Goal: Transaction & Acquisition: Book appointment/travel/reservation

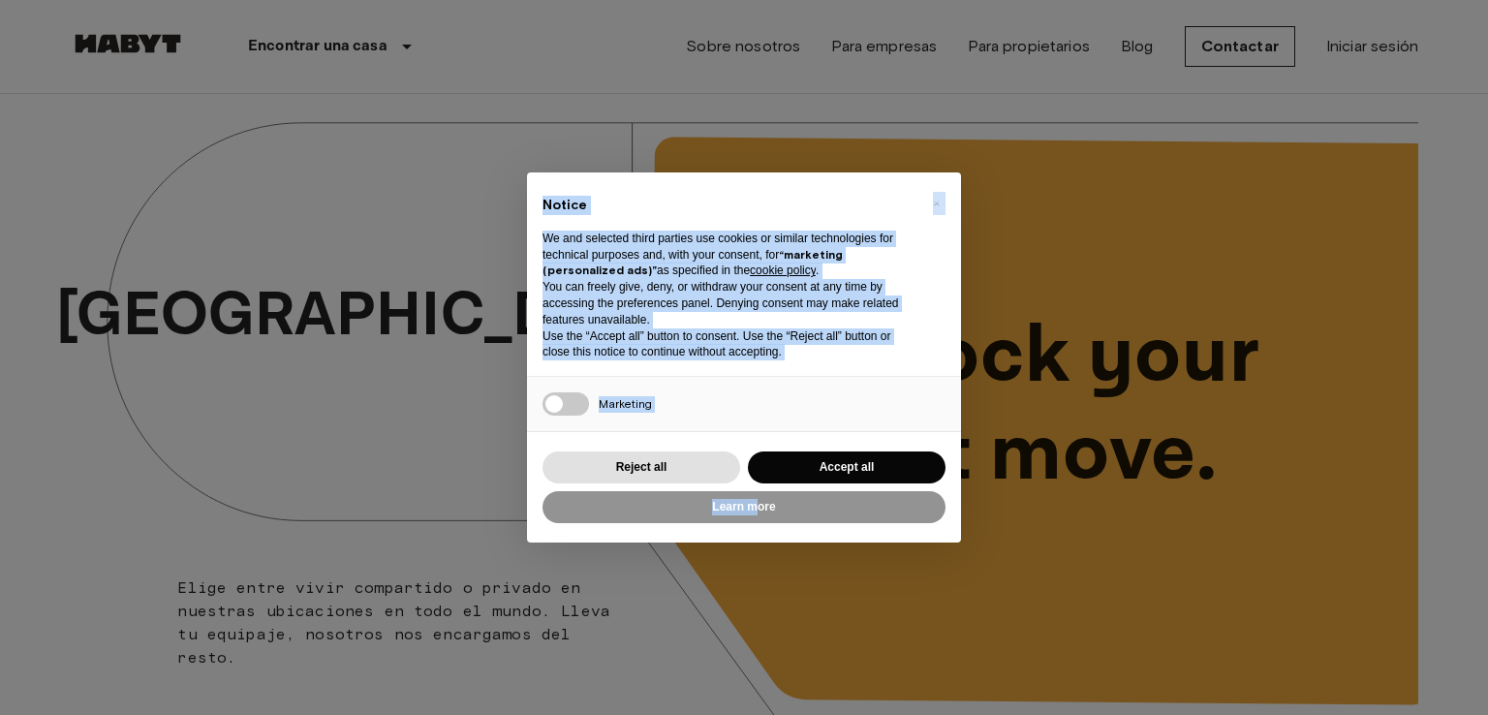
click at [757, 508] on div "× Notice We and selected third parties use cookies or similar technologies for …" at bounding box center [744, 357] width 1488 height 715
click at [836, 466] on button "Accept all" at bounding box center [847, 468] width 198 height 32
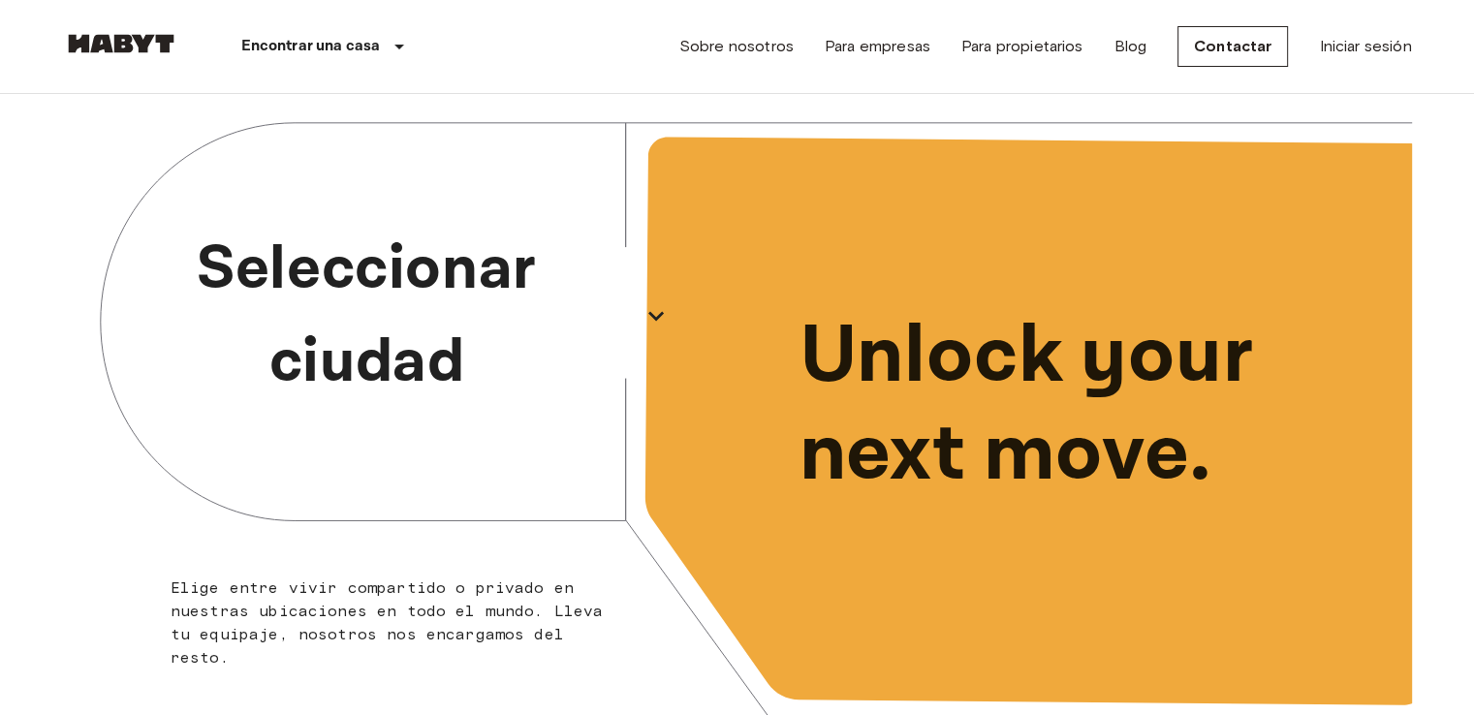
click at [448, 358] on p "Seleccionar ciudad" at bounding box center [367, 316] width 531 height 186
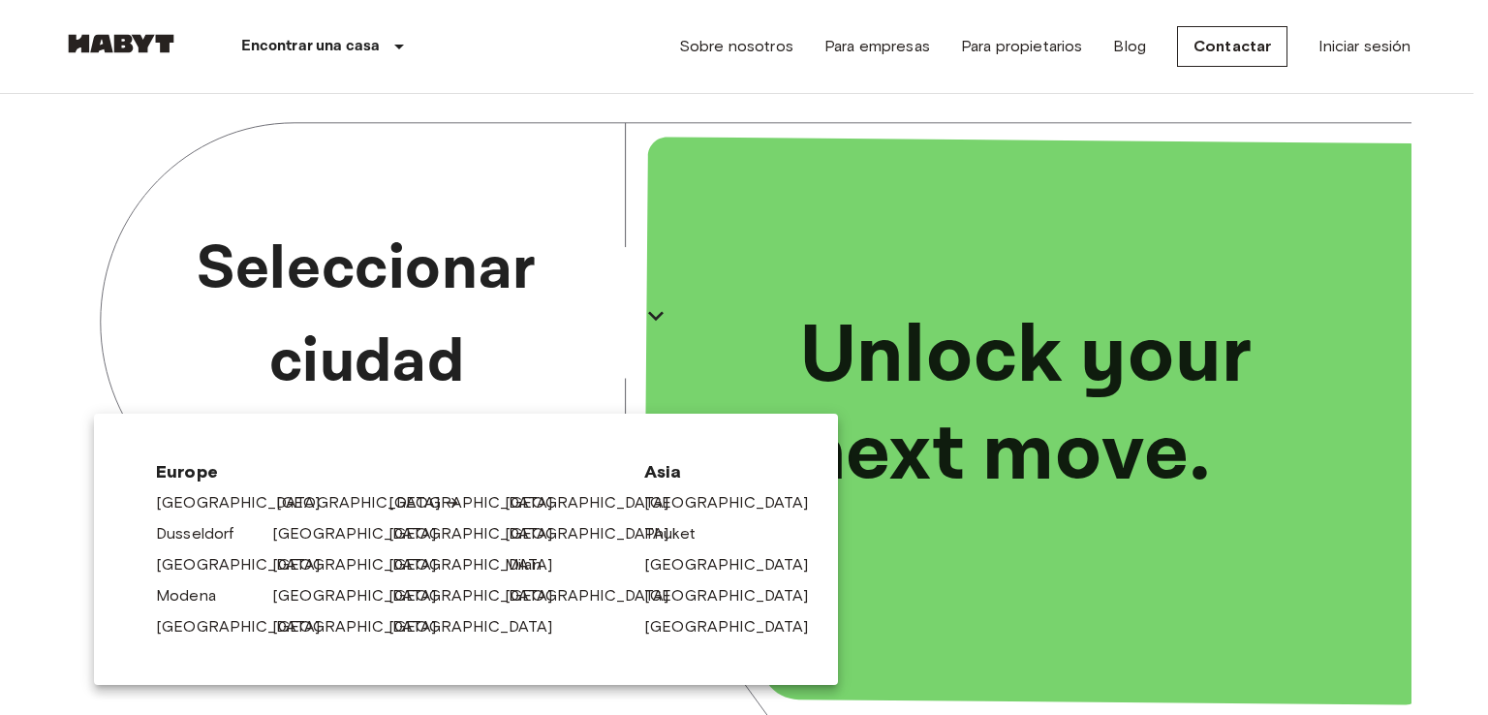
click at [298, 495] on link "[GEOGRAPHIC_DATA]" at bounding box center [368, 502] width 184 height 23
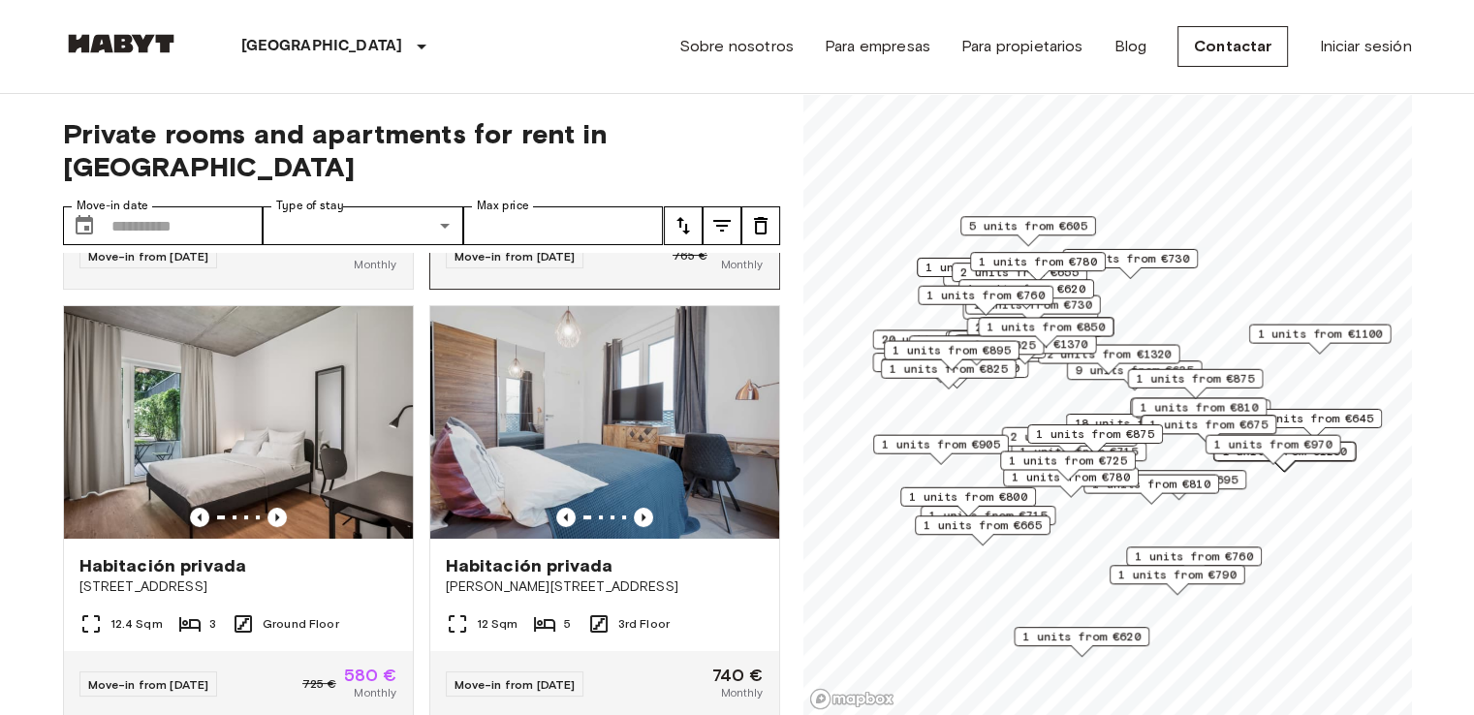
scroll to position [395, 0]
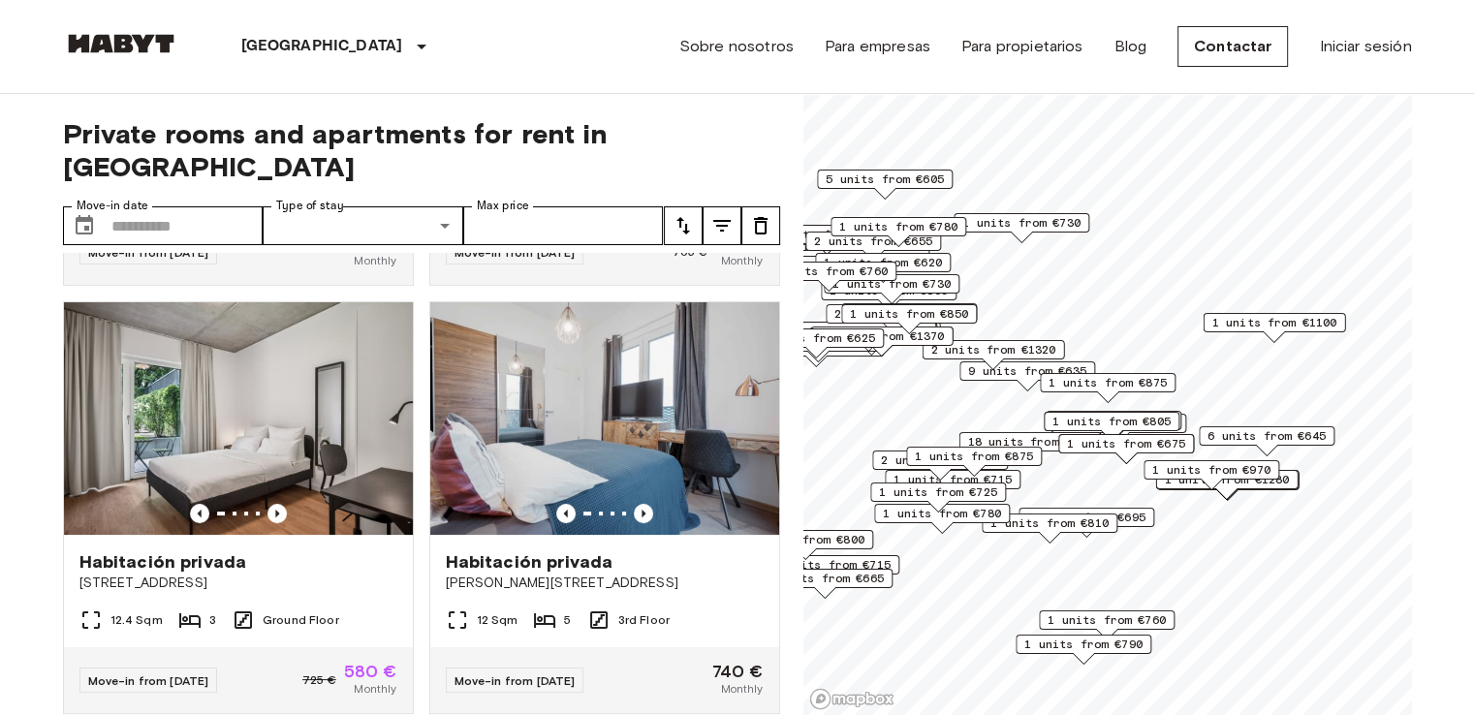
click at [1252, 436] on span "6 units from €645" at bounding box center [1266, 435] width 118 height 17
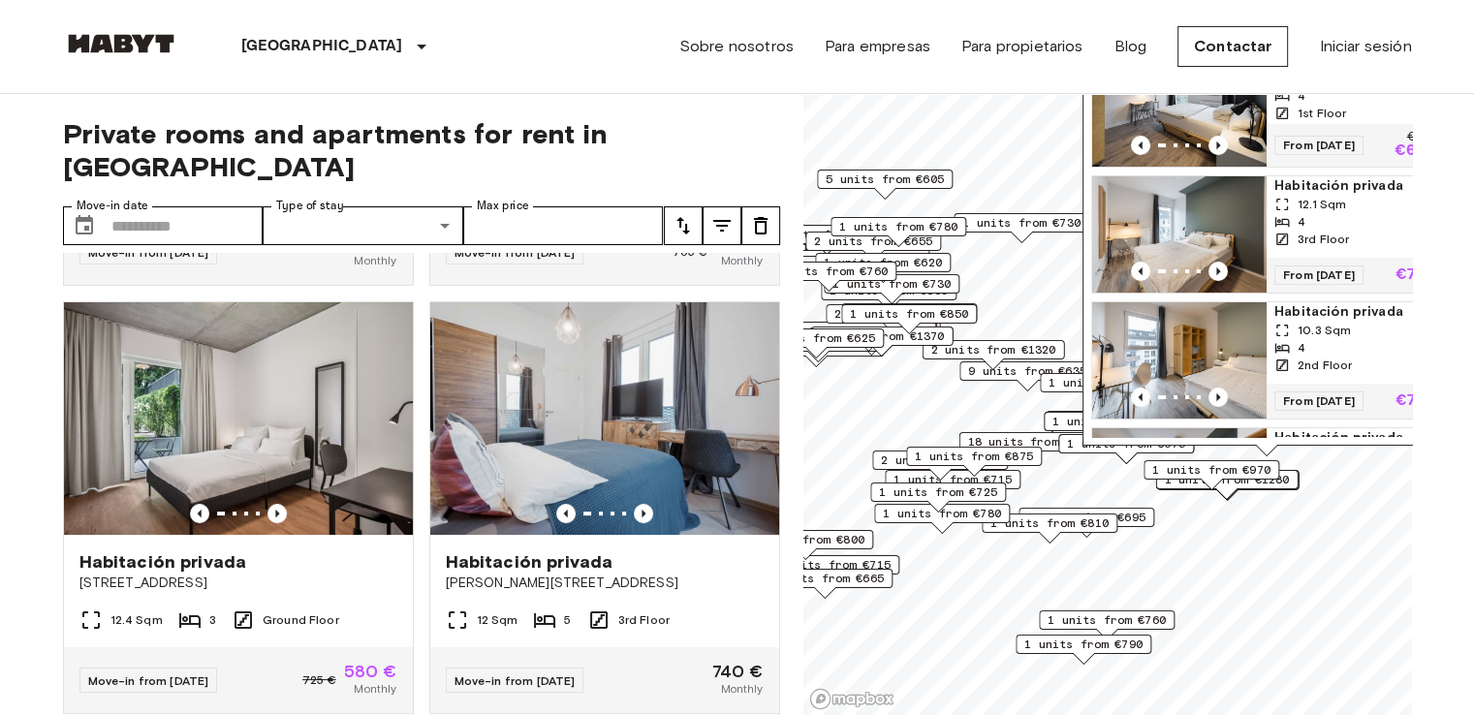
click at [1192, 121] on img "Map marker" at bounding box center [1179, 108] width 174 height 116
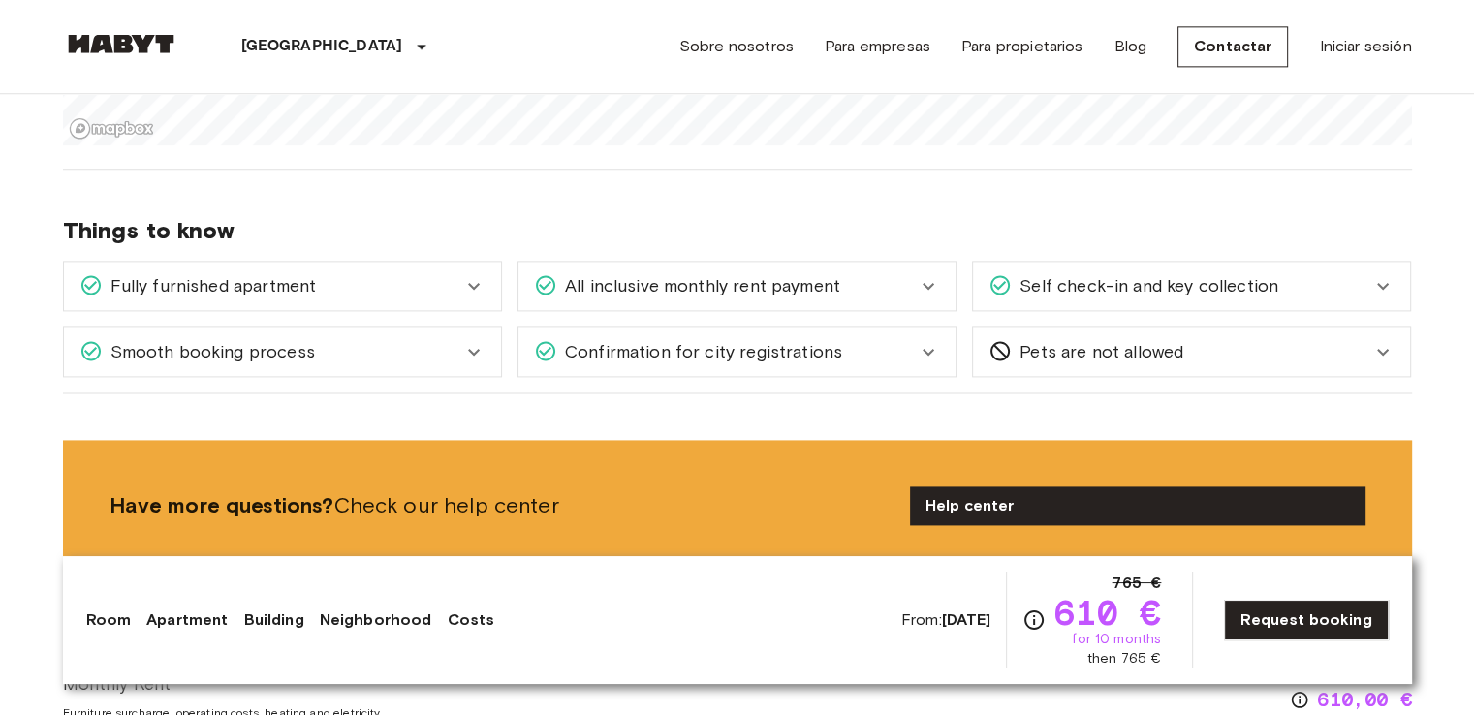
scroll to position [2581, 0]
click at [921, 287] on icon at bounding box center [928, 285] width 23 height 23
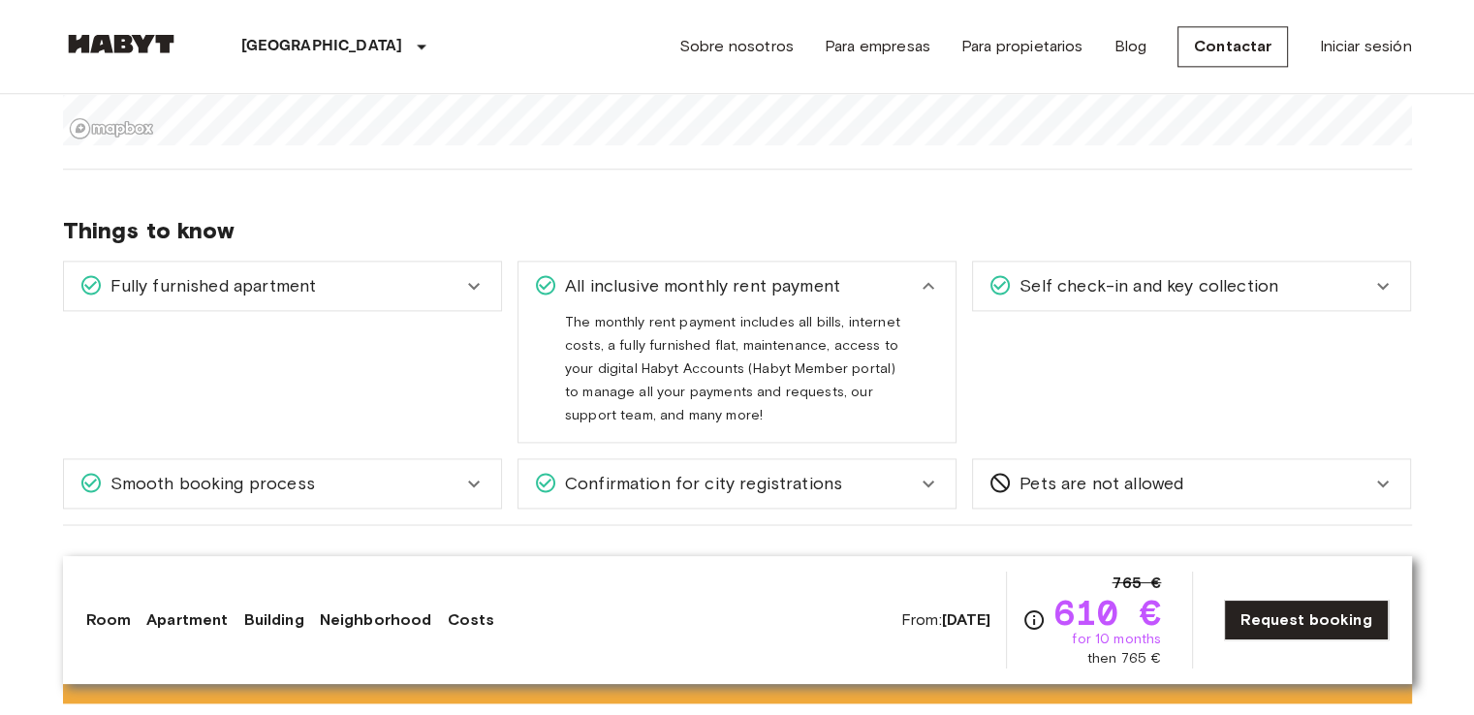
click at [921, 287] on icon at bounding box center [928, 285] width 23 height 23
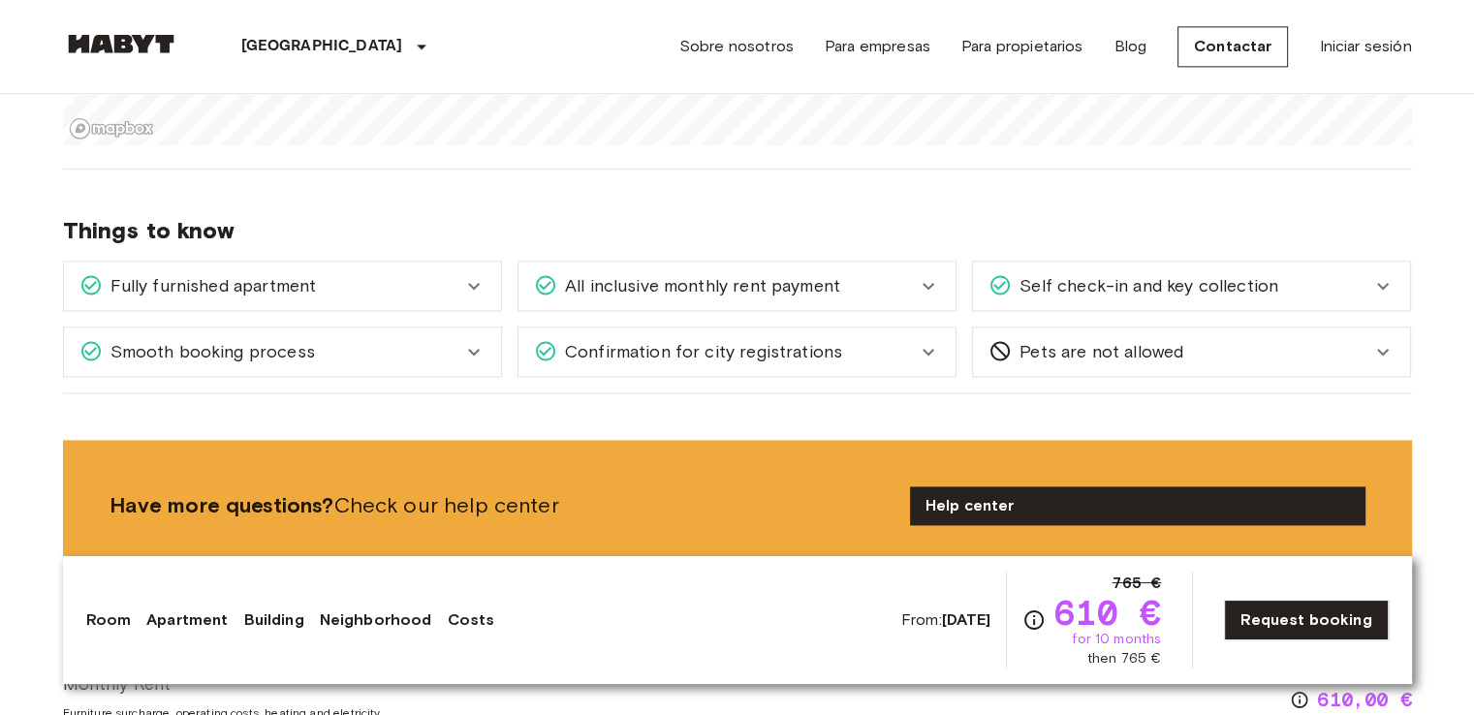
click at [1195, 288] on span "Self check-in and key collection" at bounding box center [1145, 285] width 266 height 25
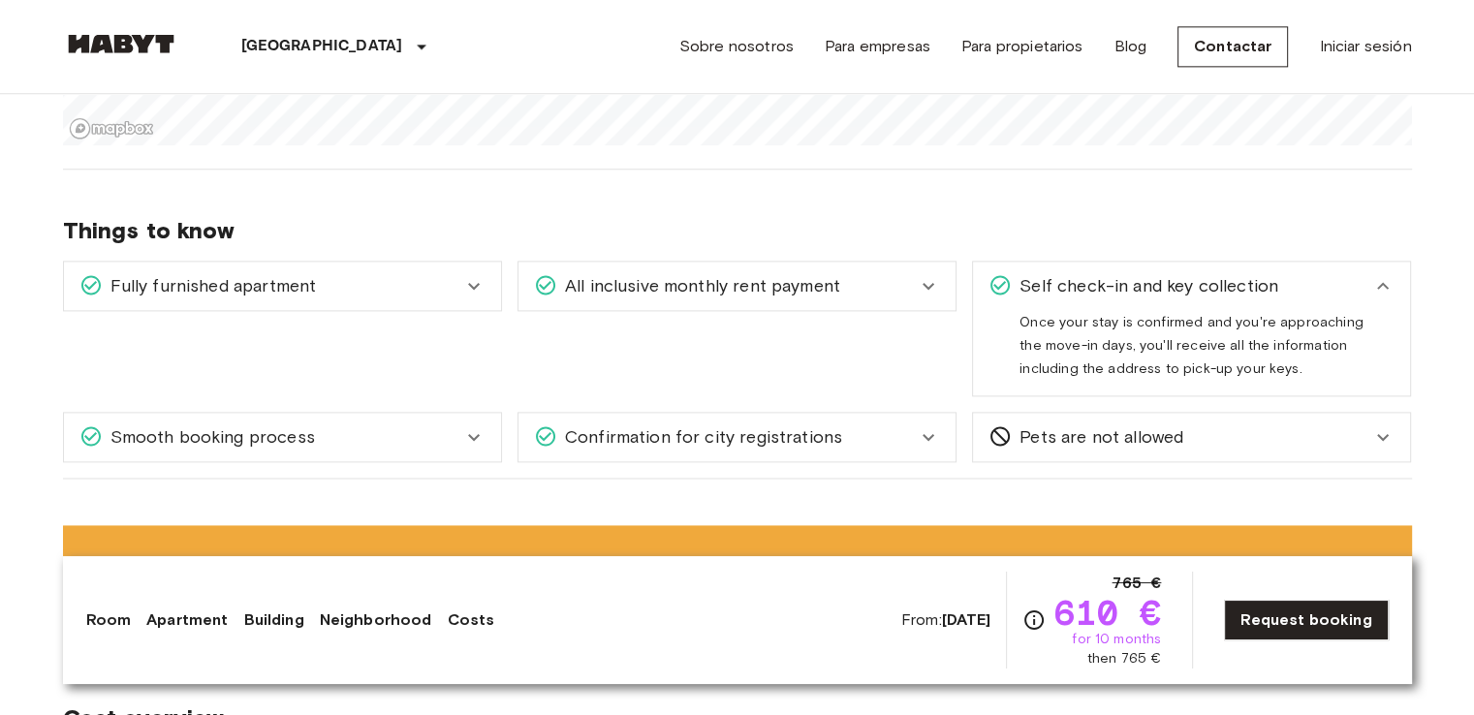
click at [1195, 288] on span "Self check-in and key collection" at bounding box center [1145, 285] width 266 height 25
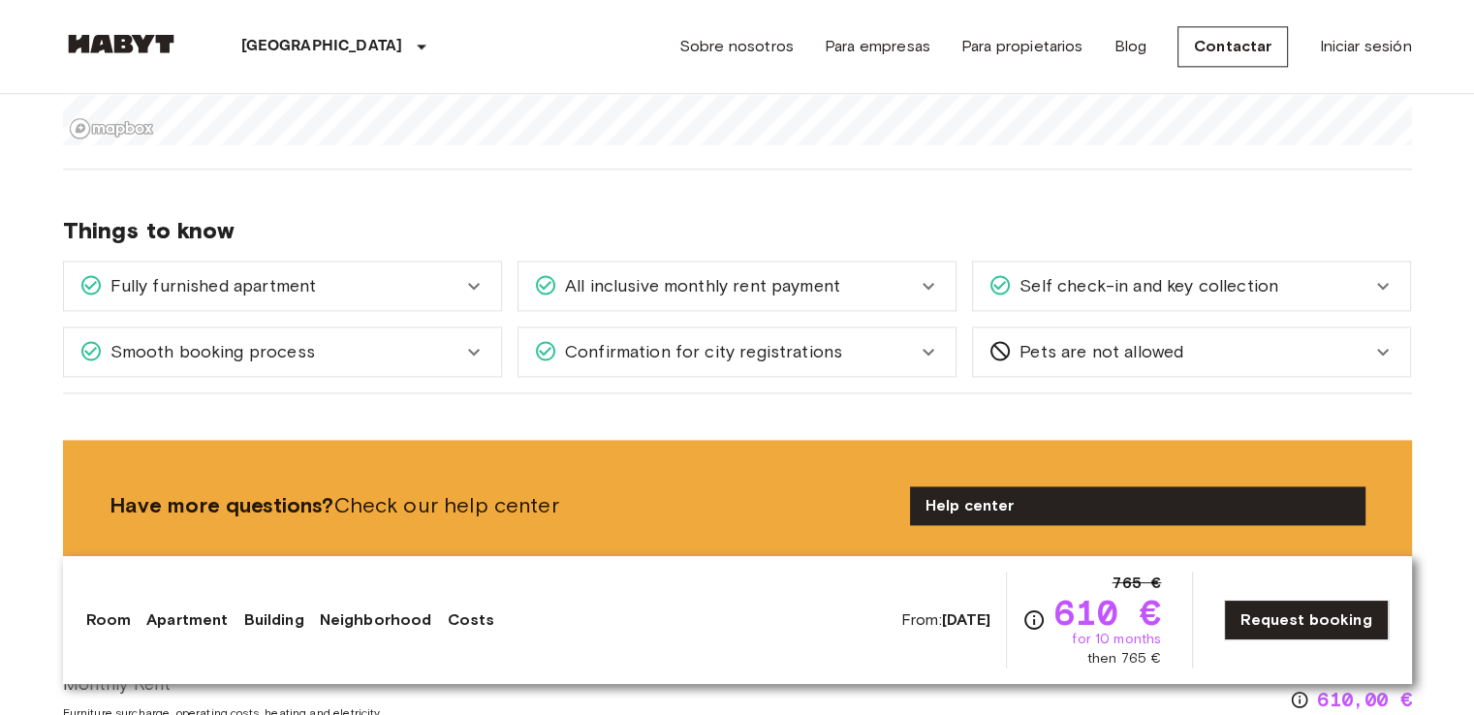
click at [427, 342] on div "Smooth booking process" at bounding box center [270, 351] width 383 height 25
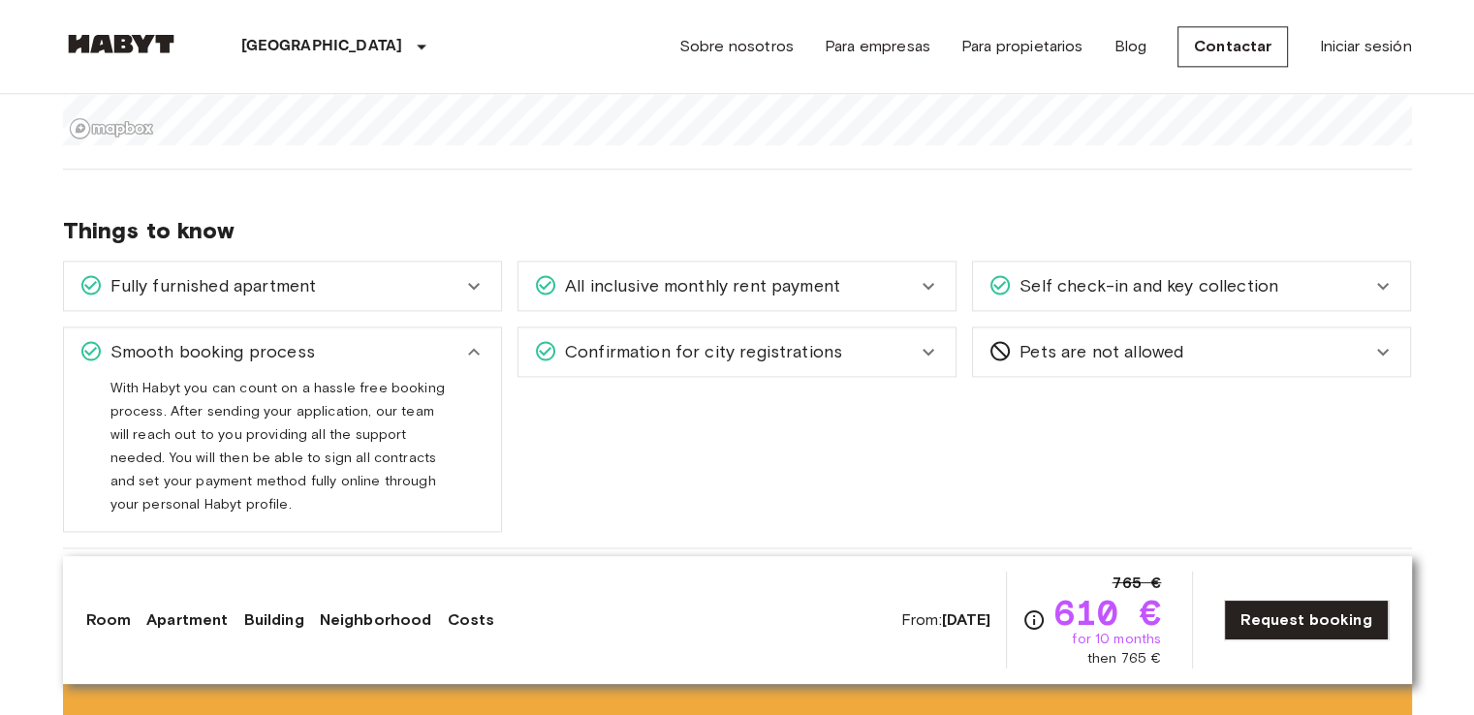
click at [452, 345] on div "Smooth booking process" at bounding box center [270, 351] width 383 height 25
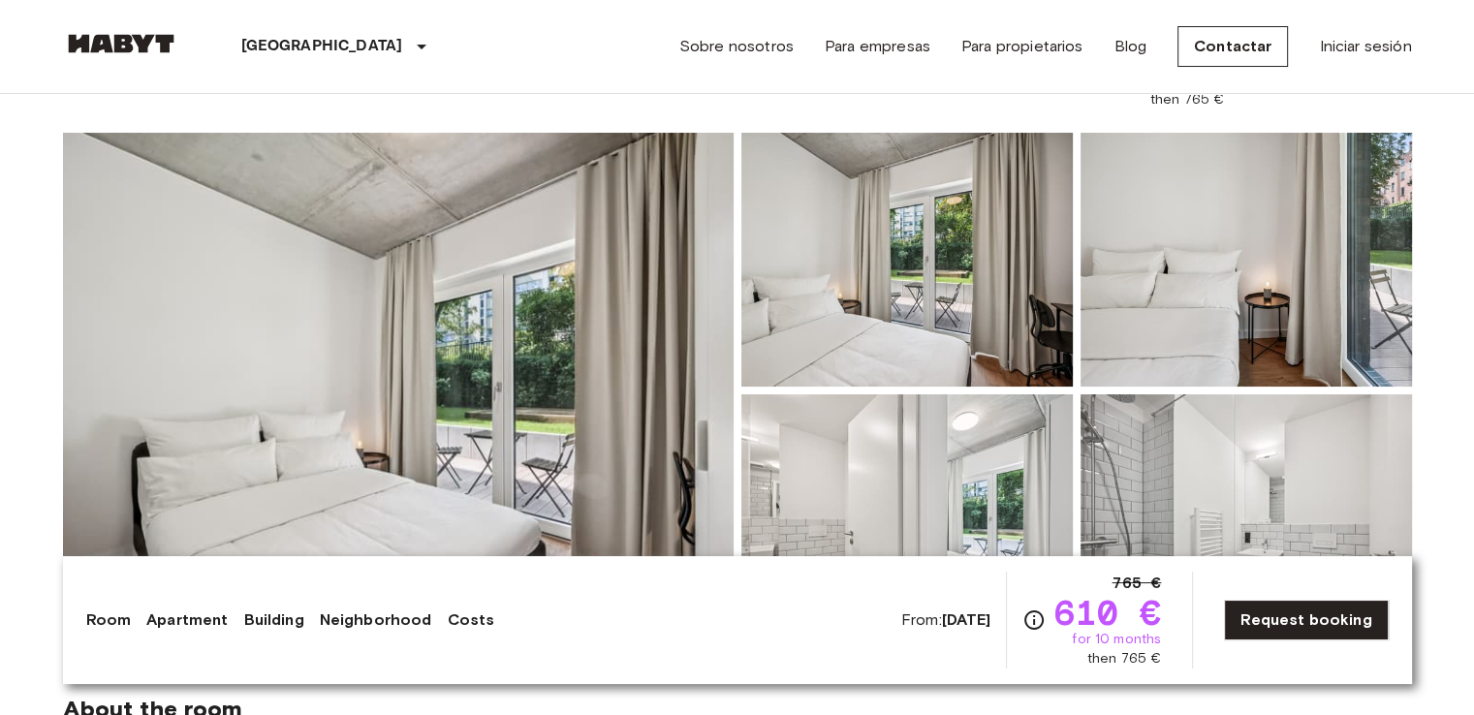
scroll to position [310, 0]
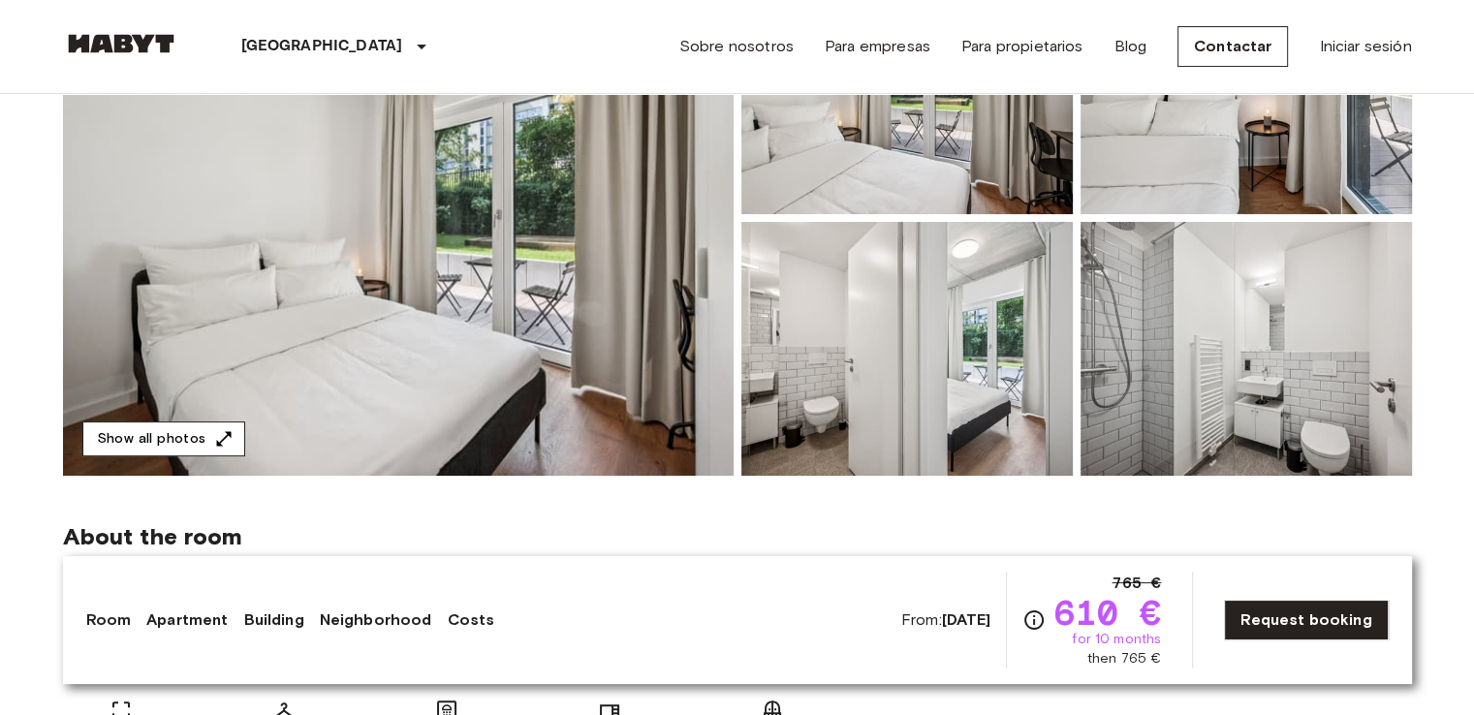
click at [203, 427] on button "Show all photos" at bounding box center [163, 439] width 163 height 36
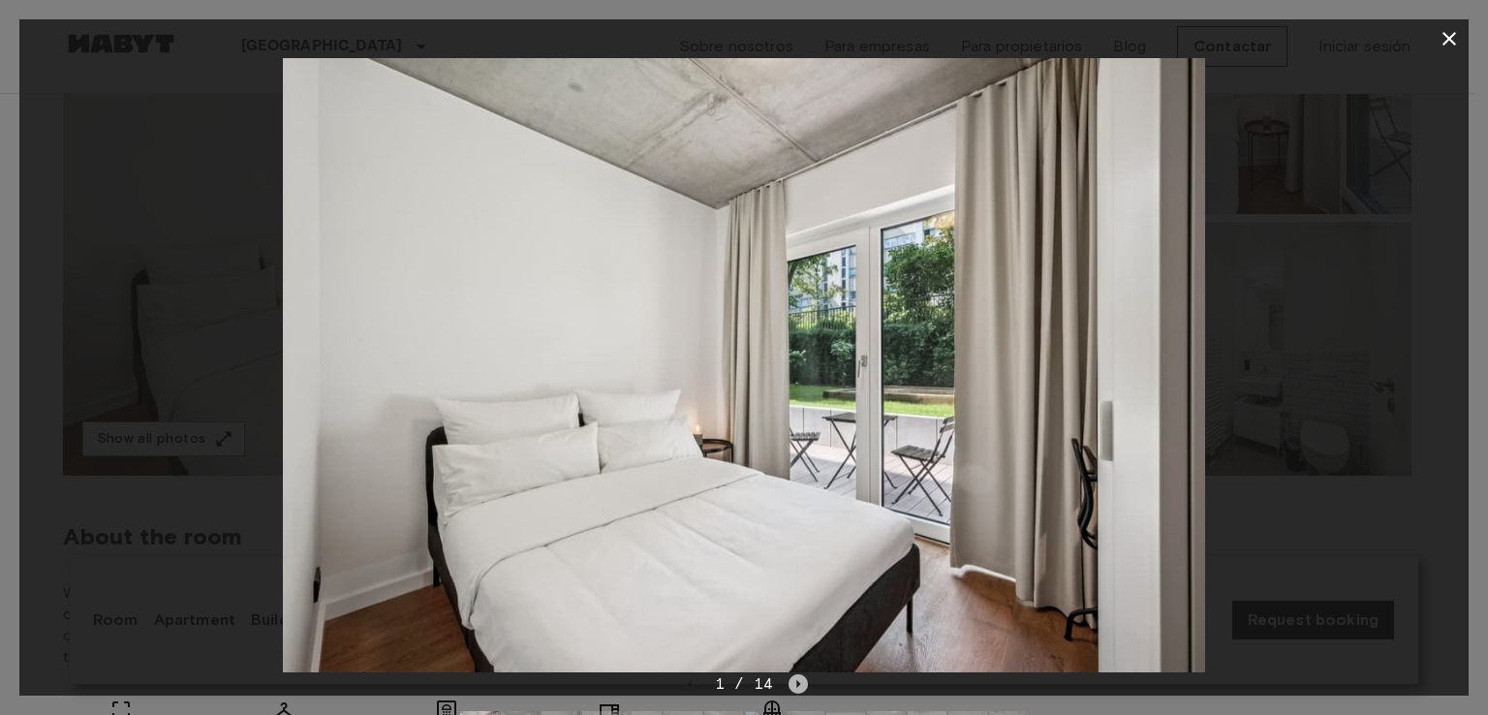
click at [801, 683] on icon "Next image" at bounding box center [798, 683] width 19 height 19
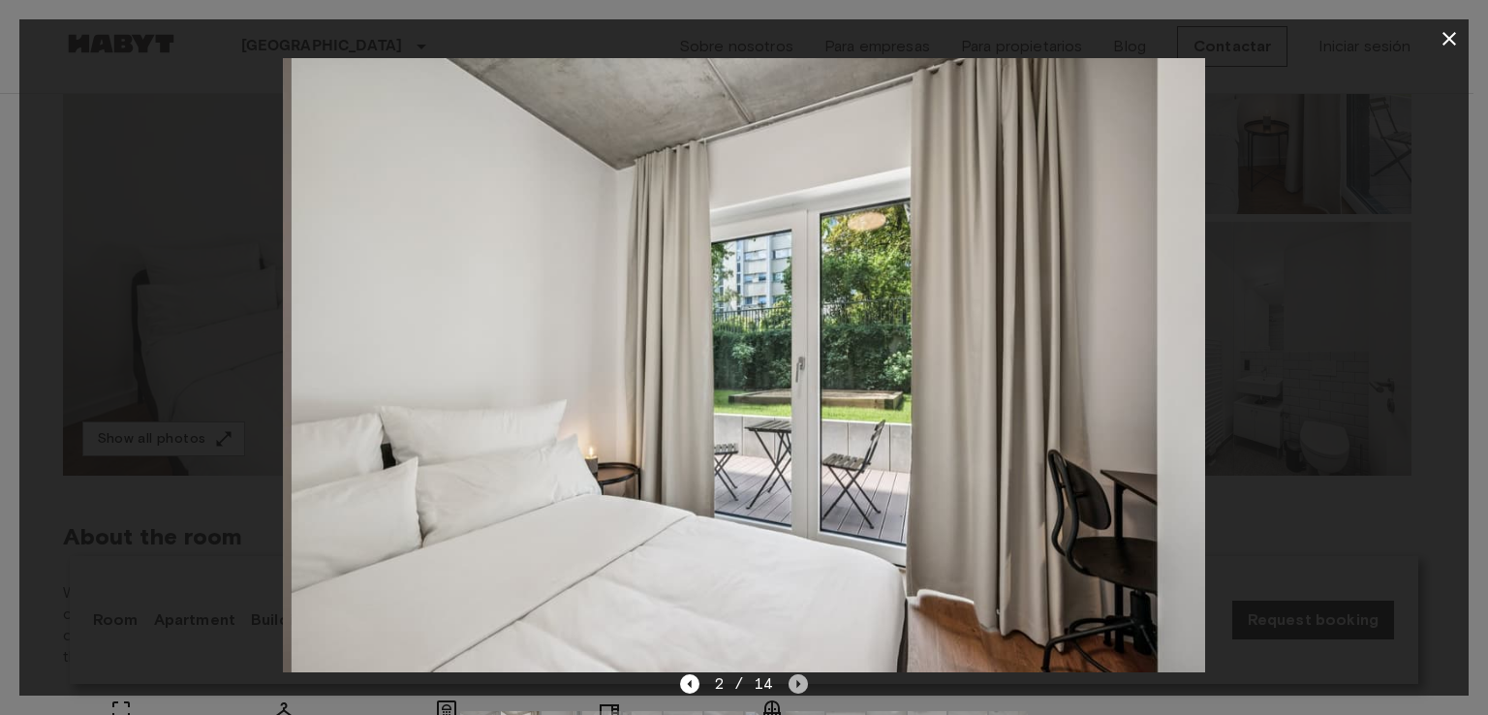
click at [801, 683] on icon "Next image" at bounding box center [798, 683] width 19 height 19
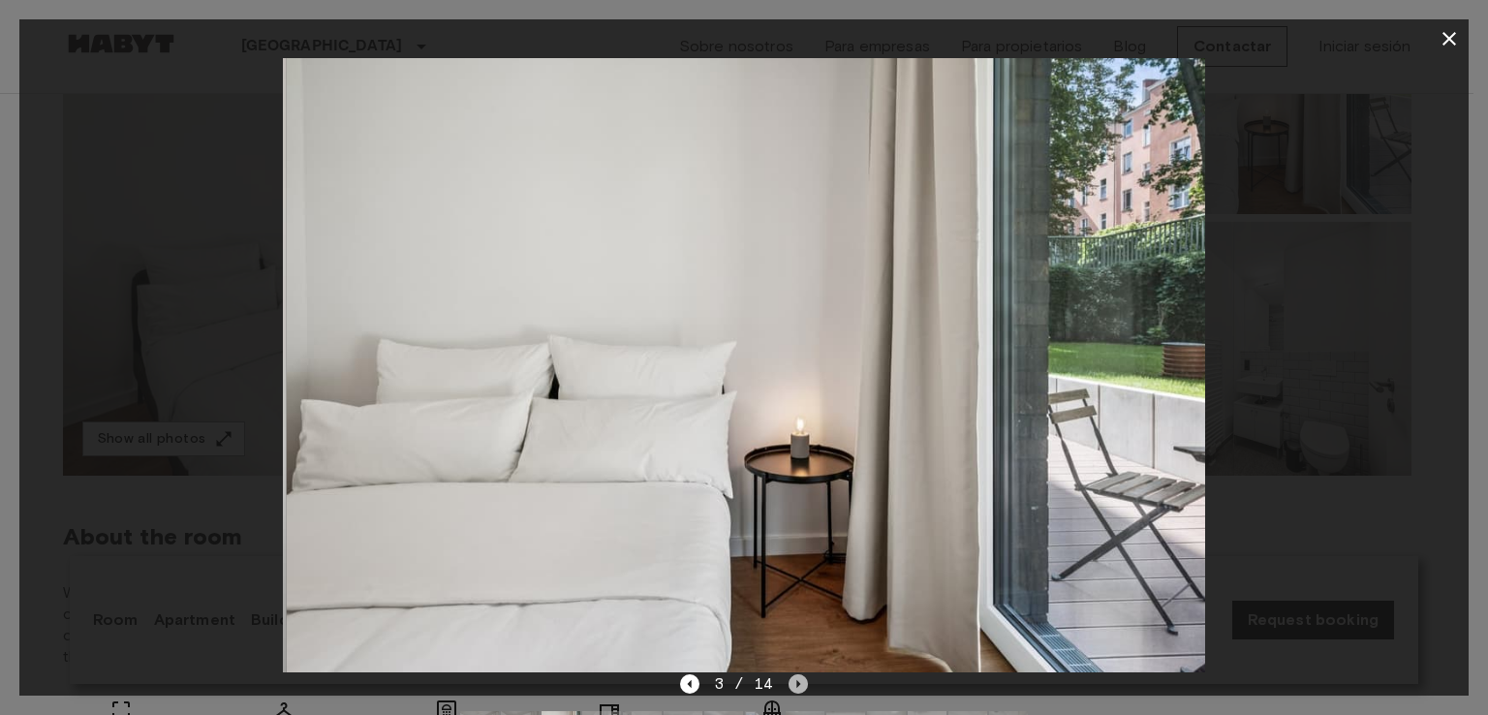
click at [801, 683] on icon "Next image" at bounding box center [798, 683] width 19 height 19
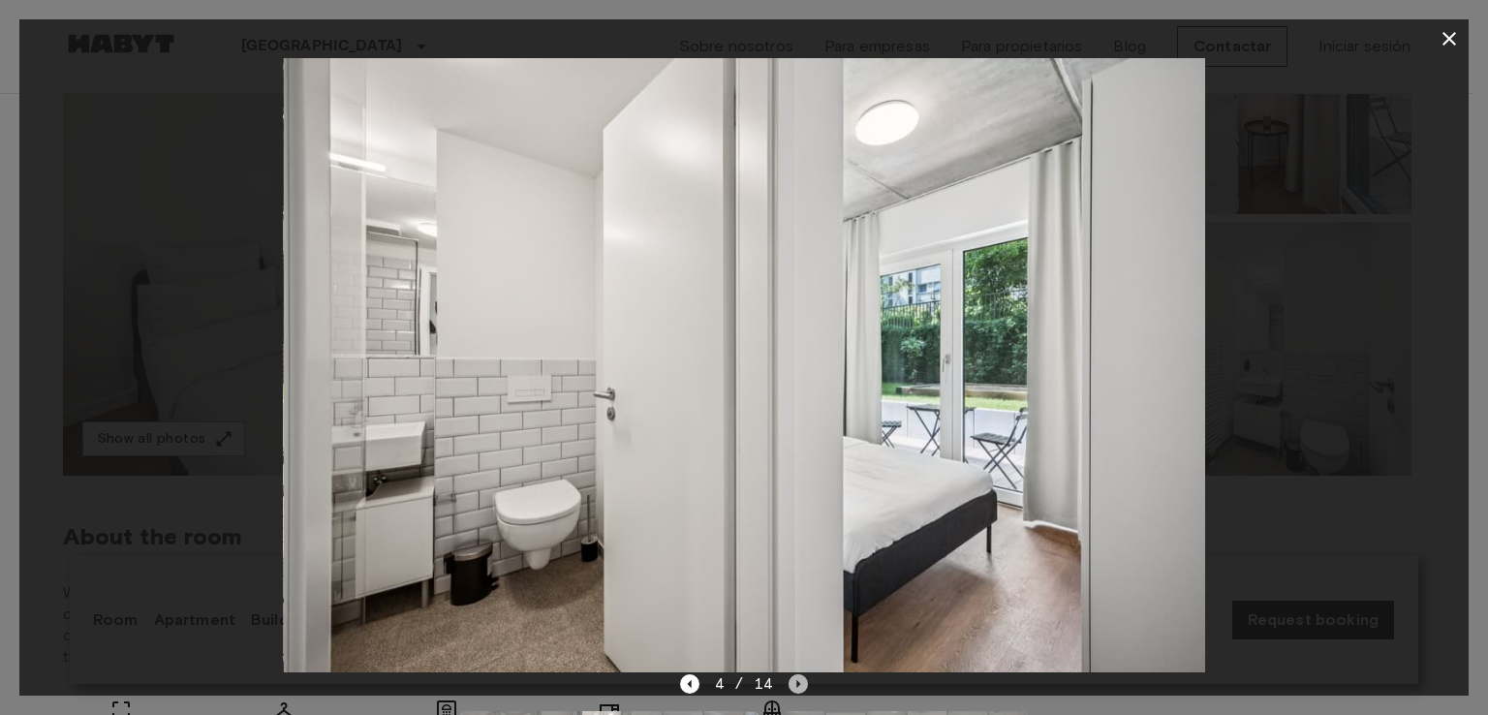
click at [801, 683] on icon "Next image" at bounding box center [798, 683] width 19 height 19
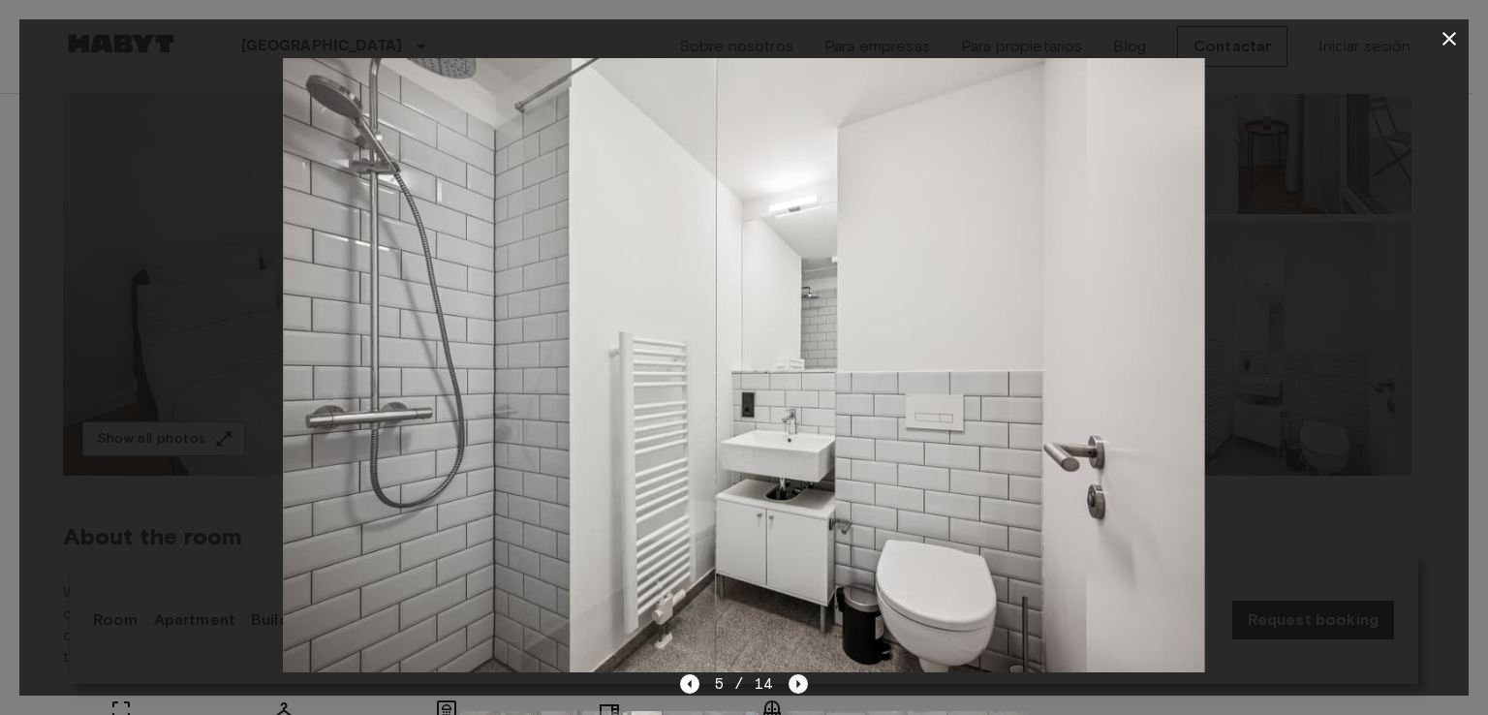
click at [801, 683] on icon "Next image" at bounding box center [798, 683] width 19 height 19
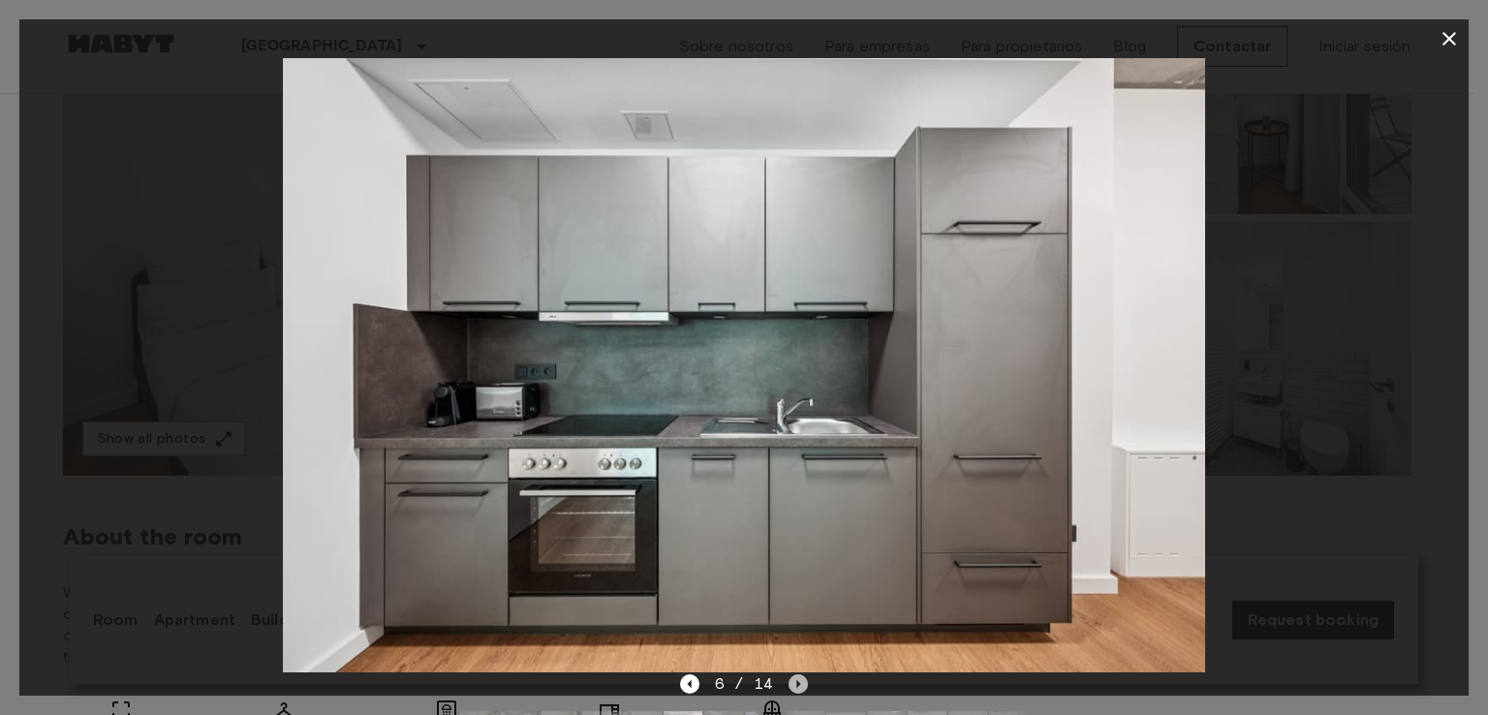
click at [801, 683] on icon "Next image" at bounding box center [798, 683] width 19 height 19
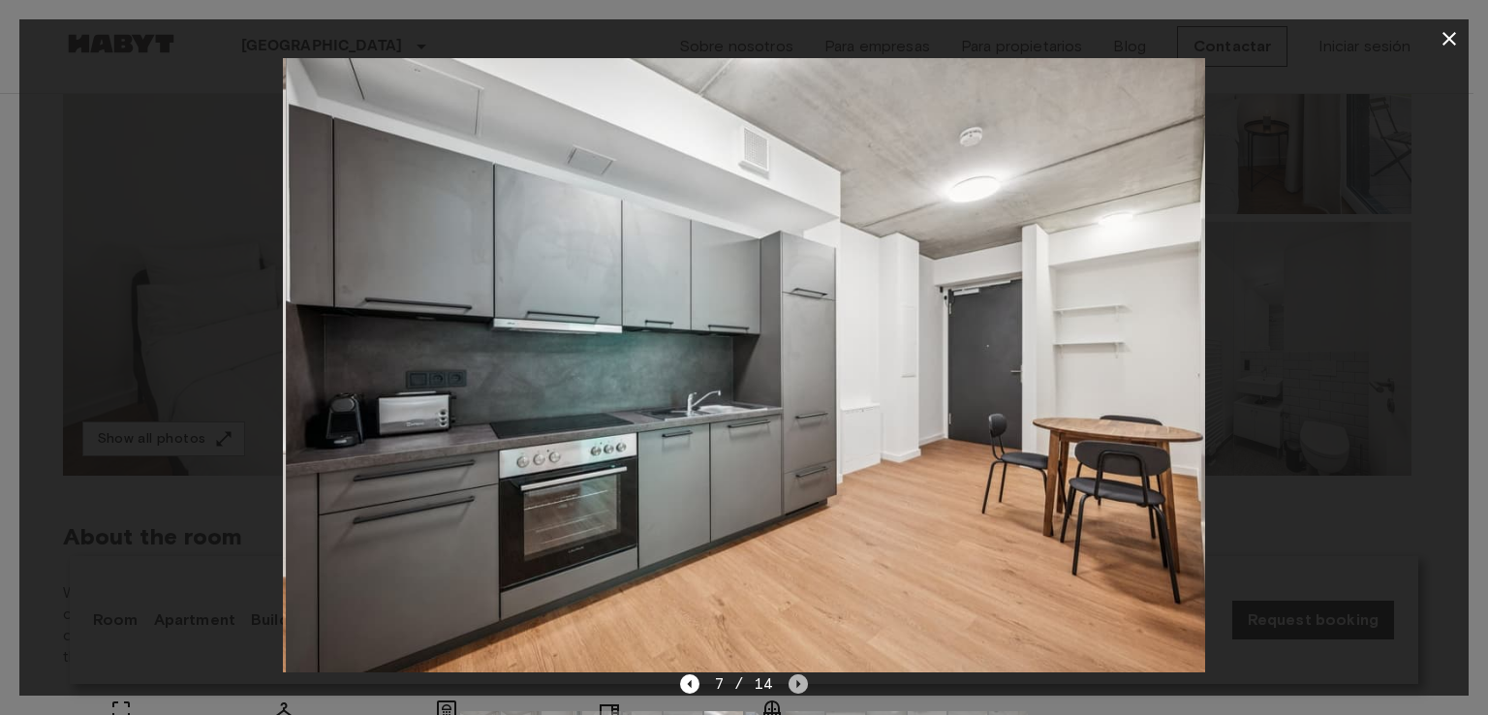
click at [801, 683] on icon "Next image" at bounding box center [798, 683] width 19 height 19
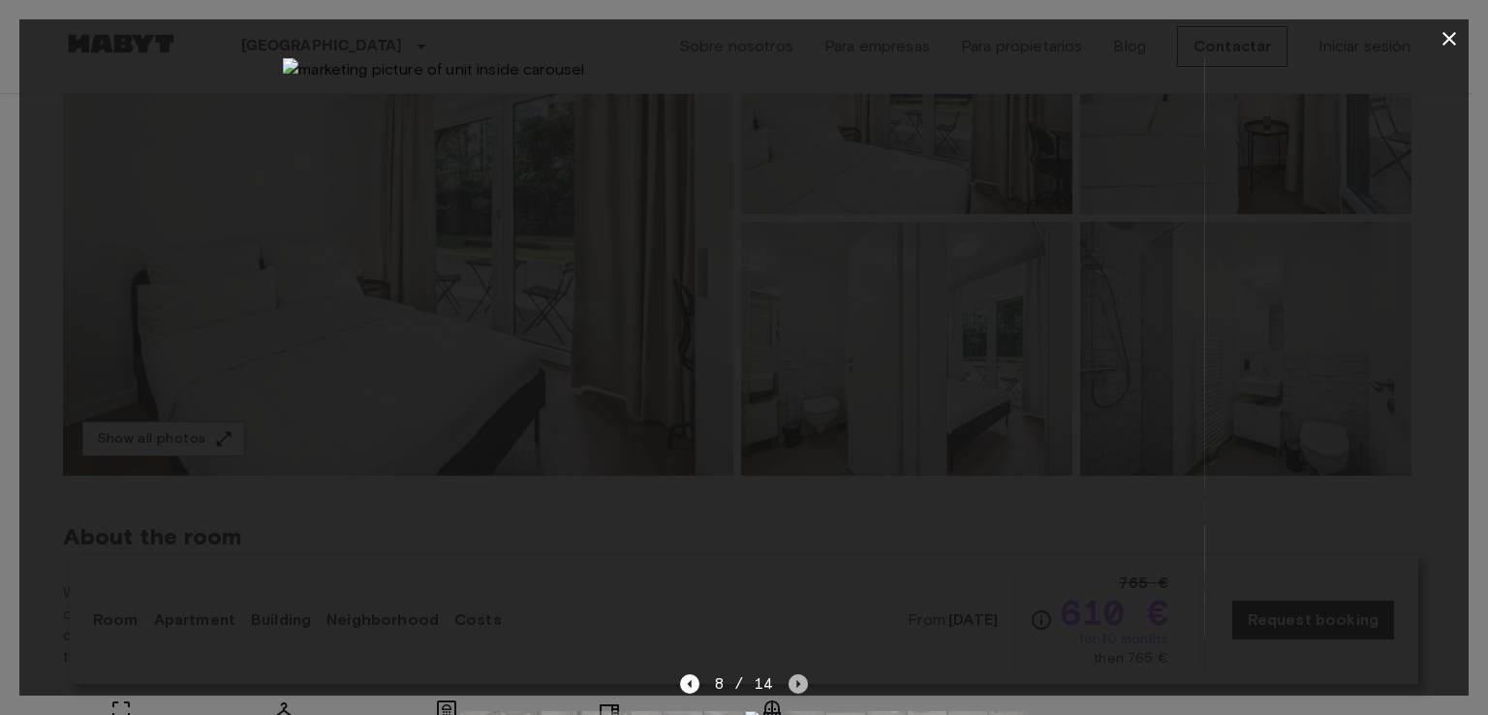
click at [801, 683] on icon "Next image" at bounding box center [798, 683] width 19 height 19
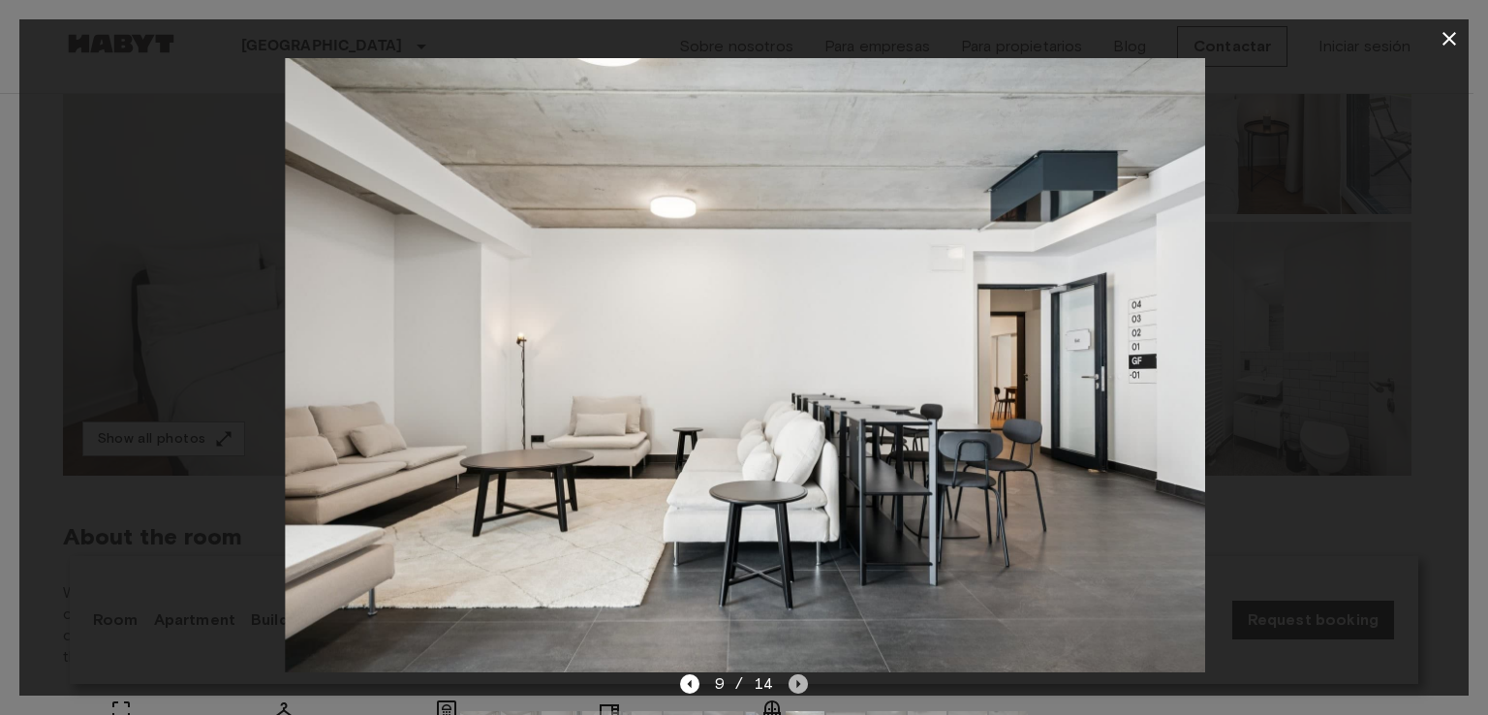
click at [801, 683] on icon "Next image" at bounding box center [798, 683] width 19 height 19
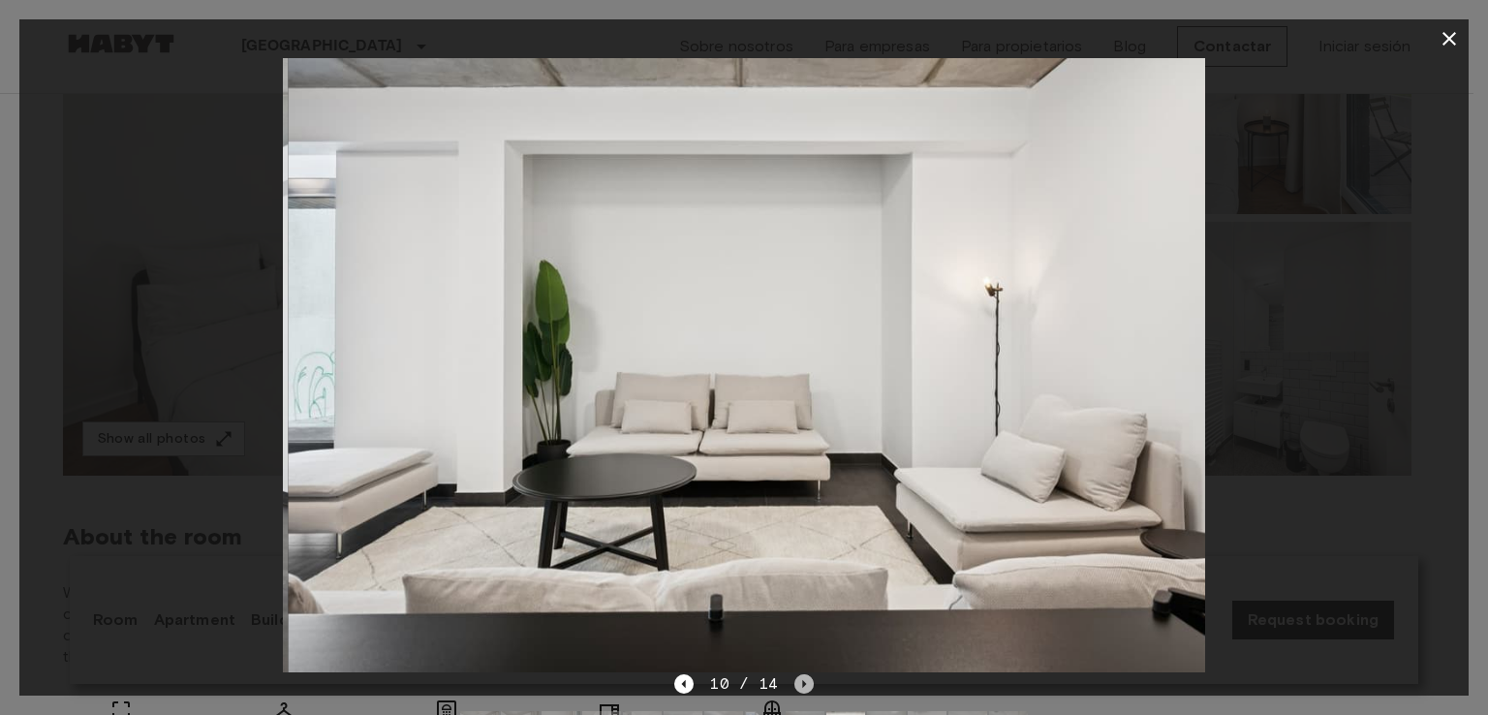
click at [802, 683] on icon "Next image" at bounding box center [804, 684] width 4 height 8
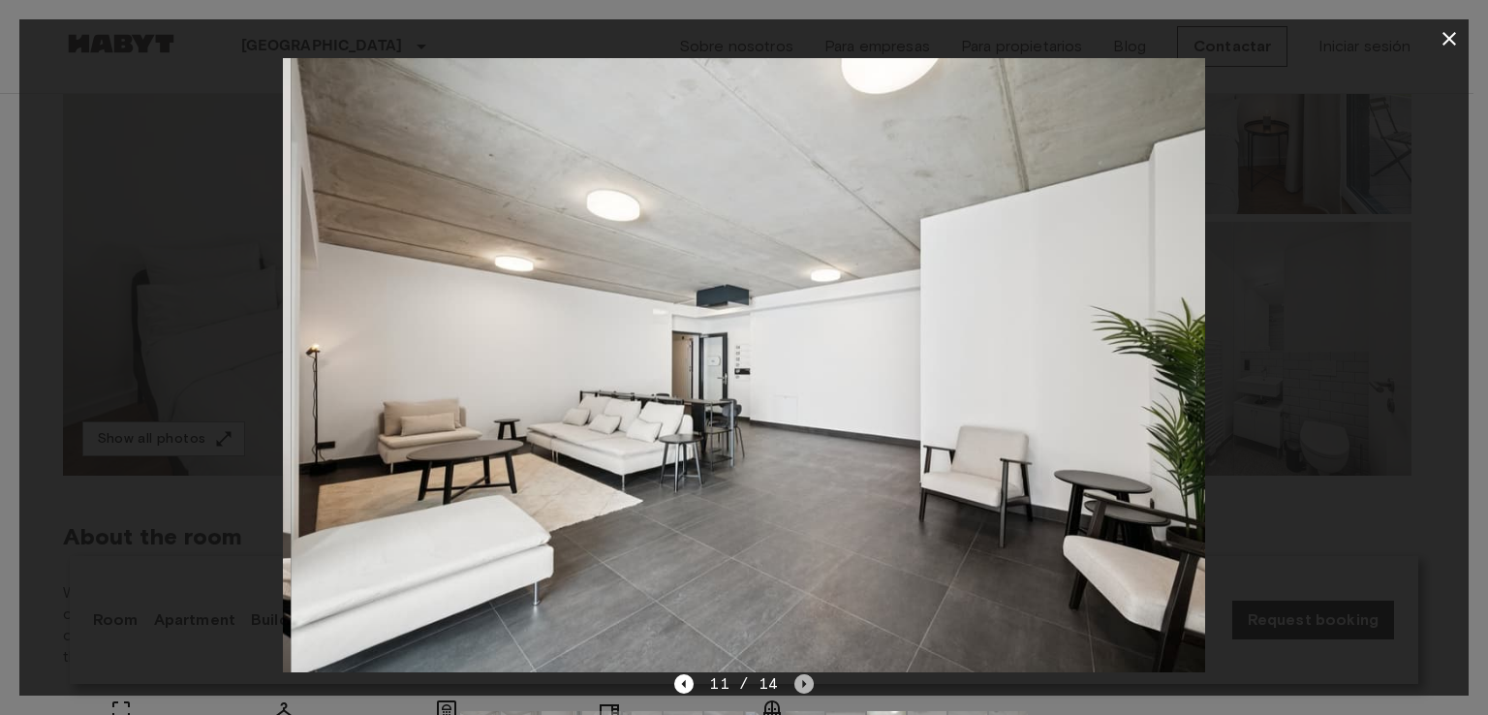
click at [802, 683] on icon "Next image" at bounding box center [804, 684] width 4 height 8
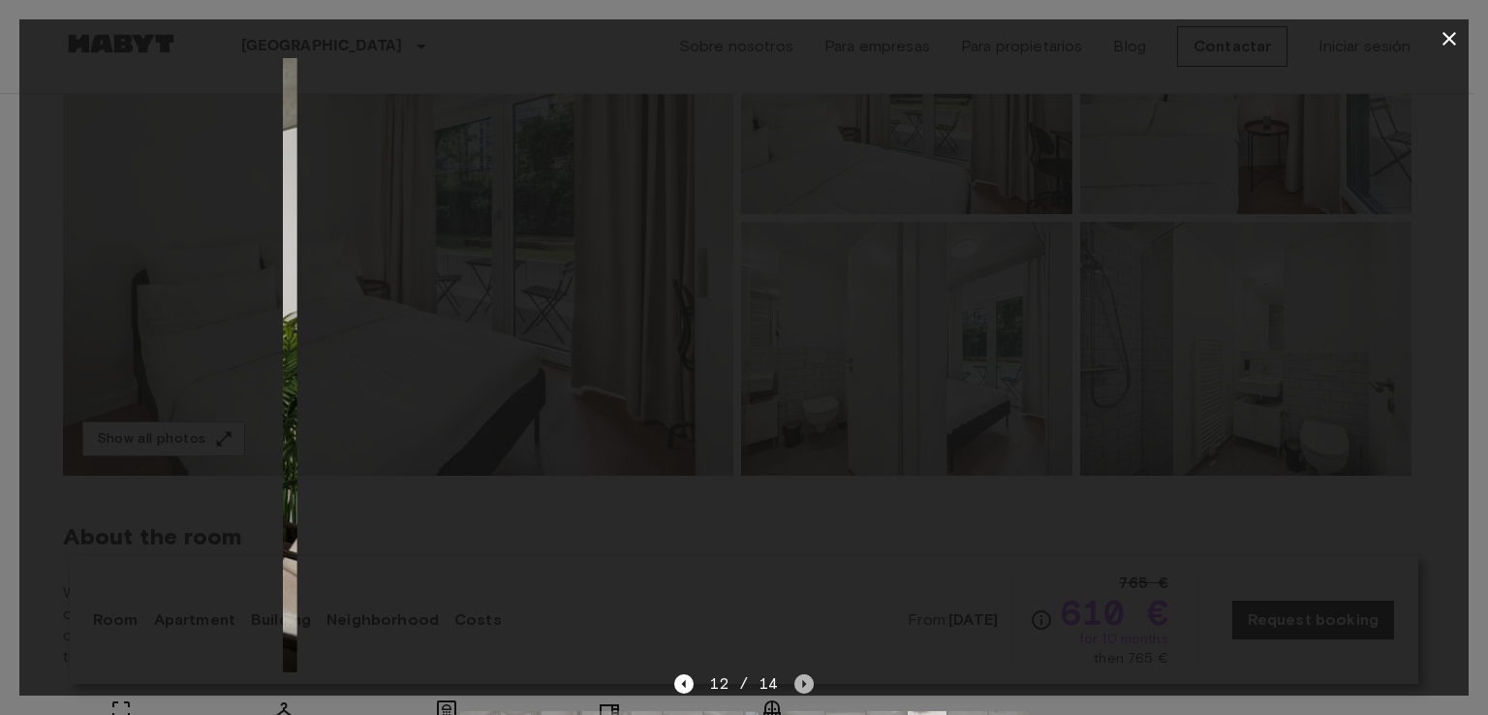
click at [802, 683] on icon "Next image" at bounding box center [804, 684] width 4 height 8
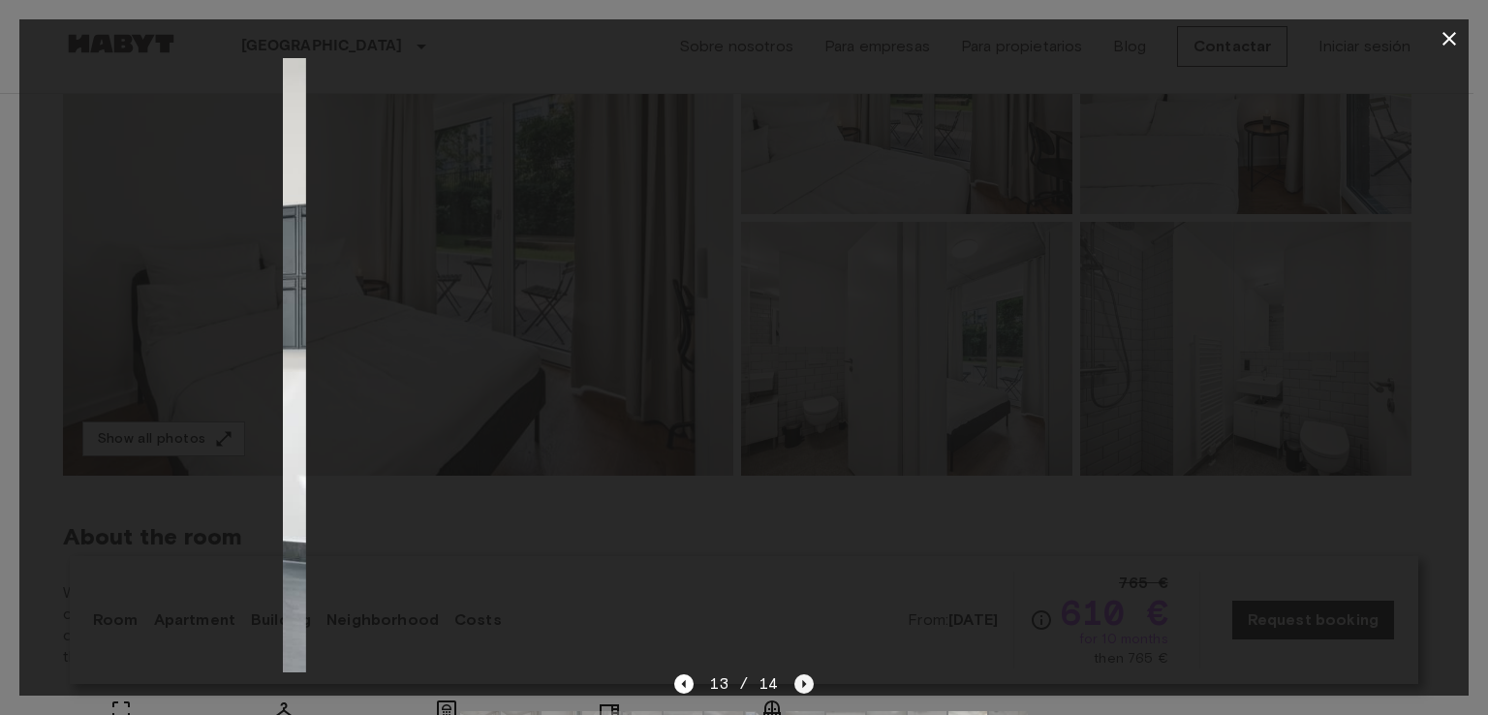
click at [802, 683] on icon "Next image" at bounding box center [804, 684] width 4 height 8
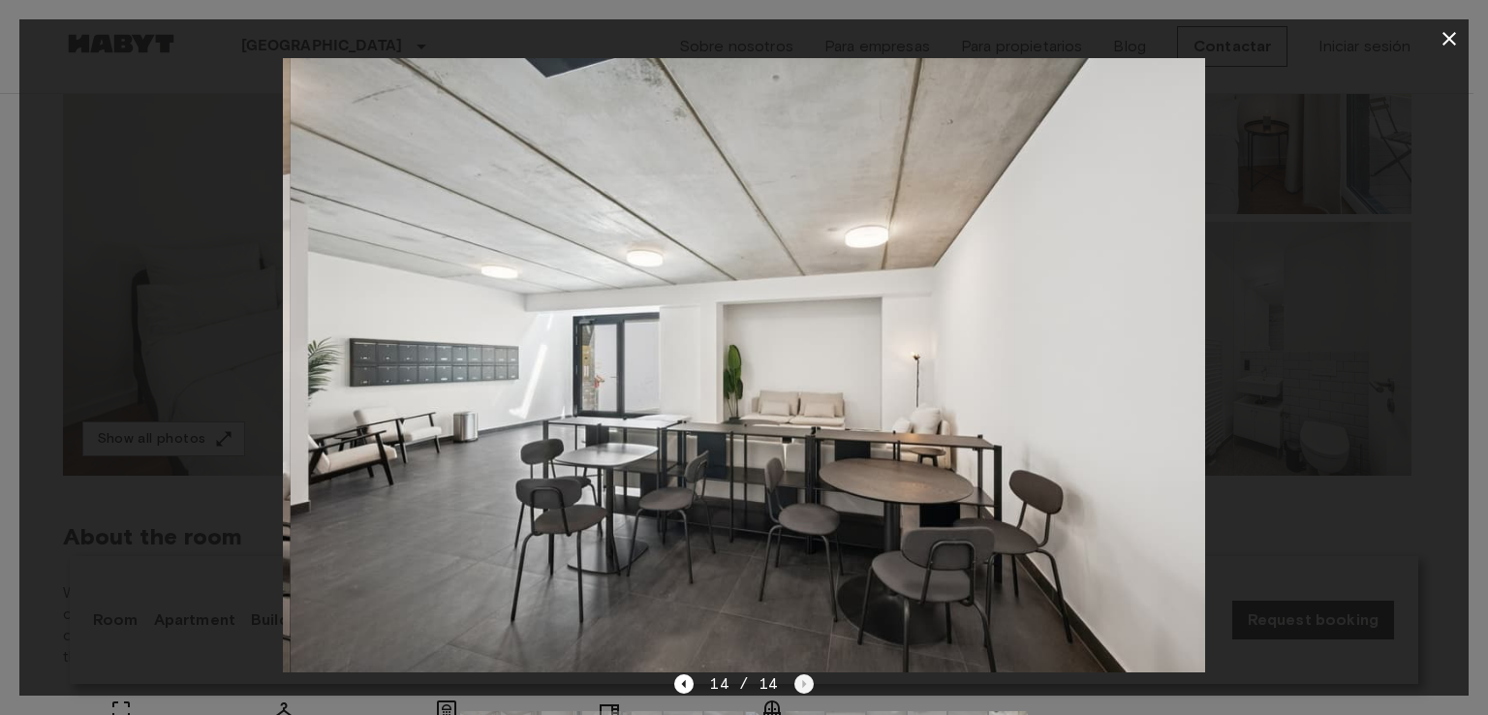
click at [801, 683] on div "14 / 14" at bounding box center [743, 683] width 139 height 23
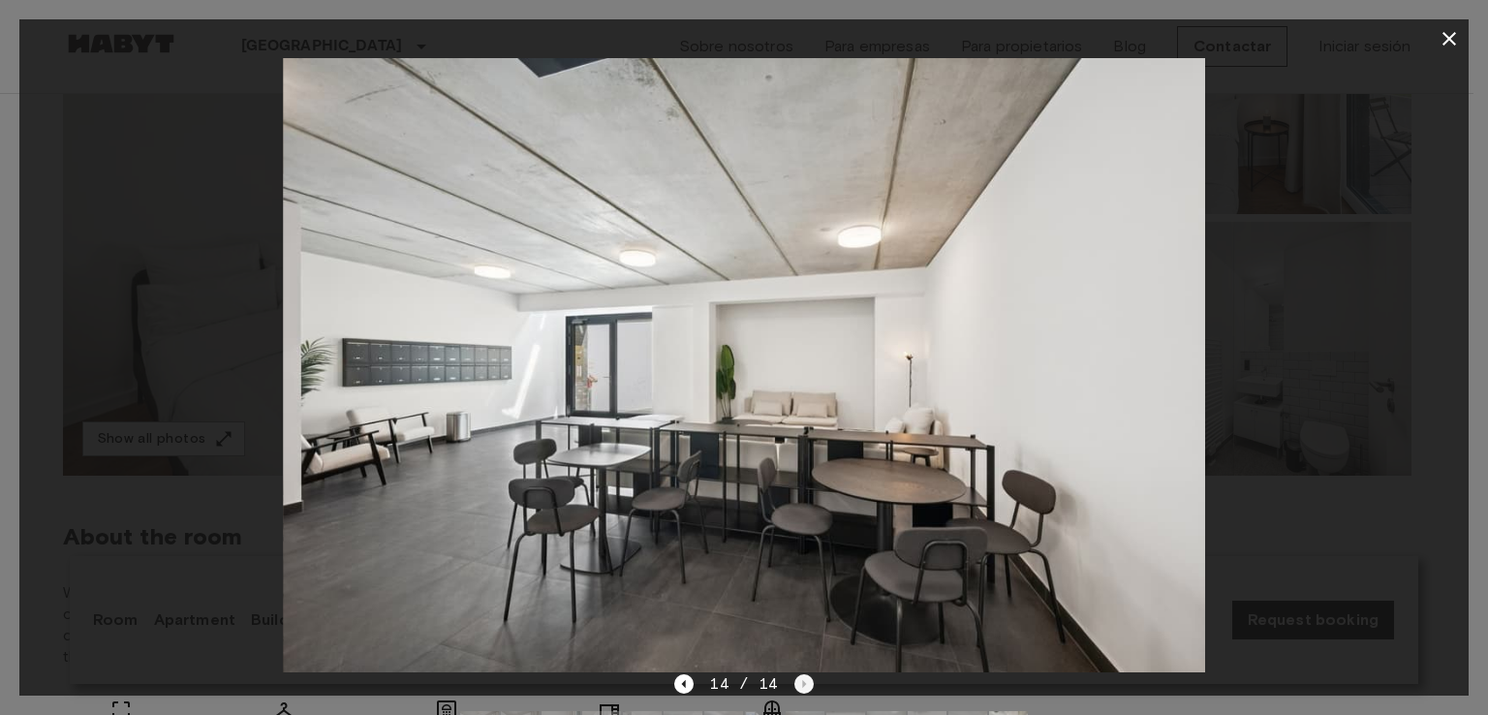
click at [801, 683] on div "14 / 14" at bounding box center [743, 683] width 139 height 23
click at [1285, 373] on div at bounding box center [744, 365] width 1450 height 614
click at [1439, 32] on icon "button" at bounding box center [1449, 38] width 23 height 23
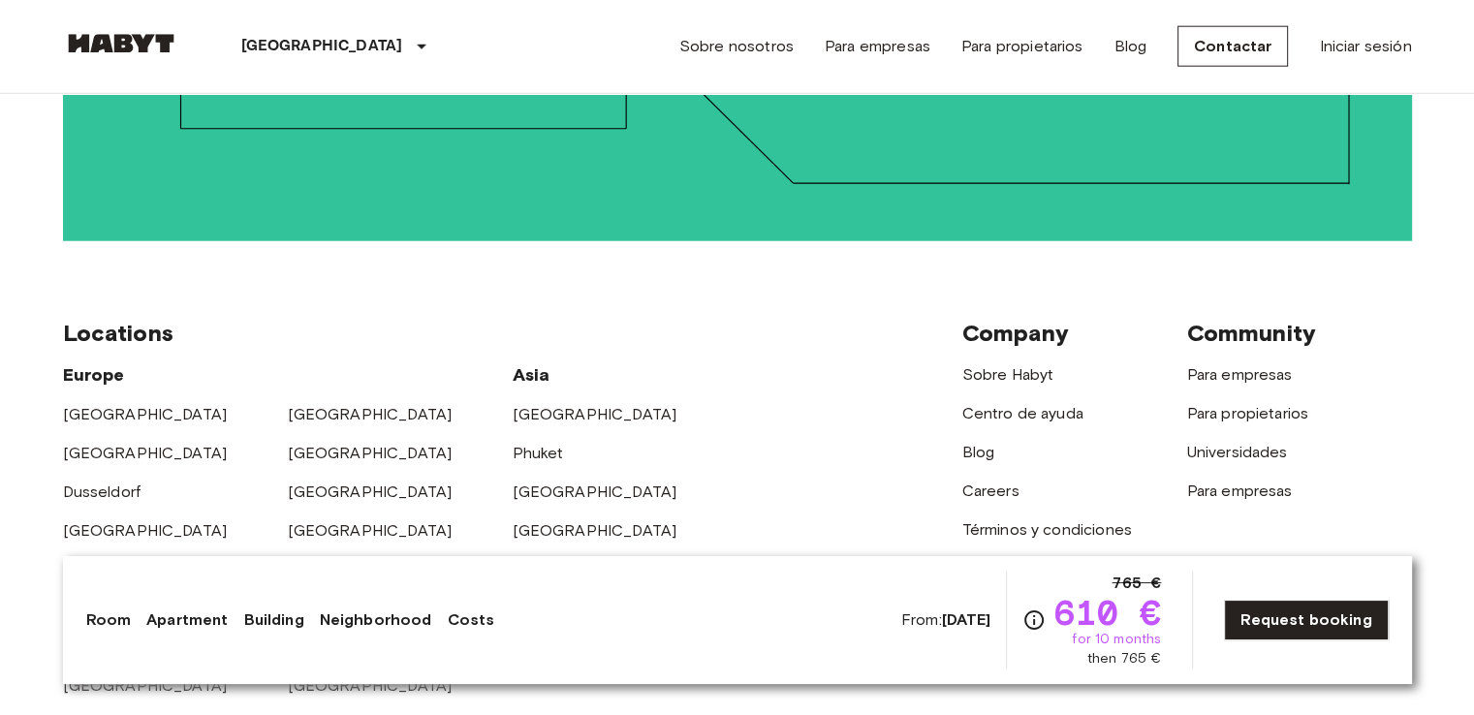
scroll to position [5038, 0]
click at [295, 405] on link "[GEOGRAPHIC_DATA]" at bounding box center [370, 414] width 165 height 18
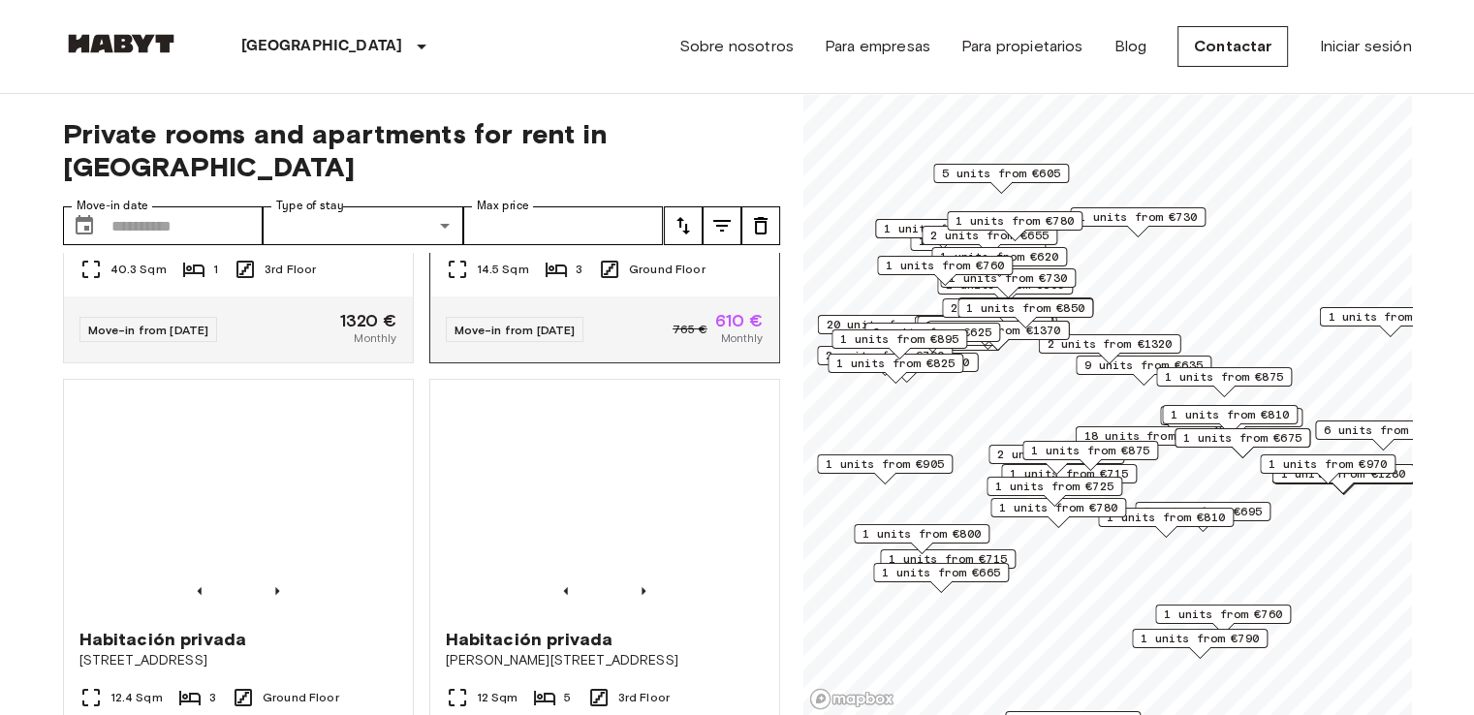
scroll to position [556, 0]
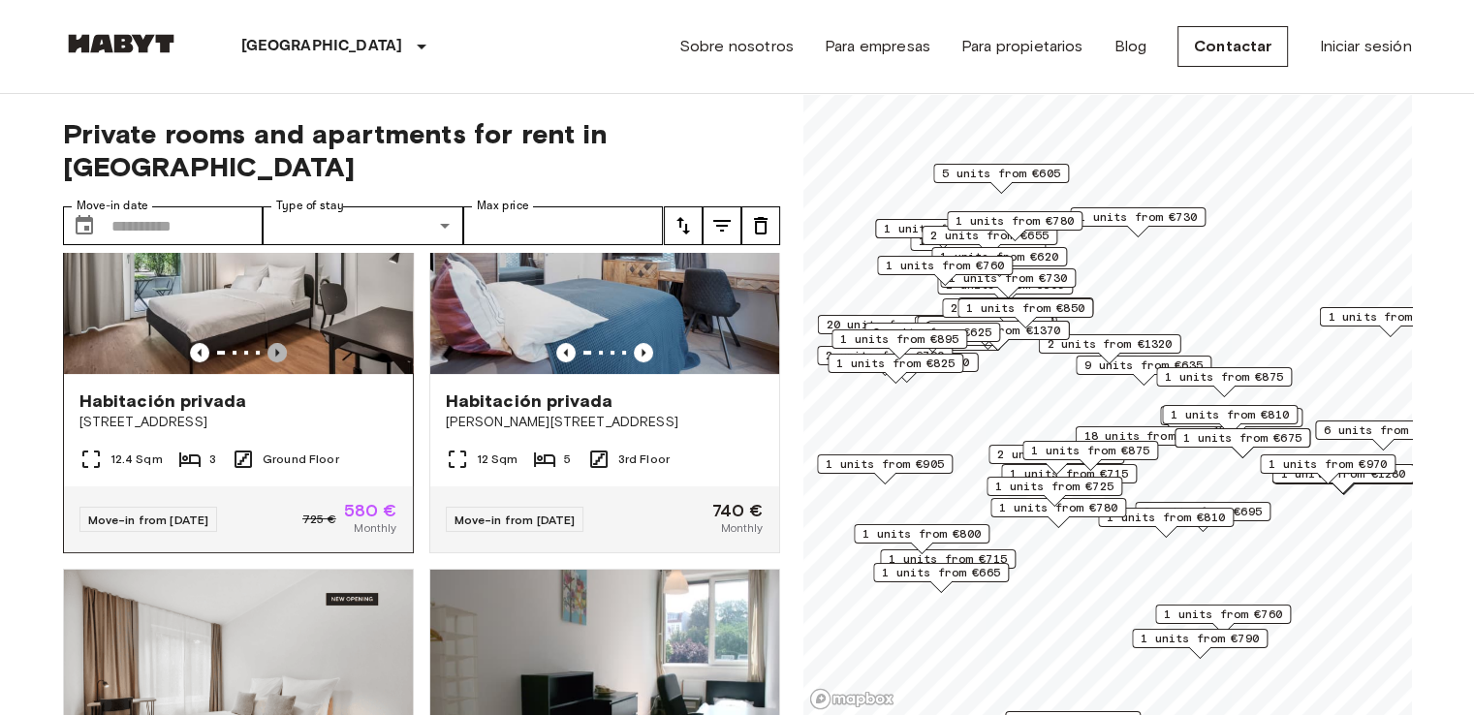
click at [267, 343] on icon "Previous image" at bounding box center [276, 352] width 19 height 19
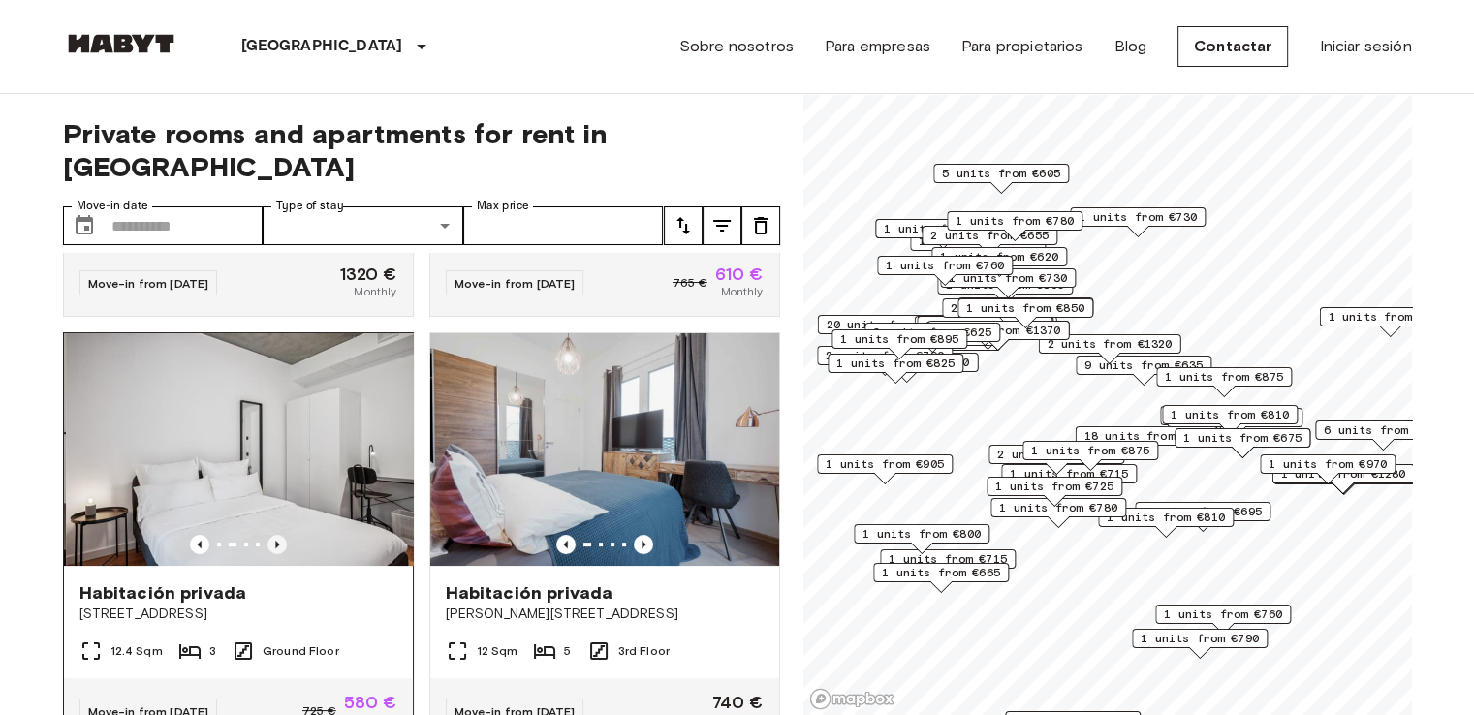
scroll to position [359, 0]
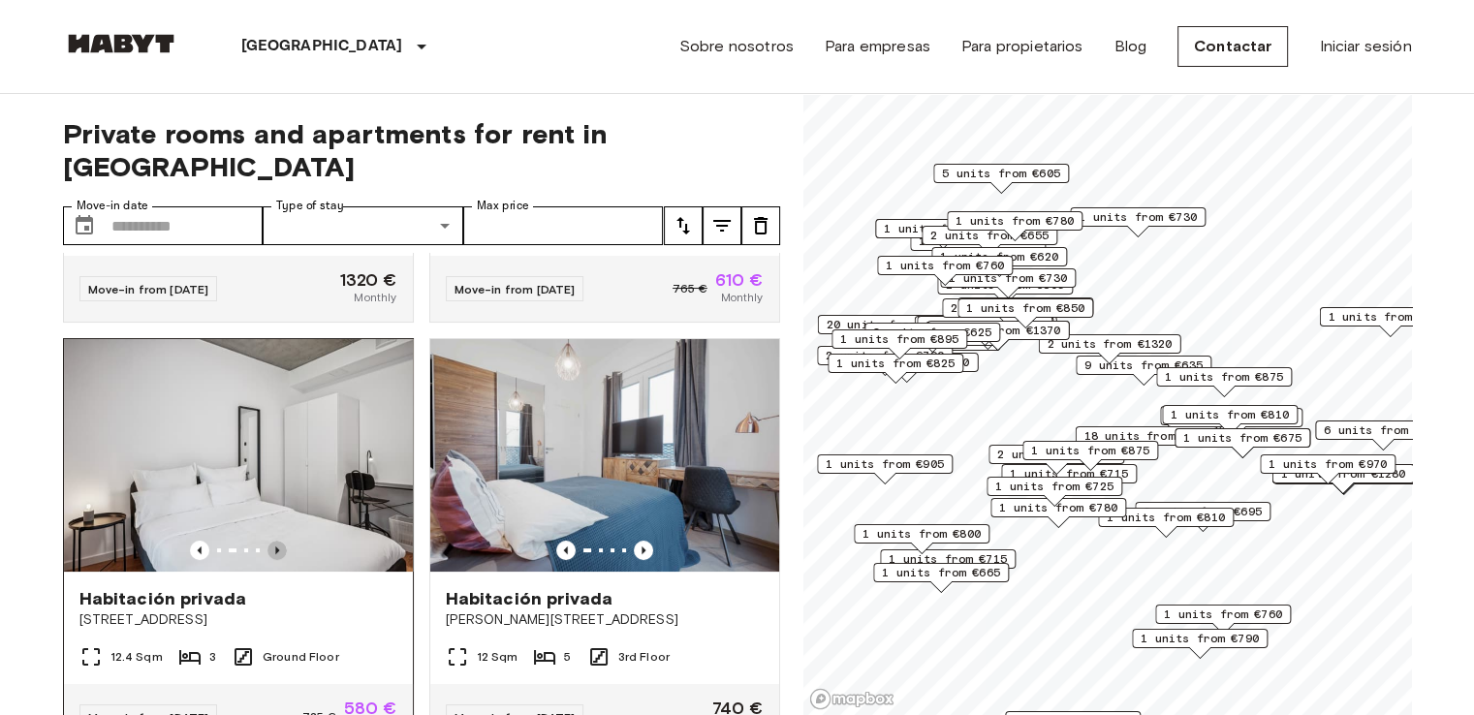
click at [275, 546] on icon "Previous image" at bounding box center [277, 550] width 4 height 8
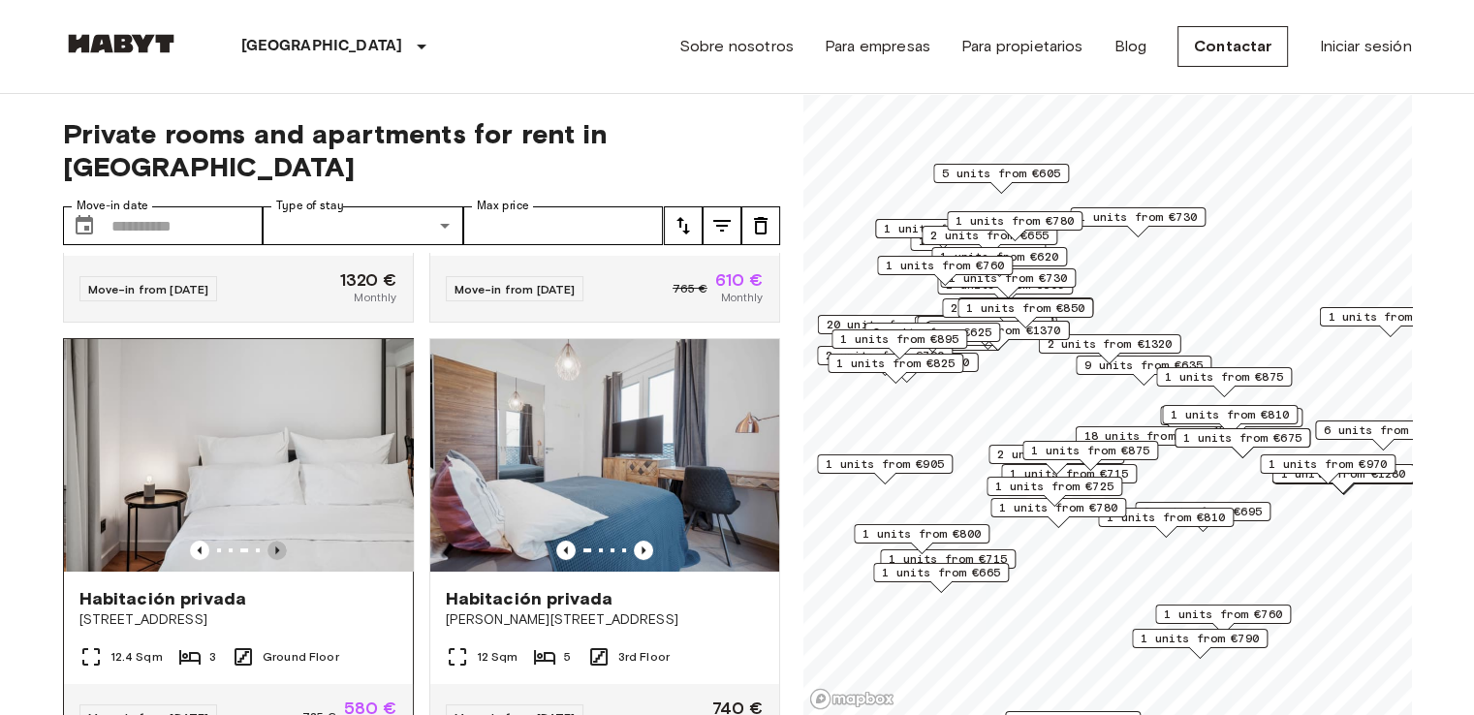
click at [275, 546] on icon "Previous image" at bounding box center [277, 550] width 4 height 8
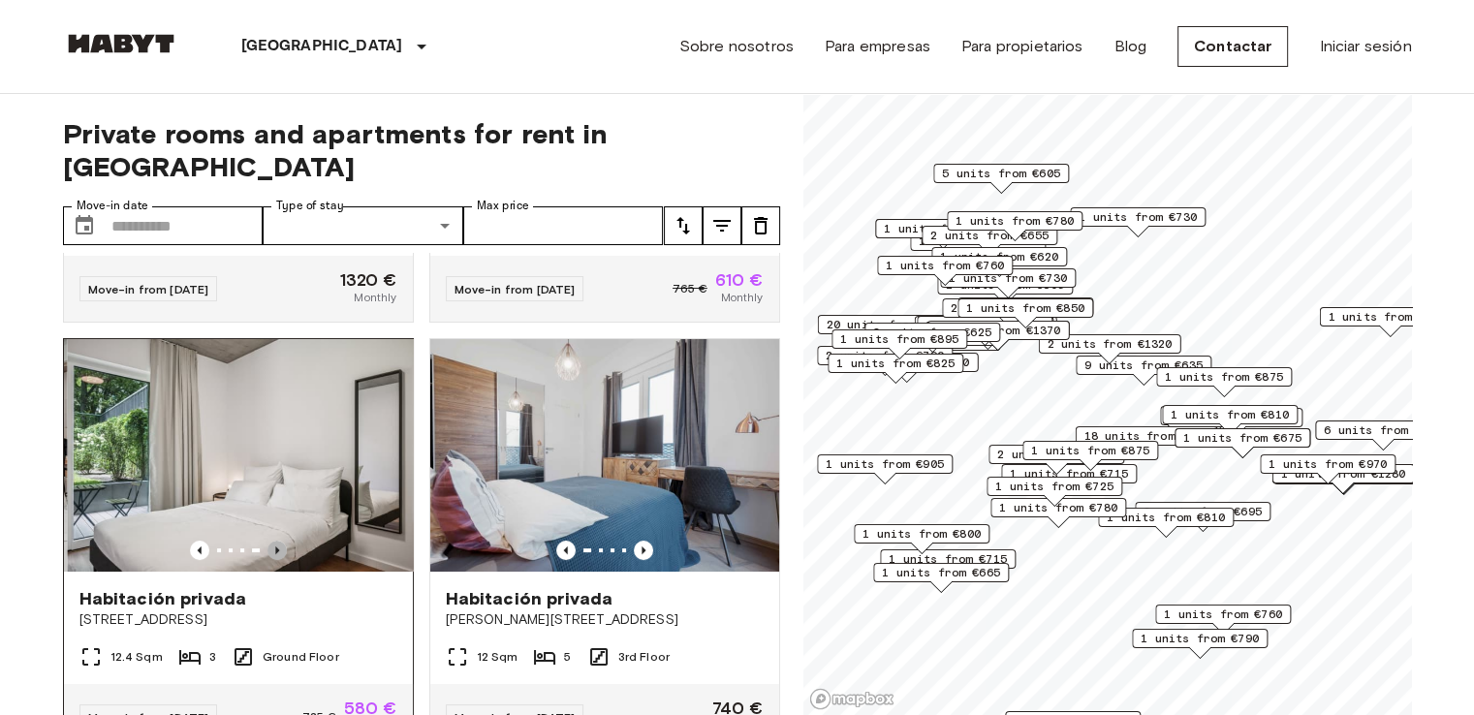
click at [275, 546] on icon "Previous image" at bounding box center [277, 550] width 4 height 8
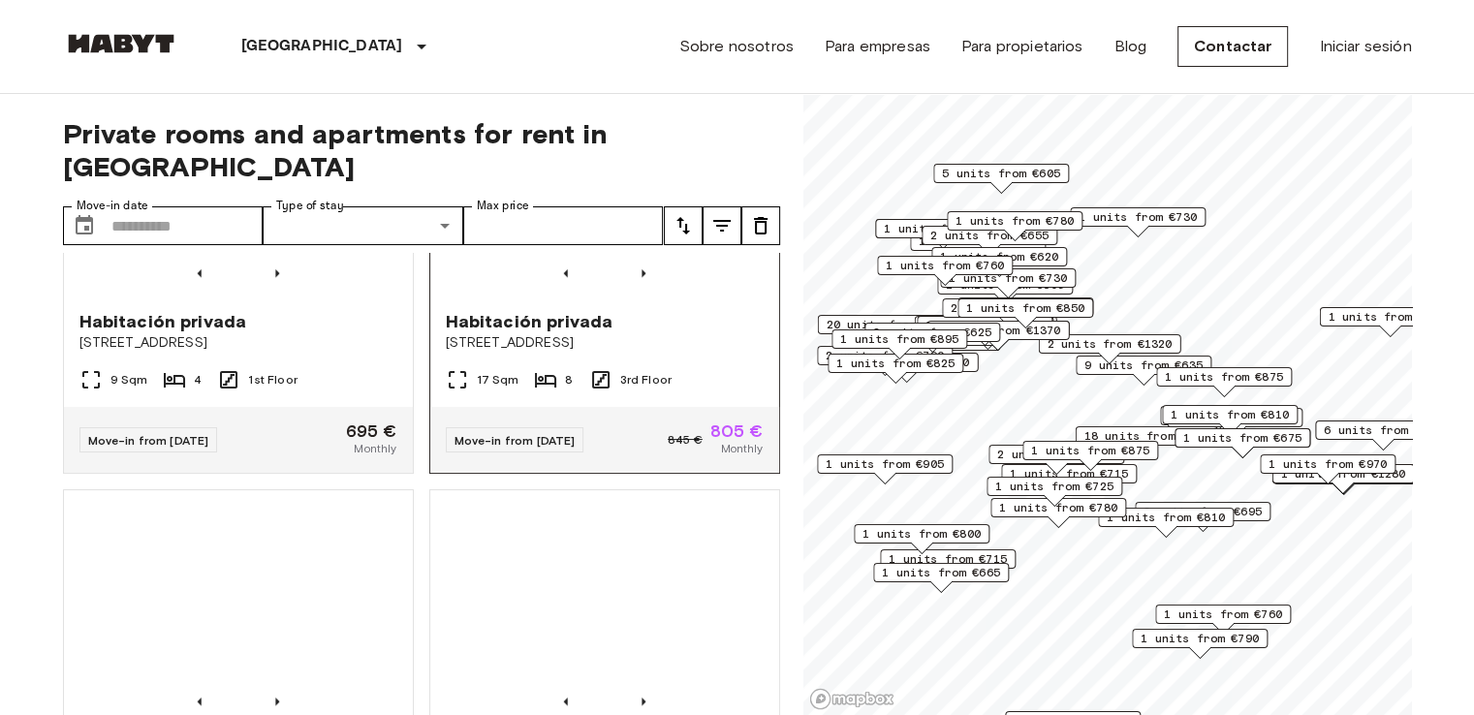
scroll to position [1349, 0]
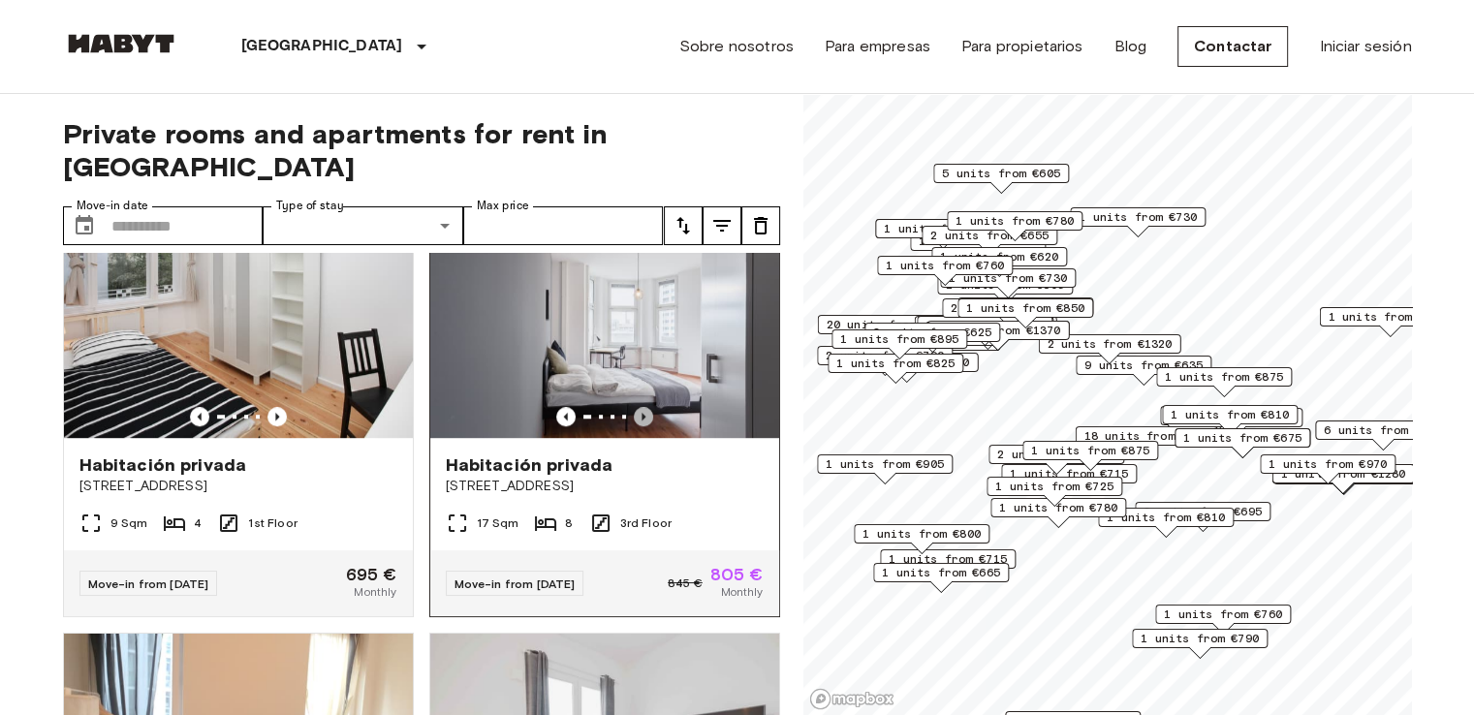
click at [634, 407] on icon "Previous image" at bounding box center [643, 416] width 19 height 19
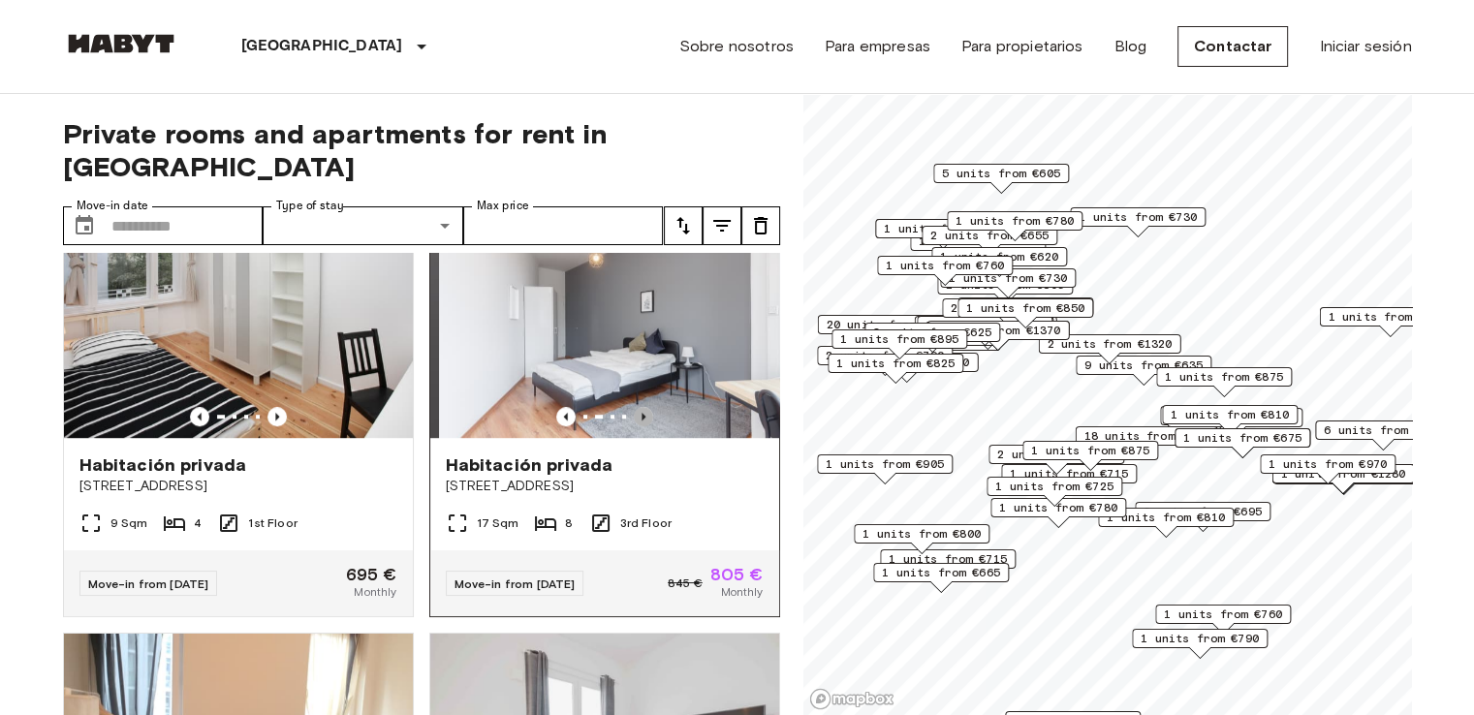
click at [634, 407] on icon "Previous image" at bounding box center [643, 416] width 19 height 19
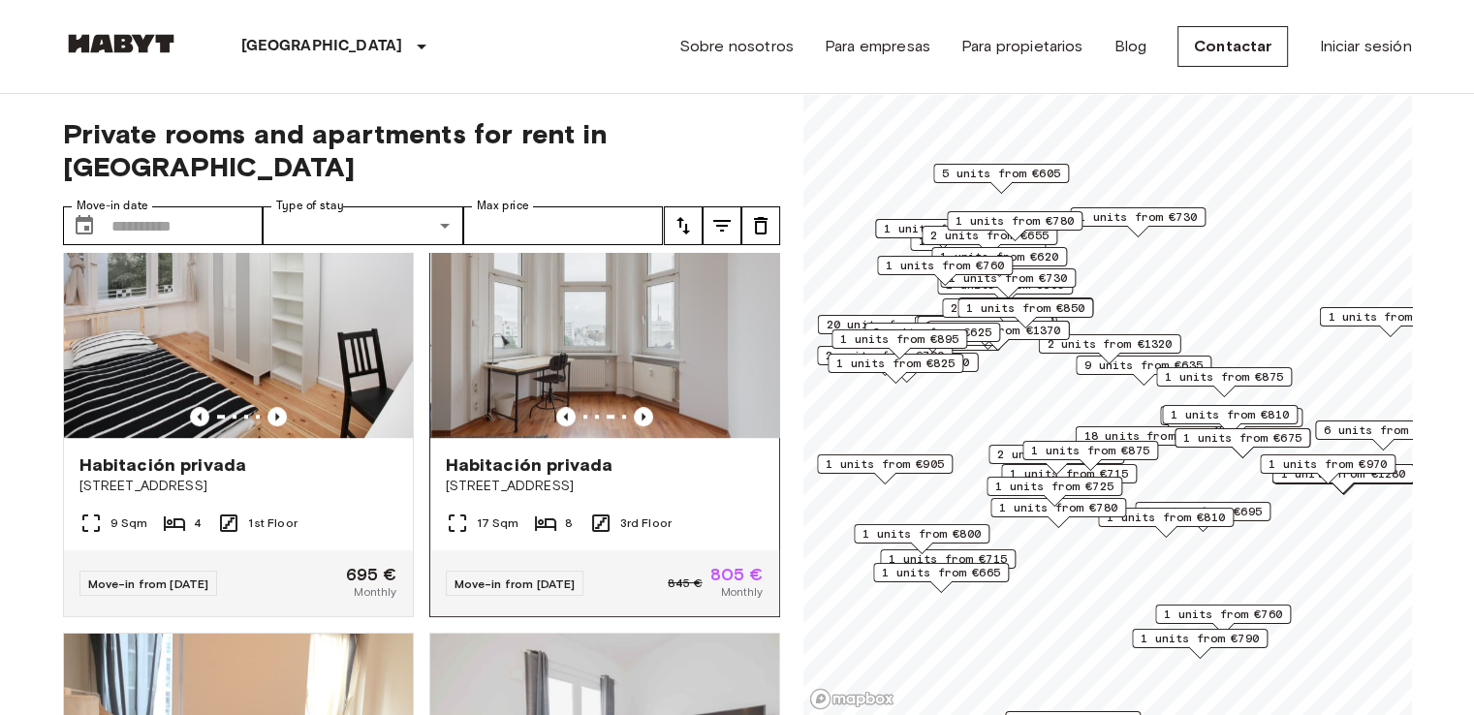
scroll to position [1553, 0]
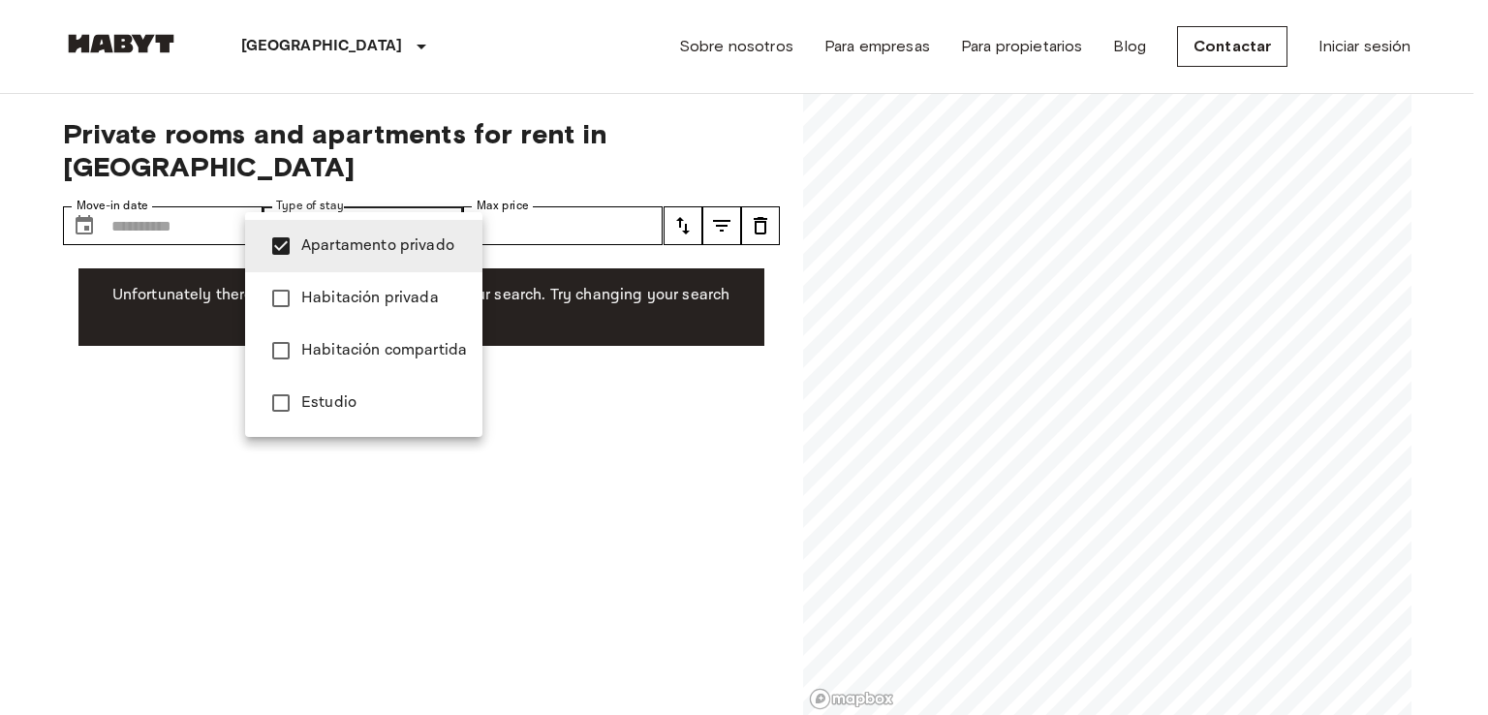
click at [349, 190] on div at bounding box center [744, 357] width 1488 height 715
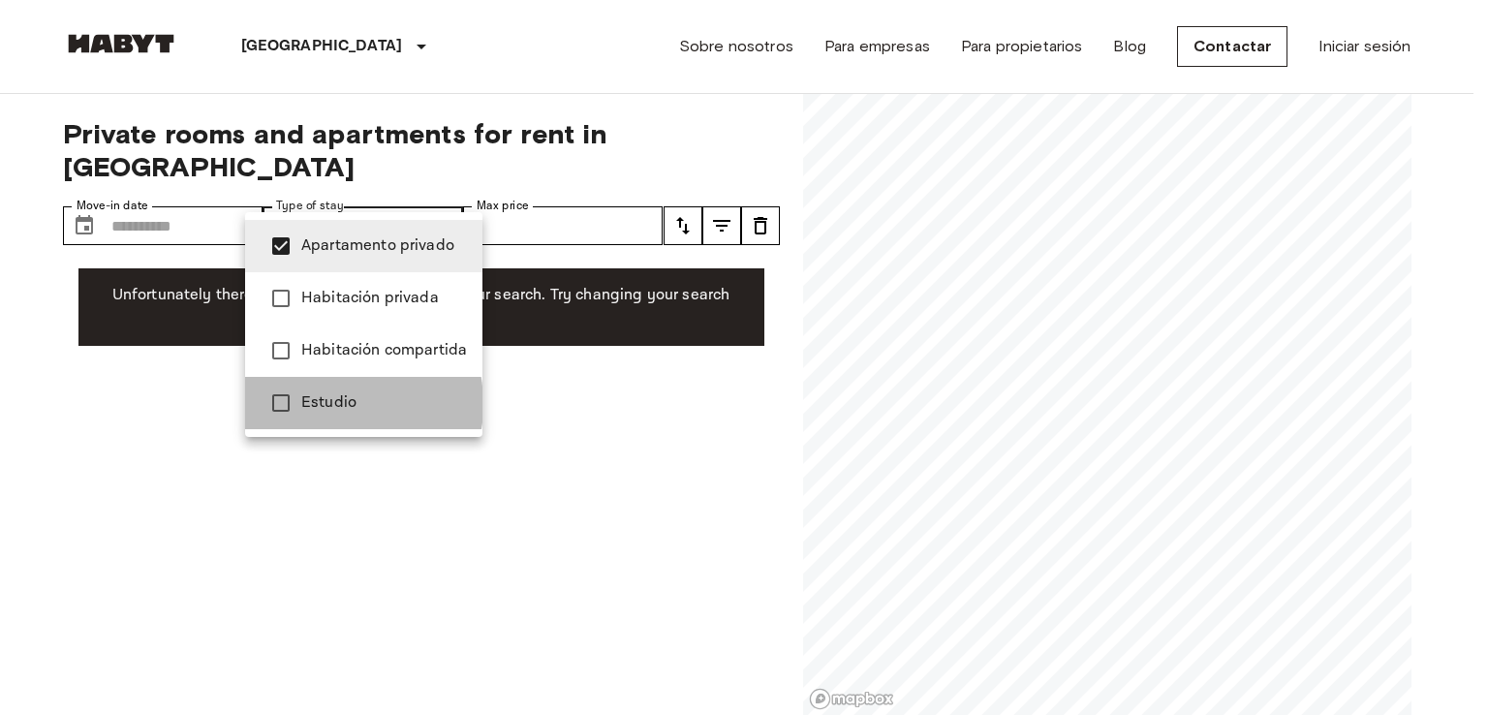
click at [322, 404] on span "Estudio" at bounding box center [384, 402] width 166 height 23
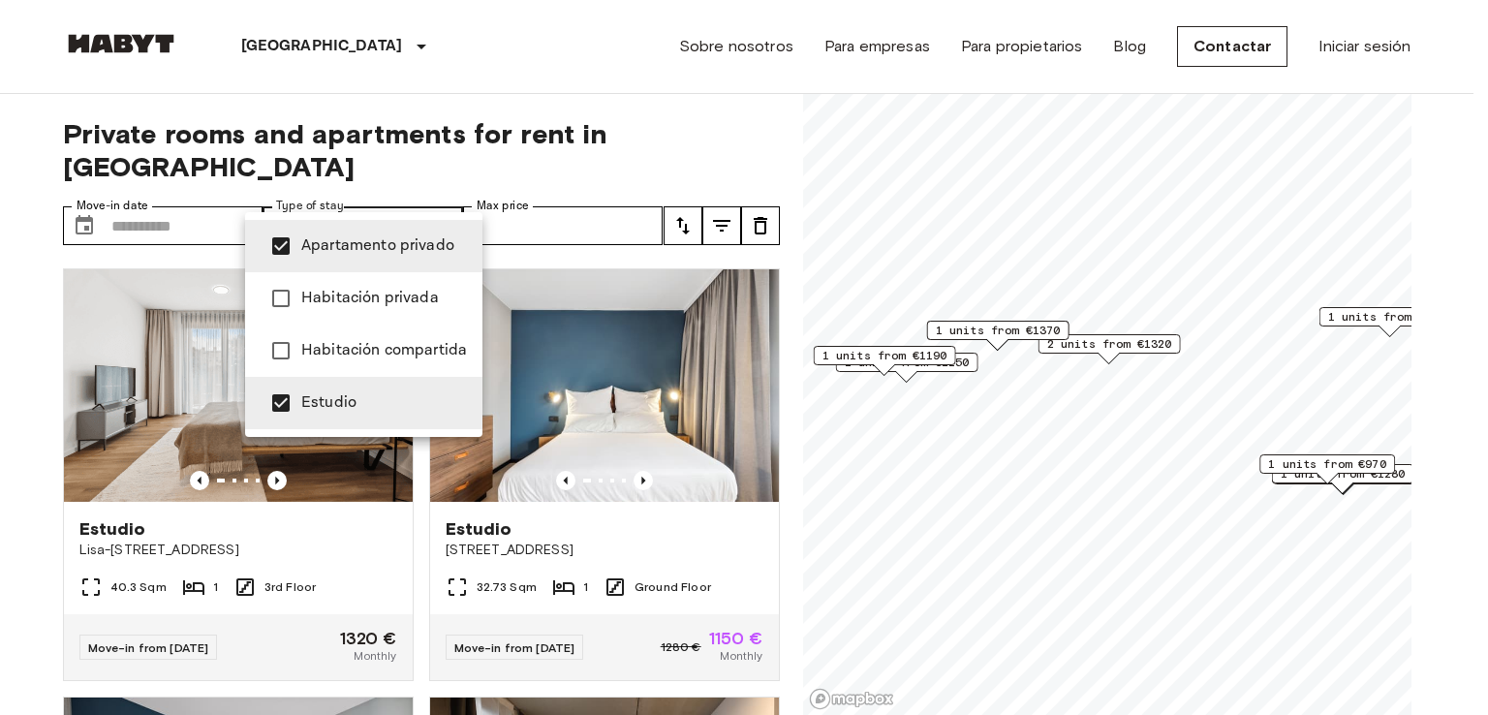
type input "******"
click at [601, 211] on div at bounding box center [744, 357] width 1488 height 715
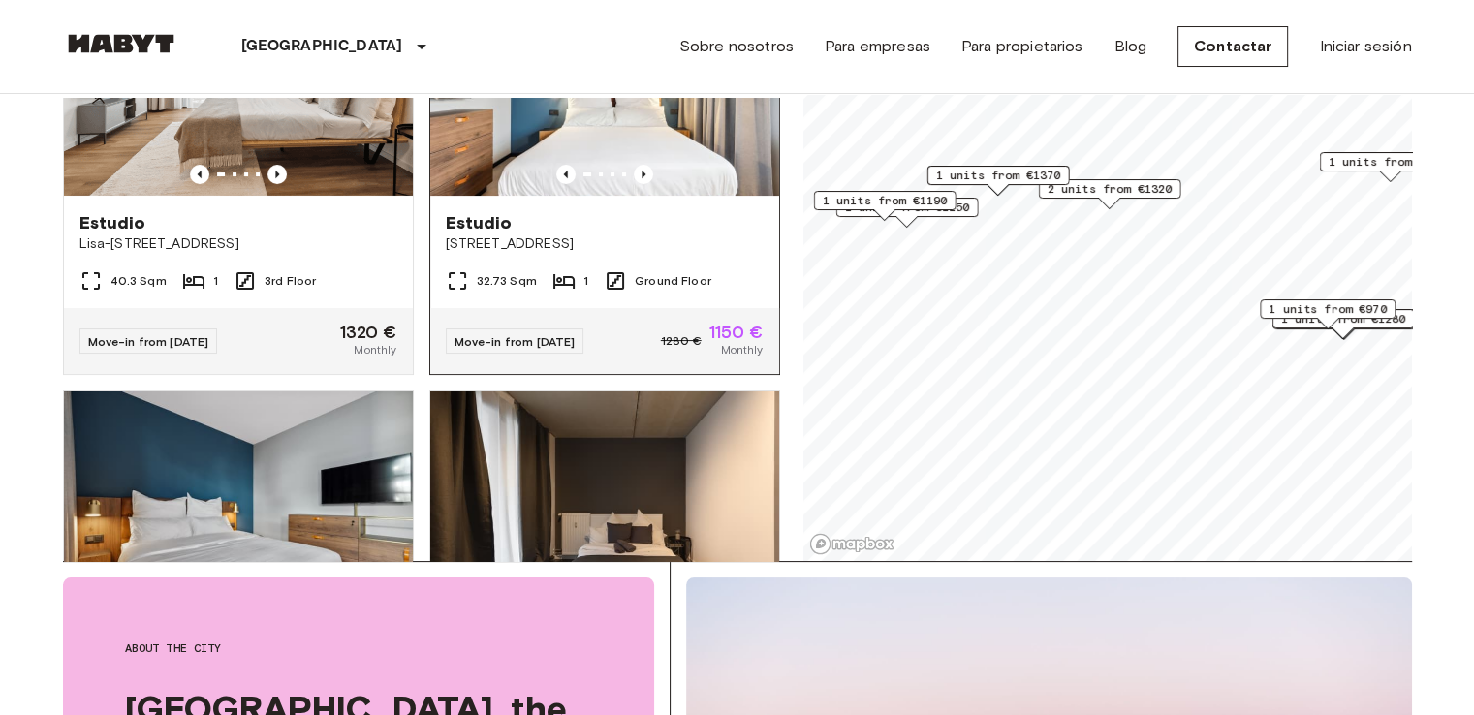
scroll to position [76, 0]
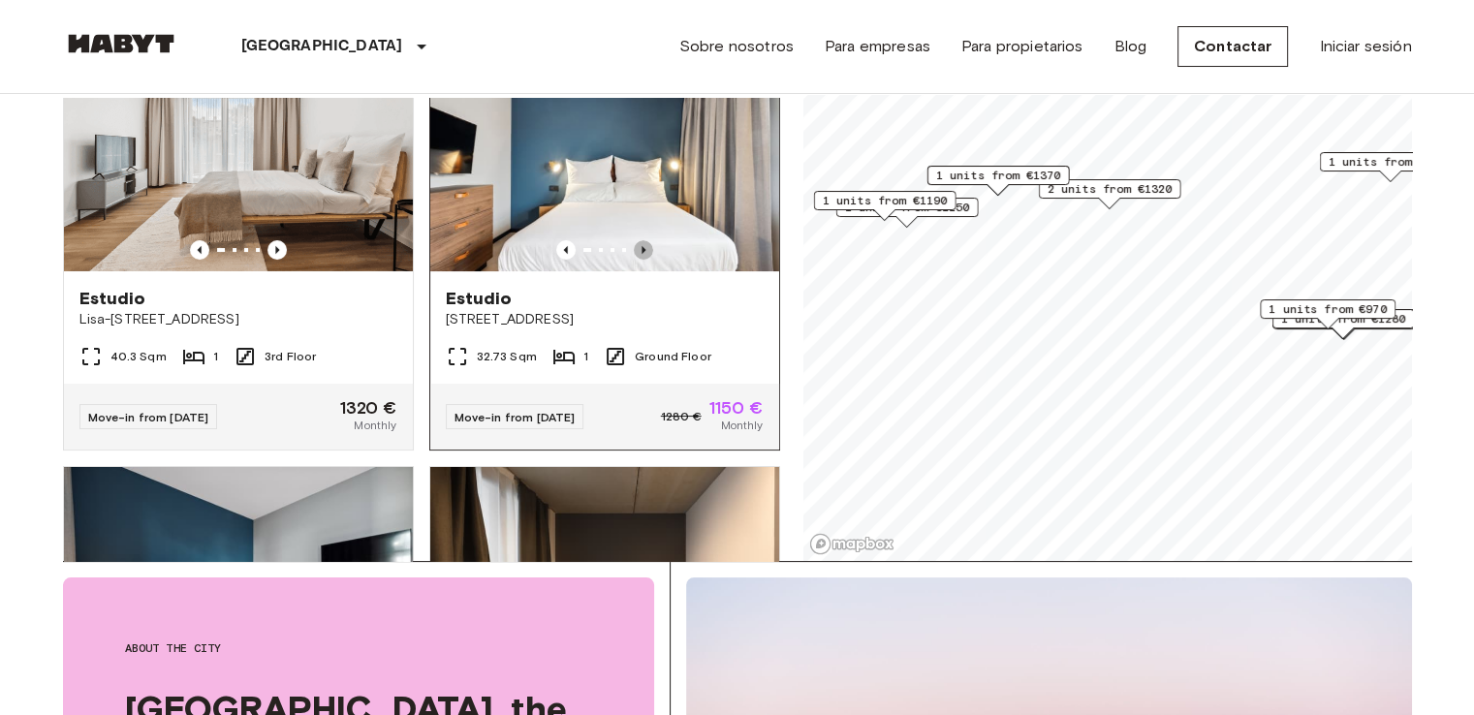
click at [641, 246] on icon "Previous image" at bounding box center [643, 250] width 4 height 8
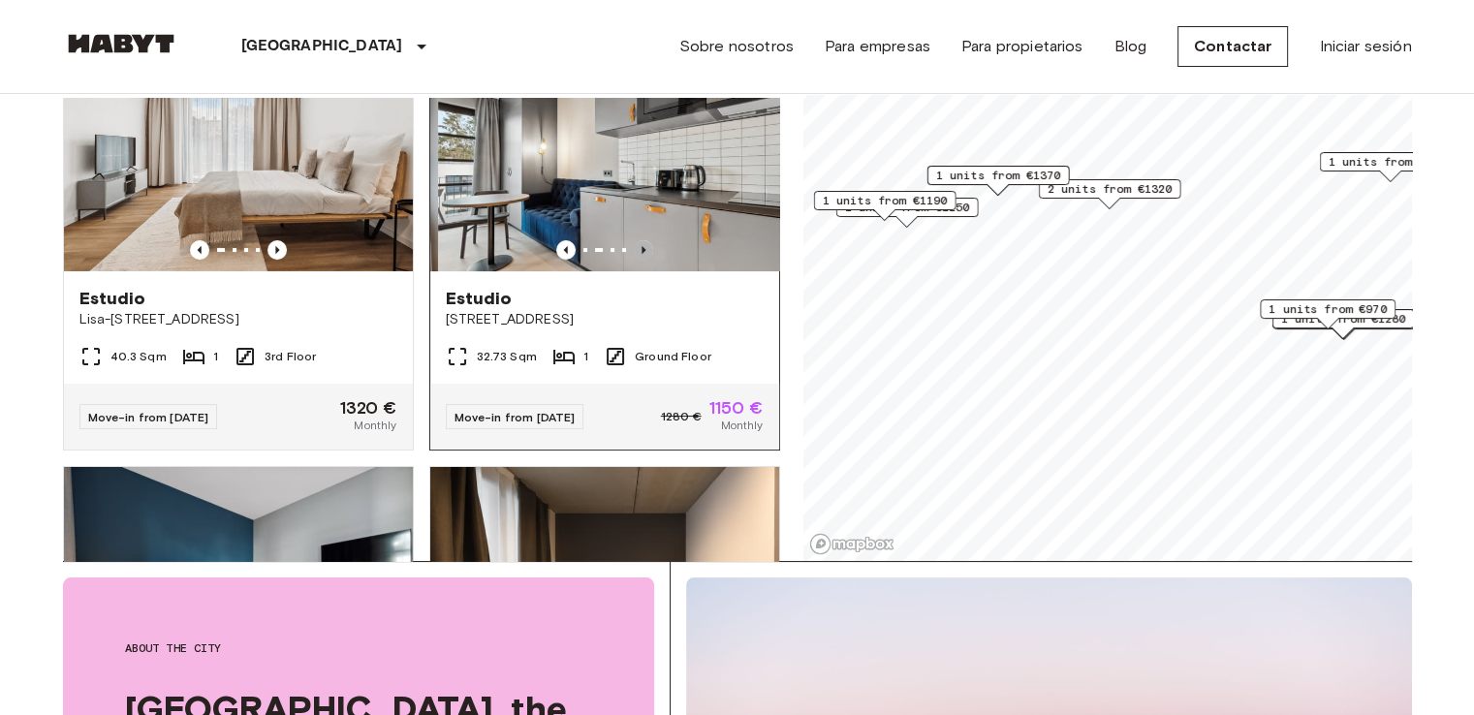
click at [641, 246] on icon "Previous image" at bounding box center [643, 250] width 4 height 8
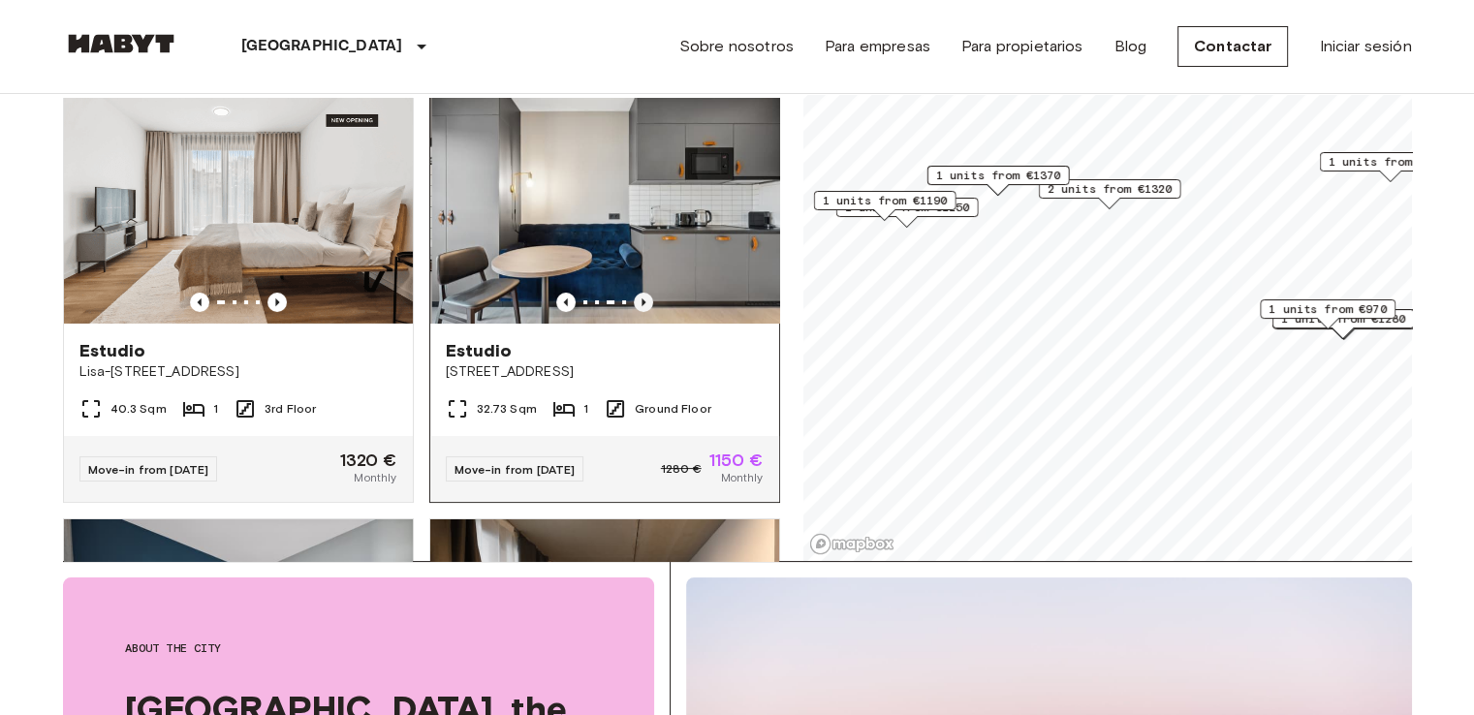
scroll to position [0, 0]
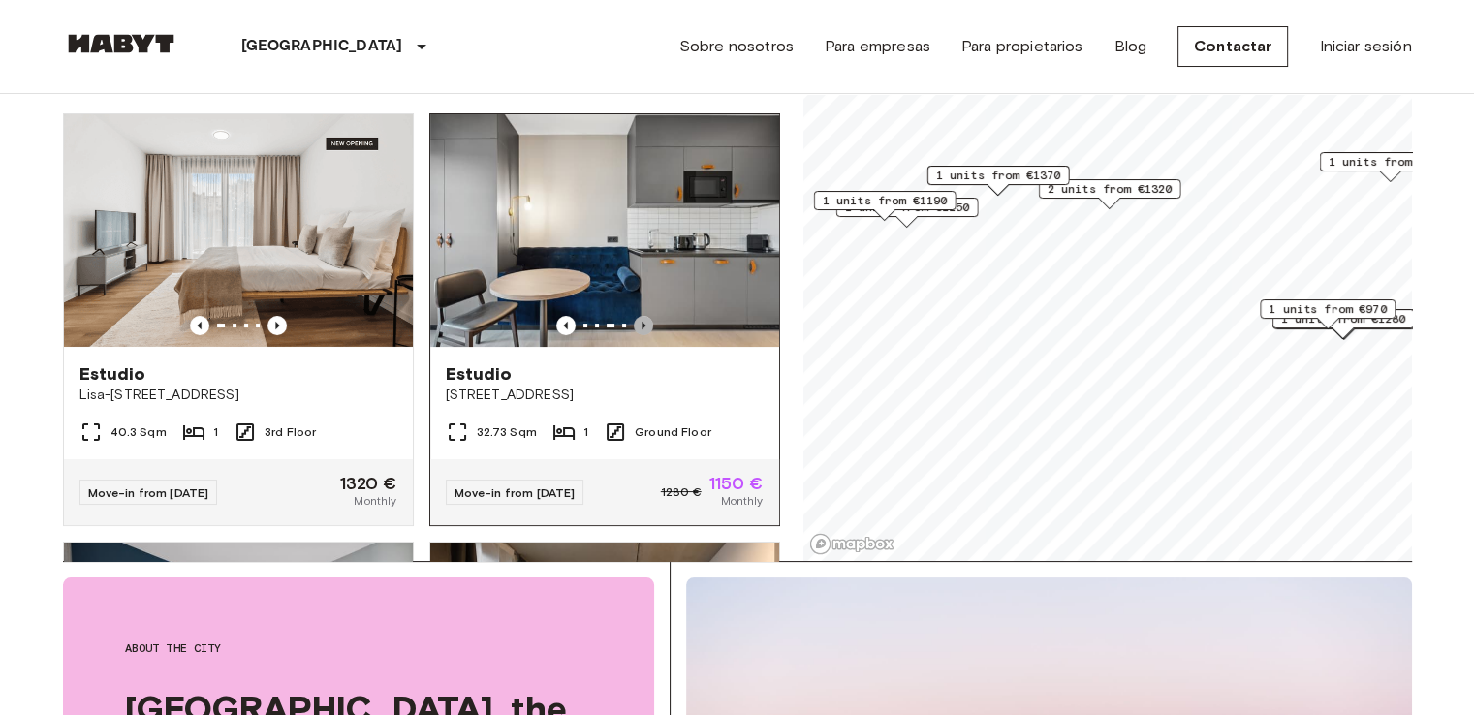
click at [634, 316] on icon "Previous image" at bounding box center [643, 325] width 19 height 19
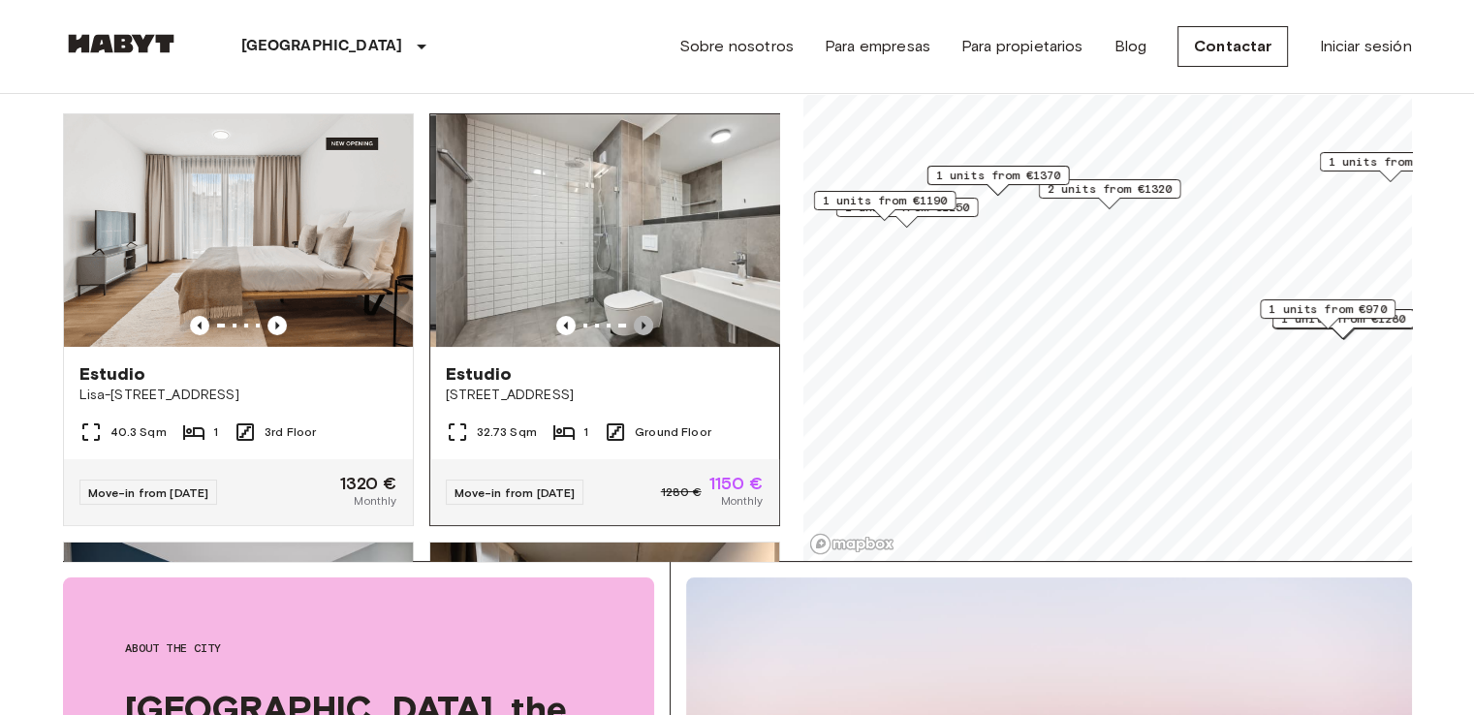
click at [634, 316] on icon "Previous image" at bounding box center [643, 325] width 19 height 19
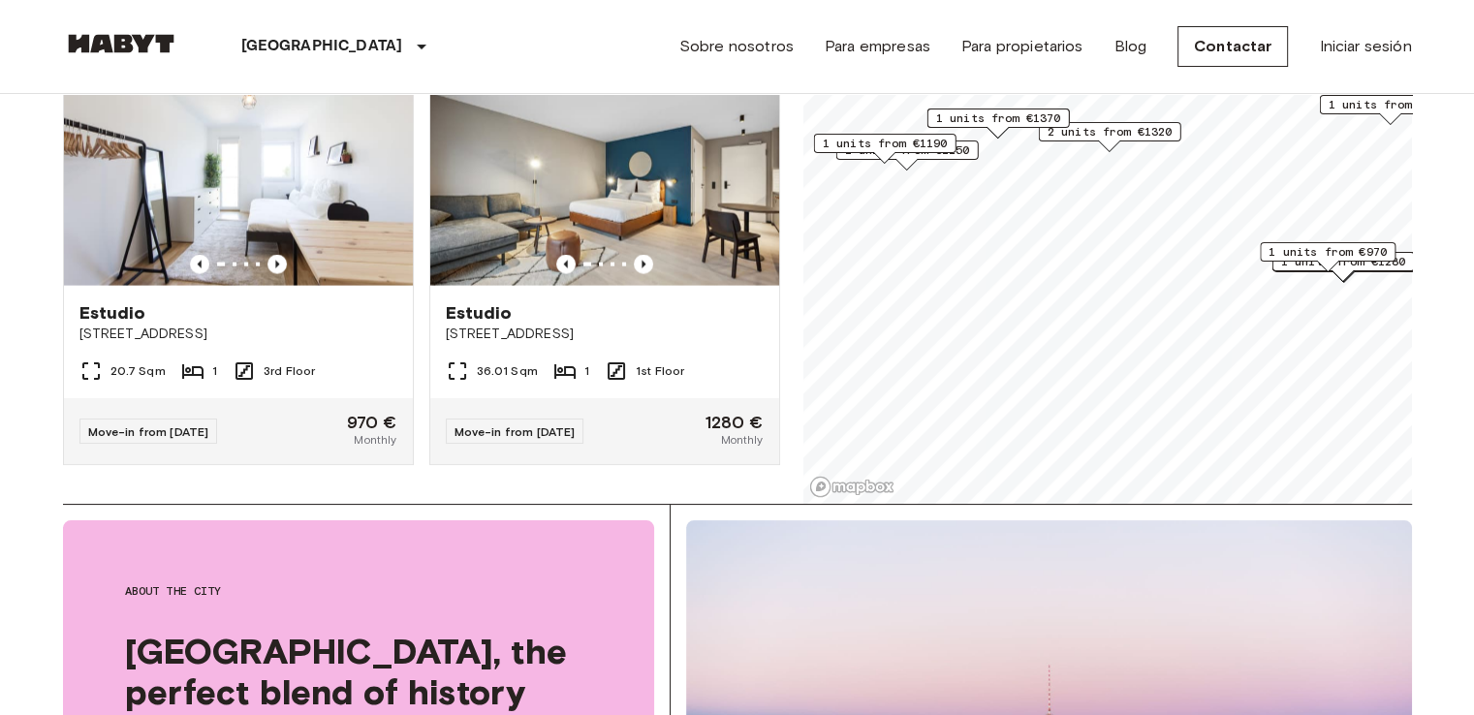
scroll to position [209, 0]
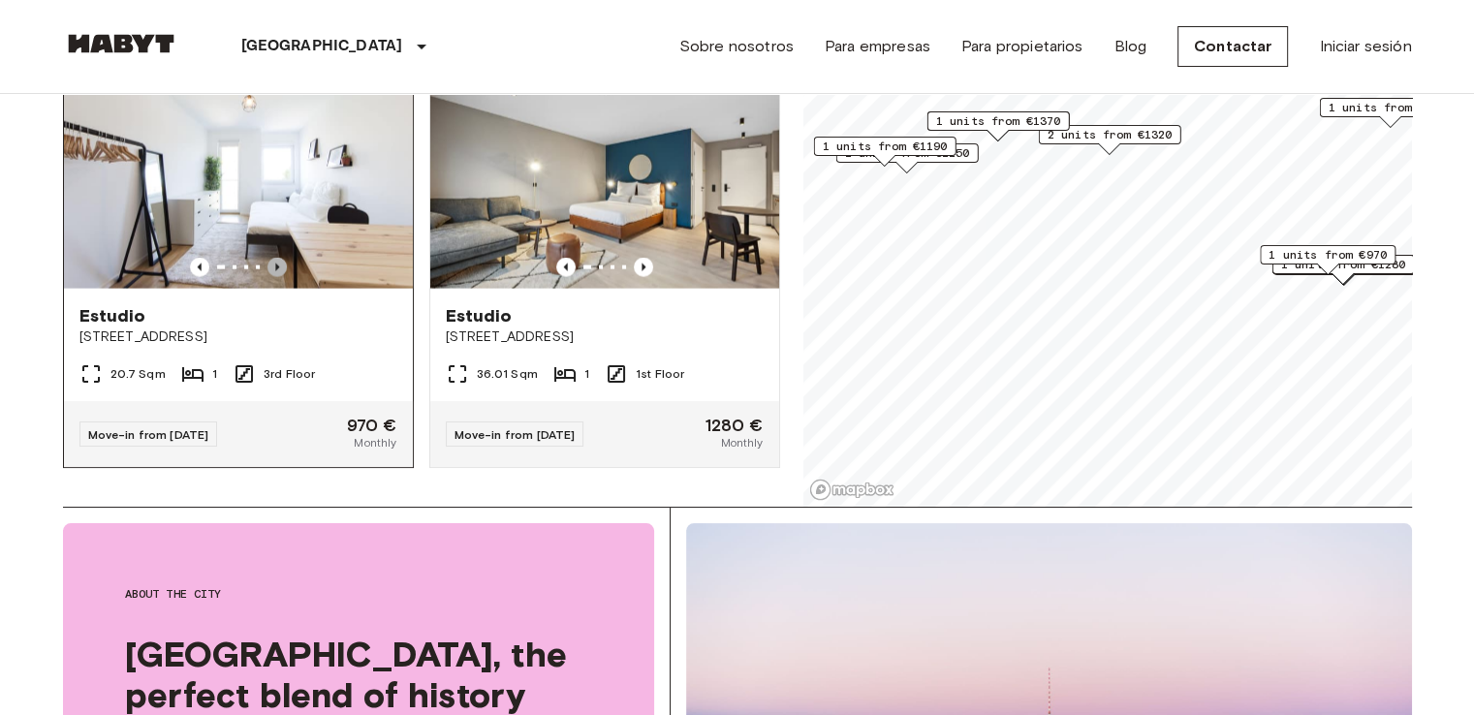
click at [270, 258] on icon "Previous image" at bounding box center [276, 267] width 19 height 19
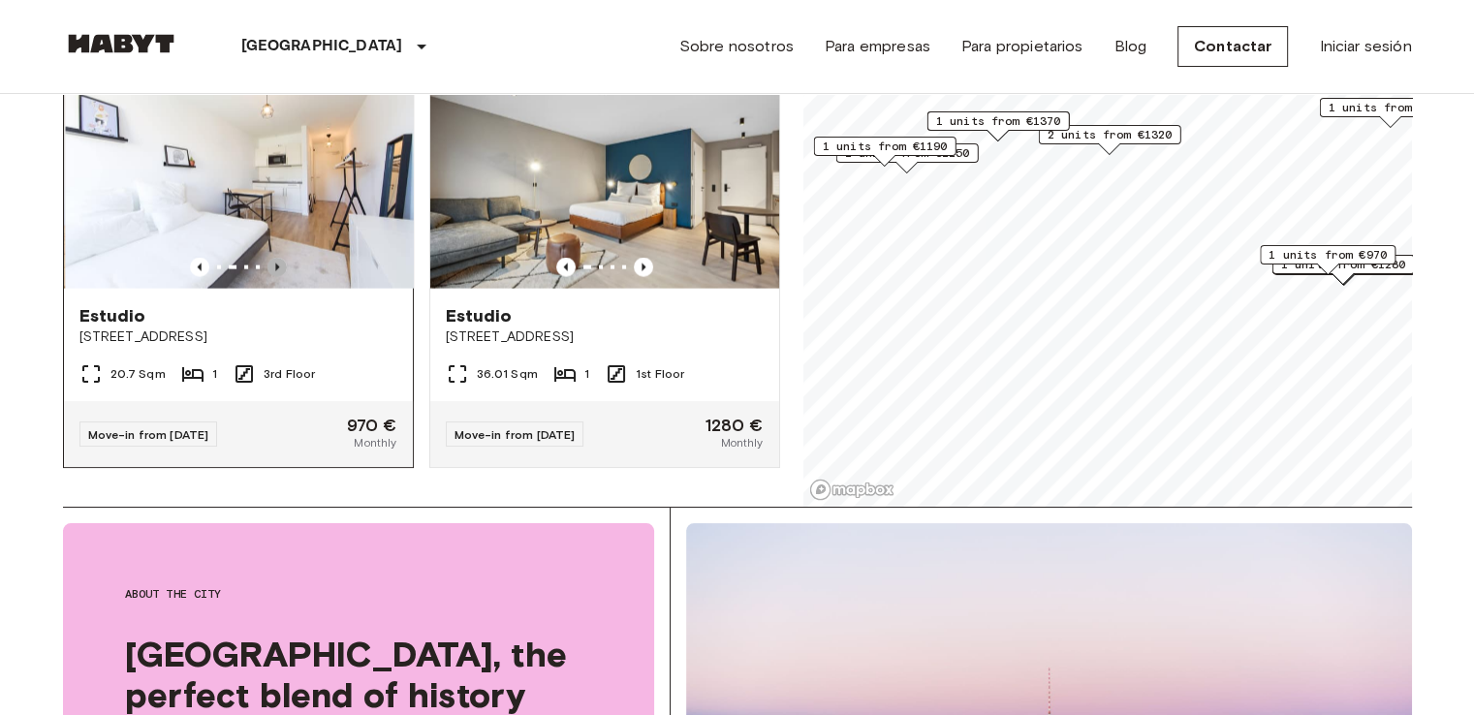
click at [270, 258] on icon "Previous image" at bounding box center [276, 267] width 19 height 19
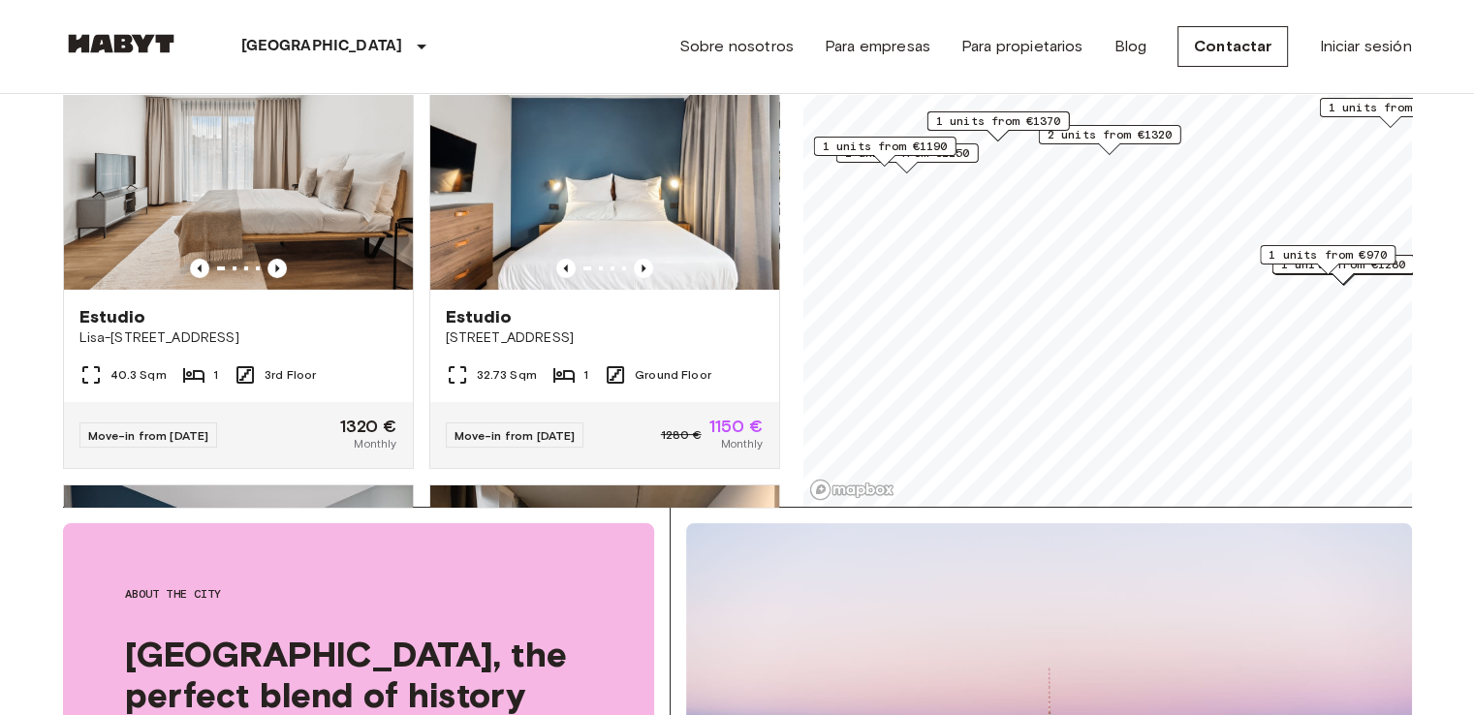
scroll to position [0, 0]
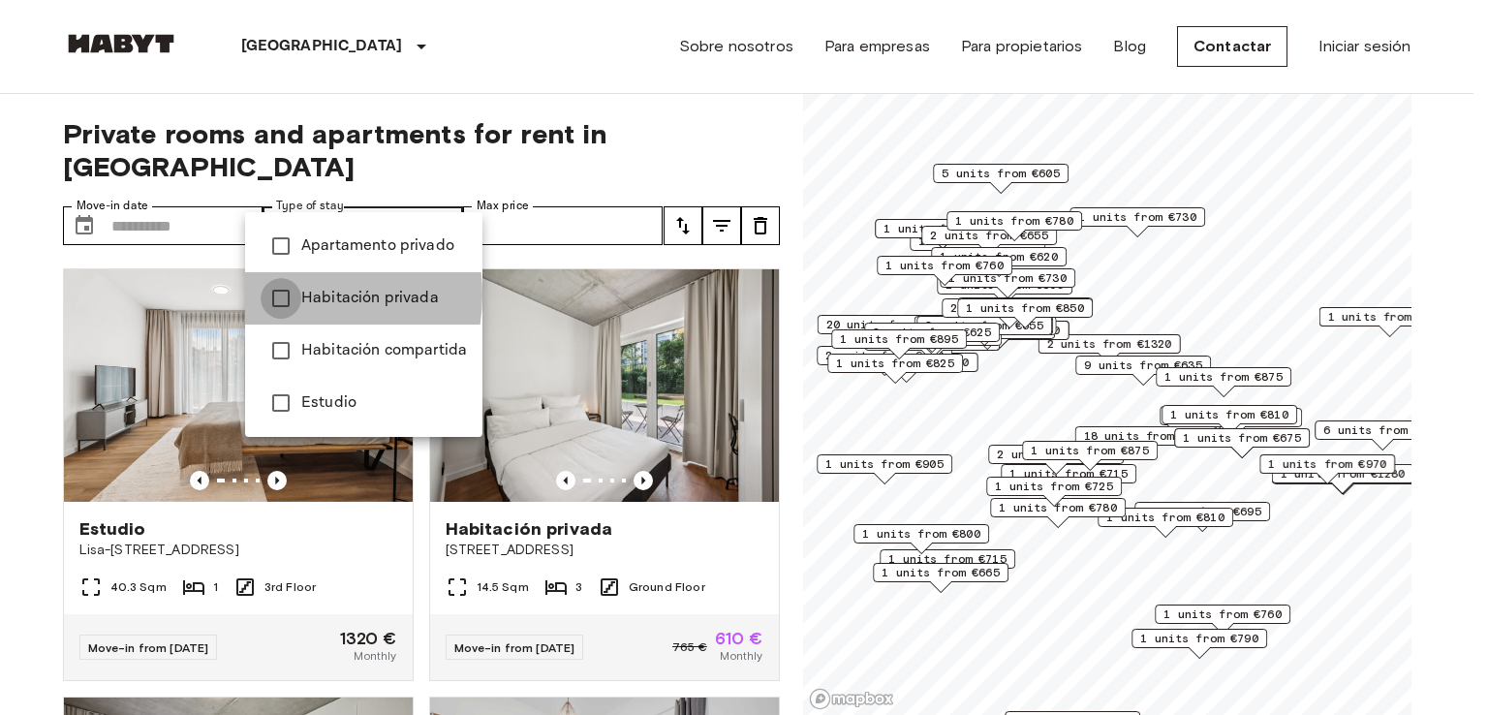
type input "**********"
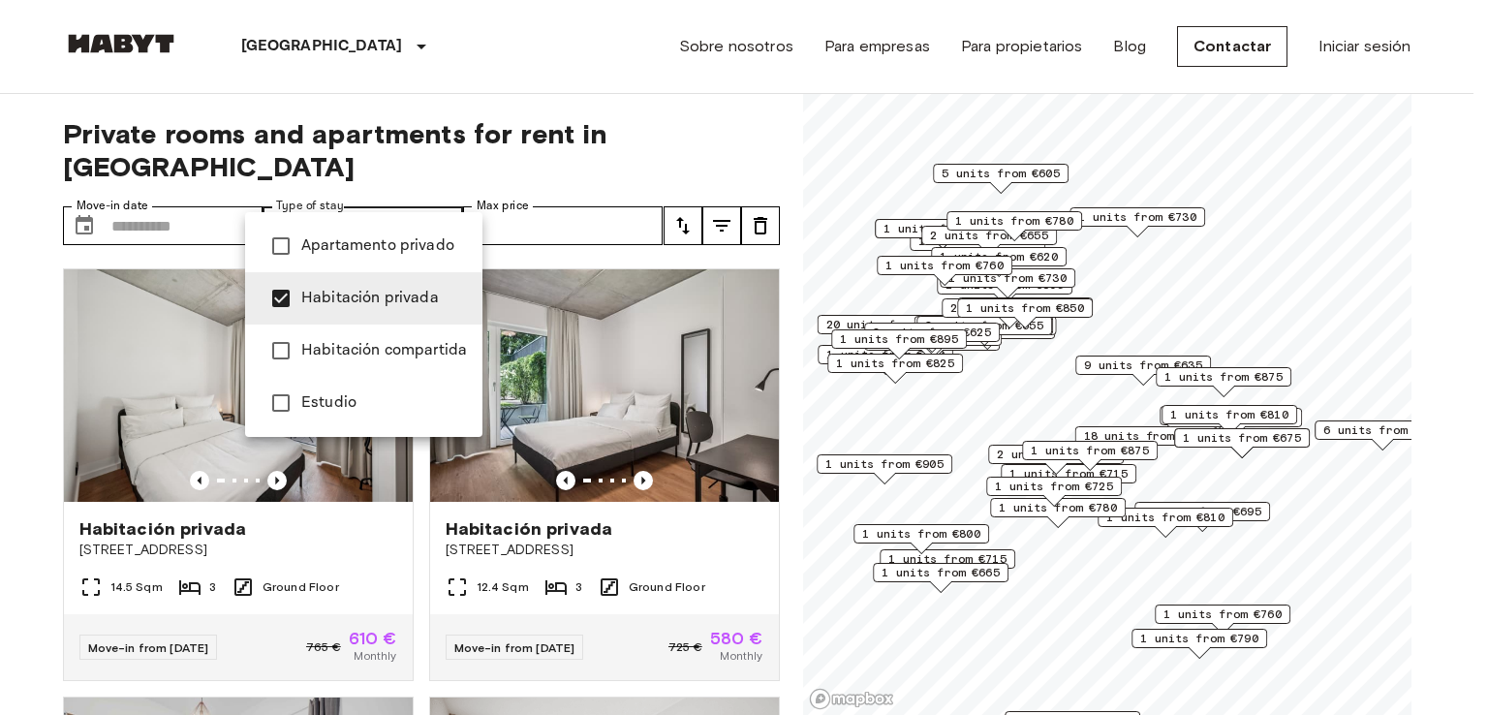
click at [622, 245] on div at bounding box center [744, 357] width 1488 height 715
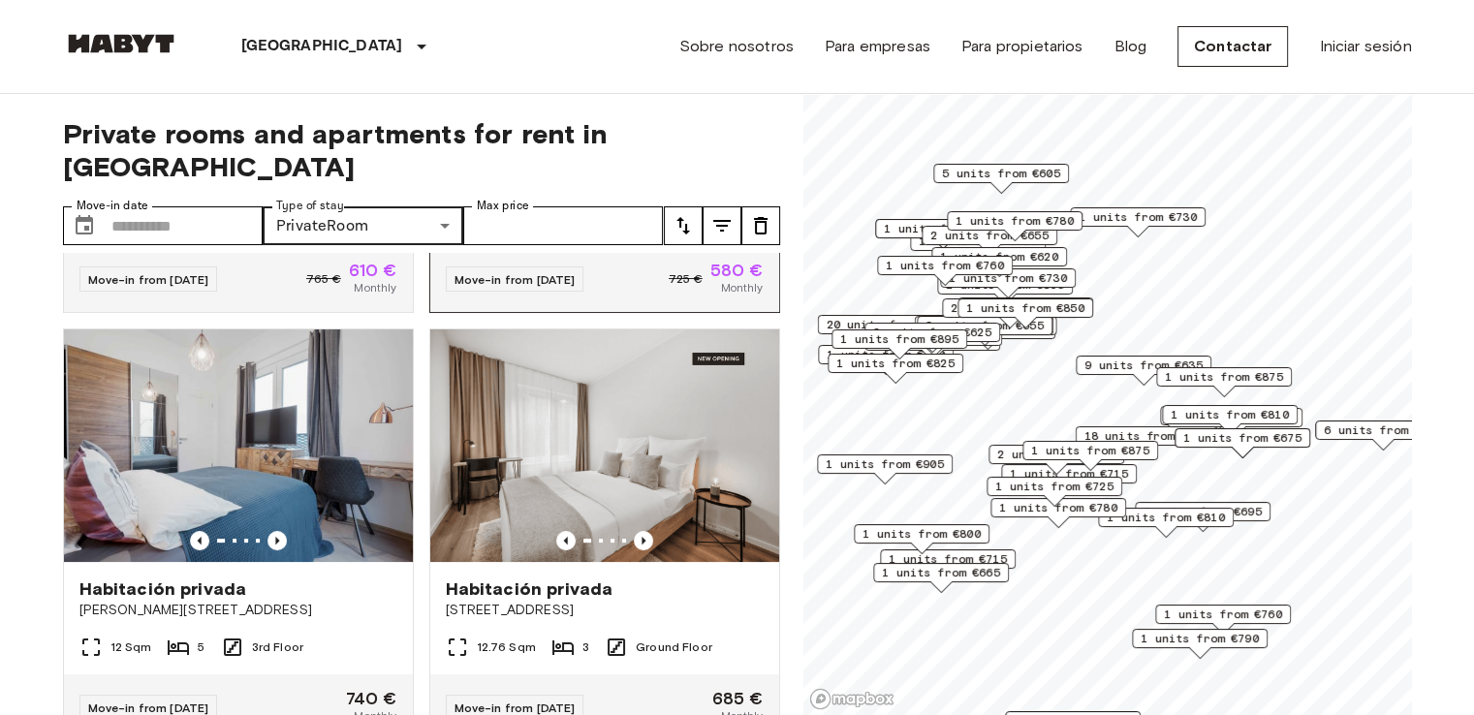
scroll to position [473, 0]
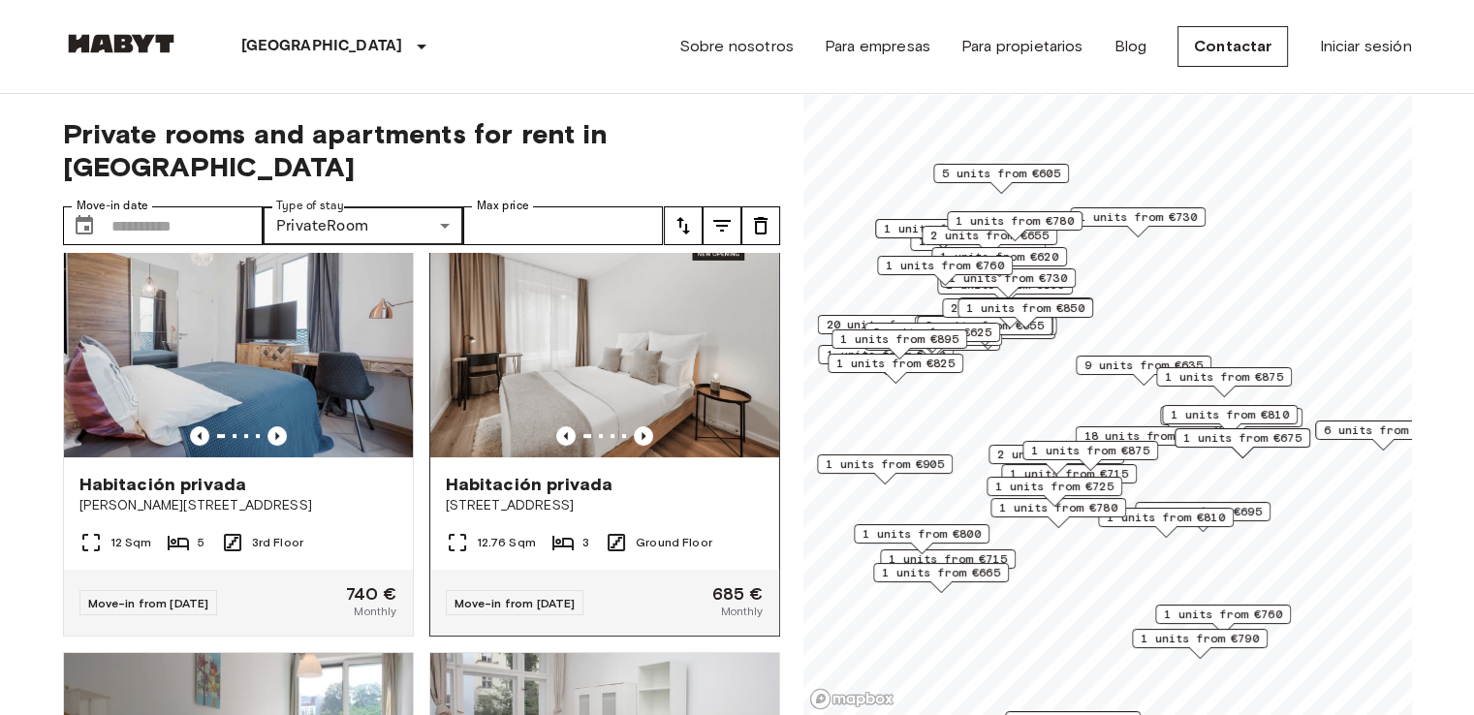
click at [677, 365] on img at bounding box center [604, 341] width 349 height 233
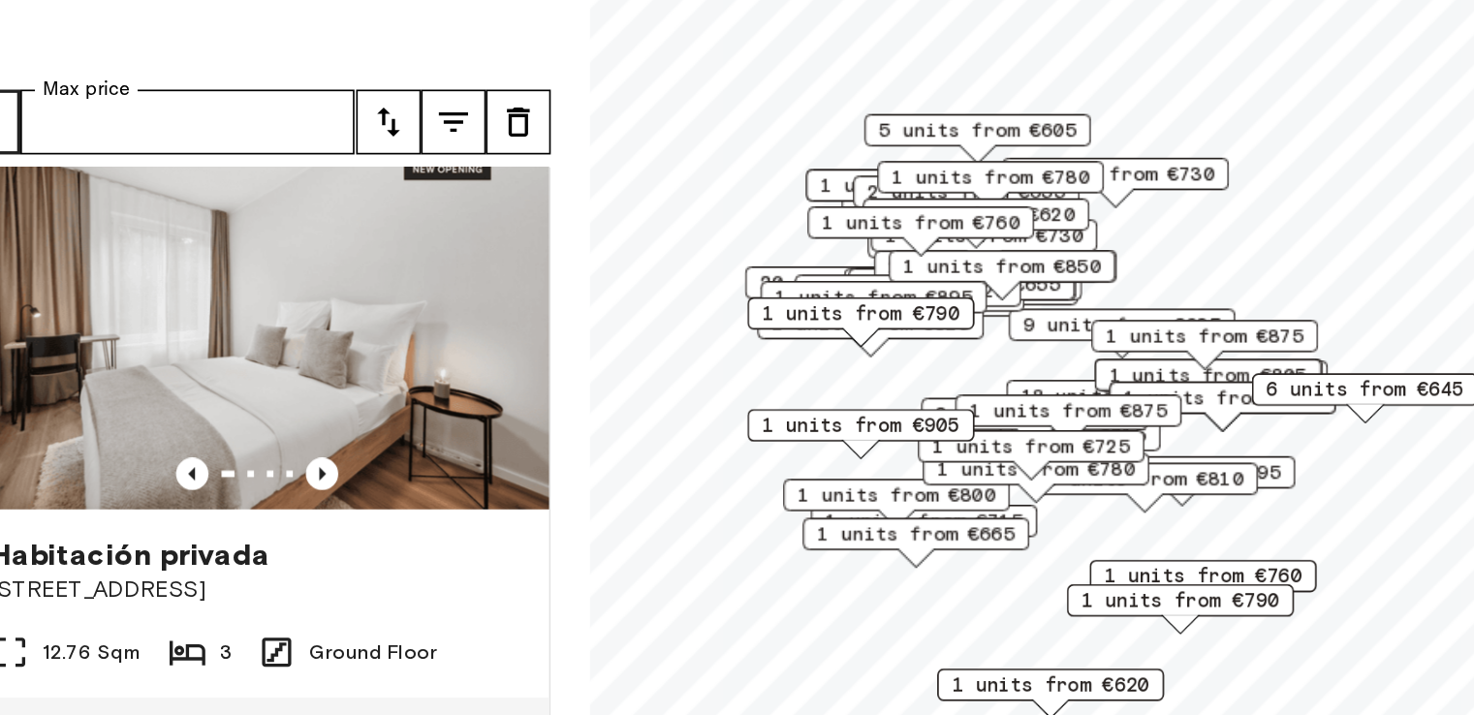
click at [1121, 379] on span "1 units from €805" at bounding box center [1172, 376] width 118 height 17
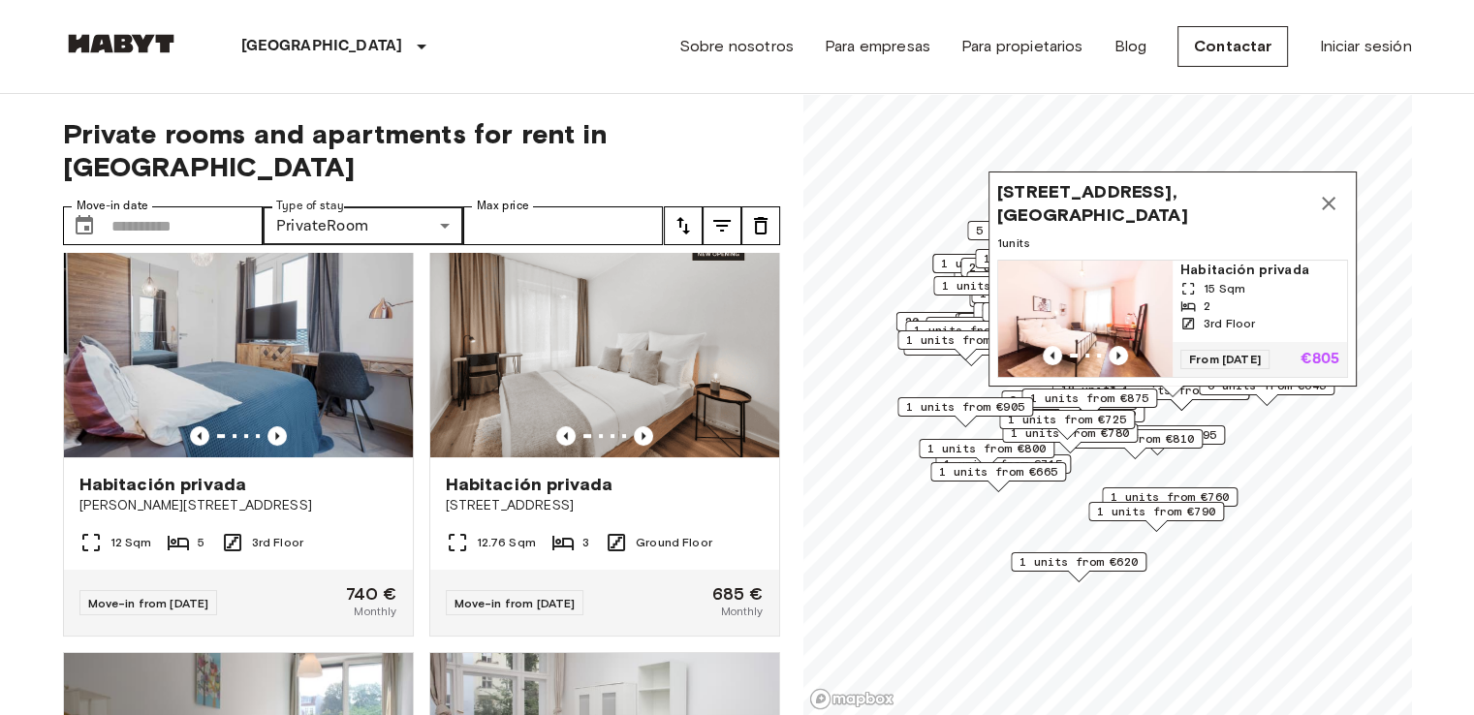
click at [939, 342] on span "1 units from €790" at bounding box center [965, 339] width 118 height 17
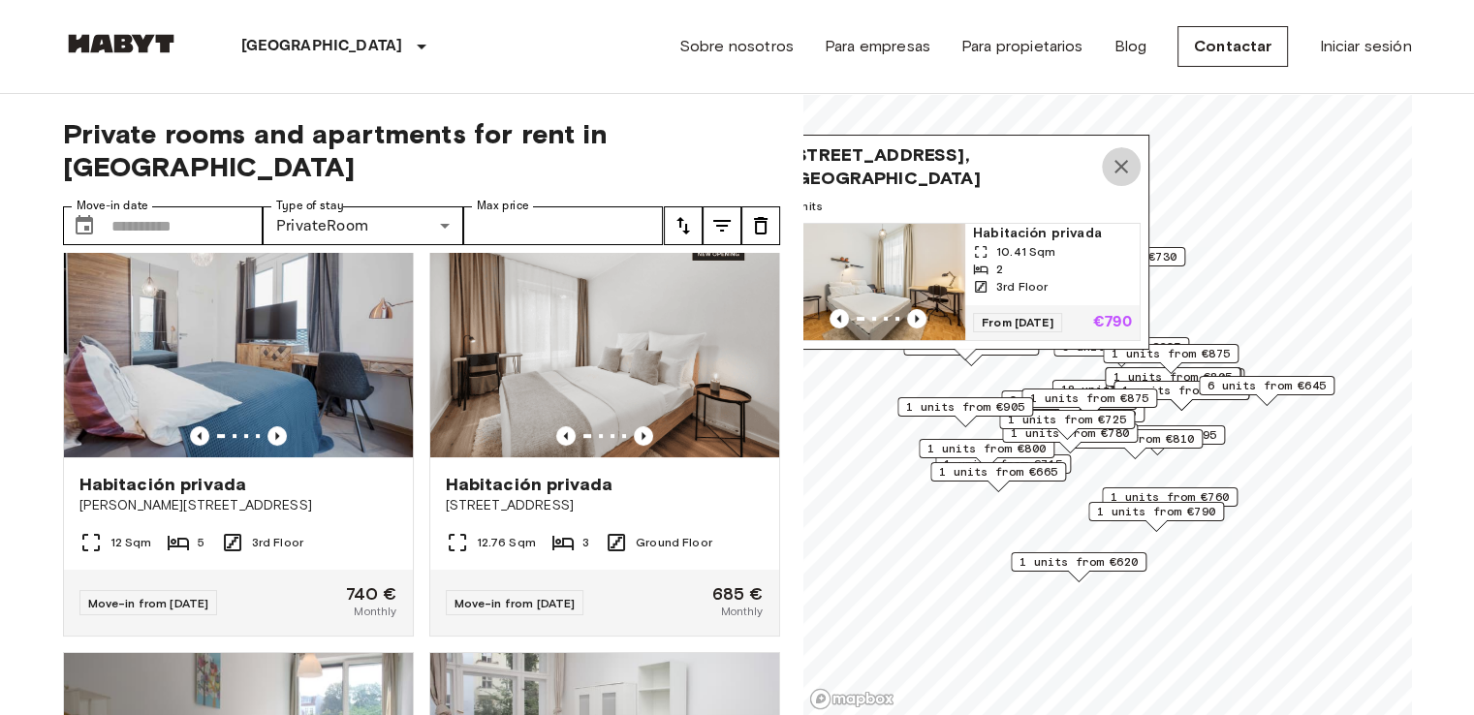
click at [1137, 151] on button "Map marker" at bounding box center [1121, 166] width 39 height 39
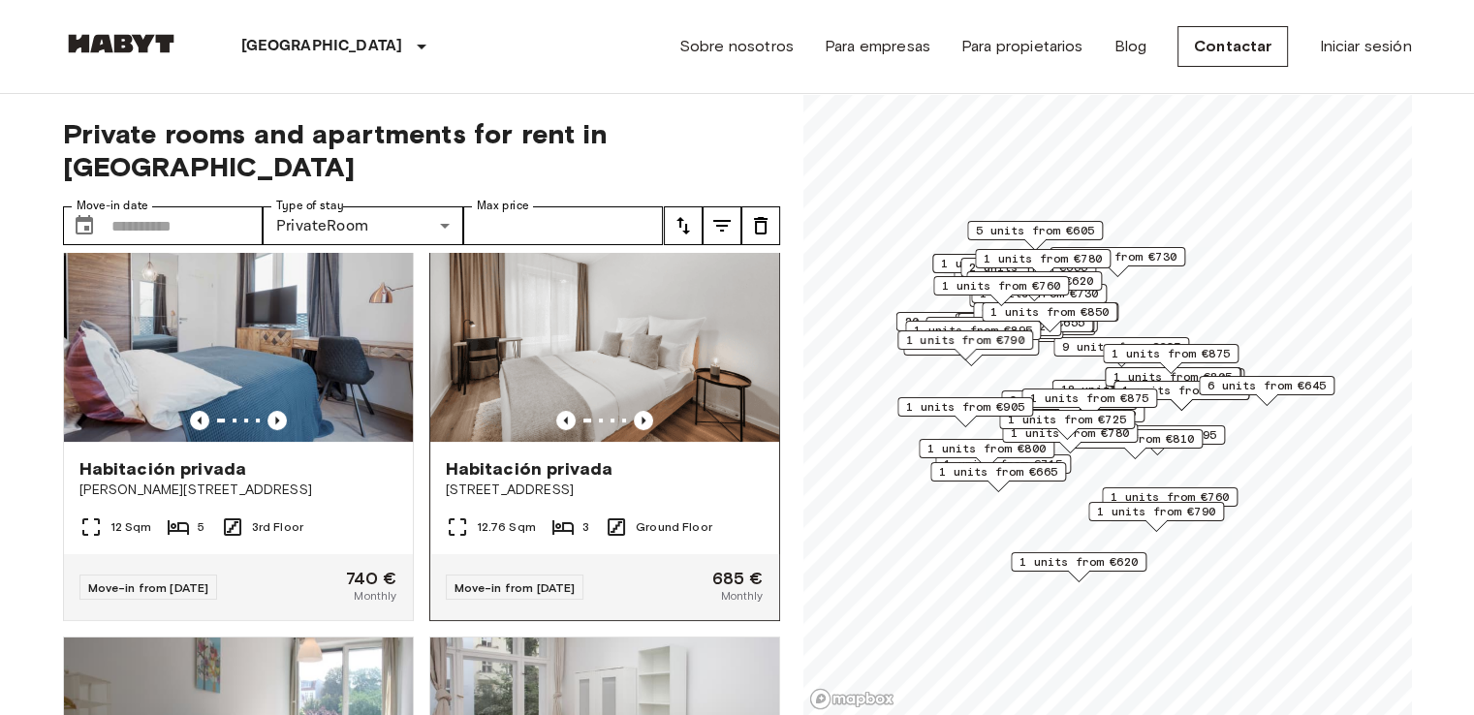
scroll to position [331, 0]
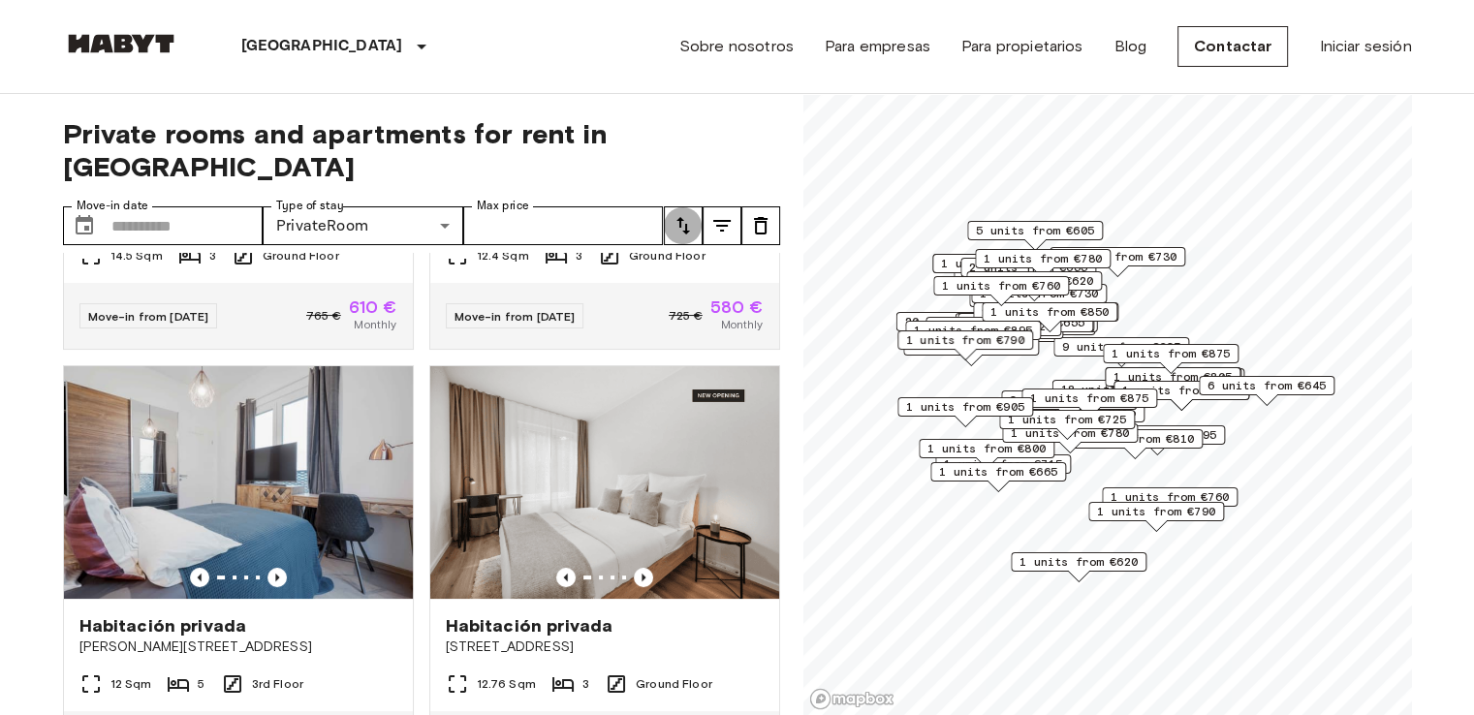
click at [683, 217] on icon "tune" at bounding box center [683, 225] width 14 height 17
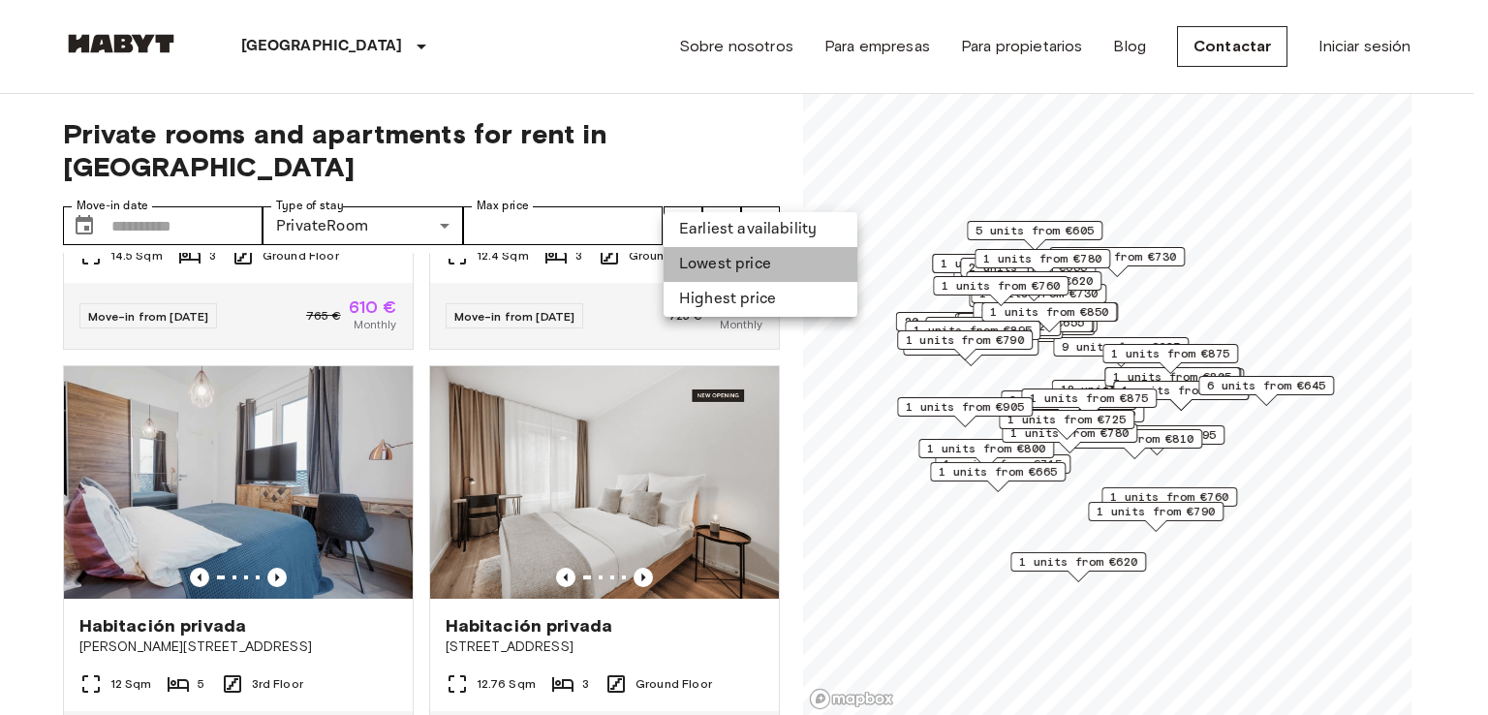
click at [716, 265] on li "Lowest price" at bounding box center [761, 264] width 194 height 35
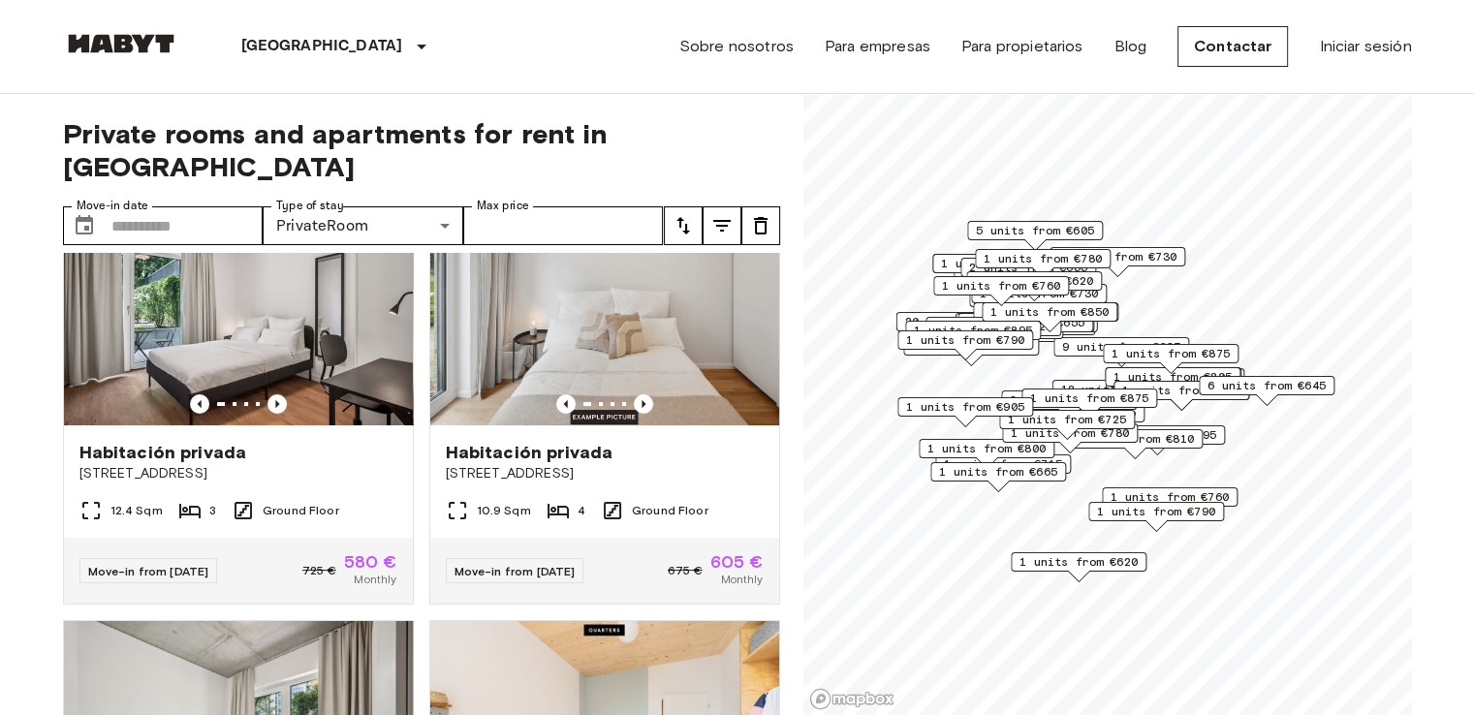
scroll to position [119, 0]
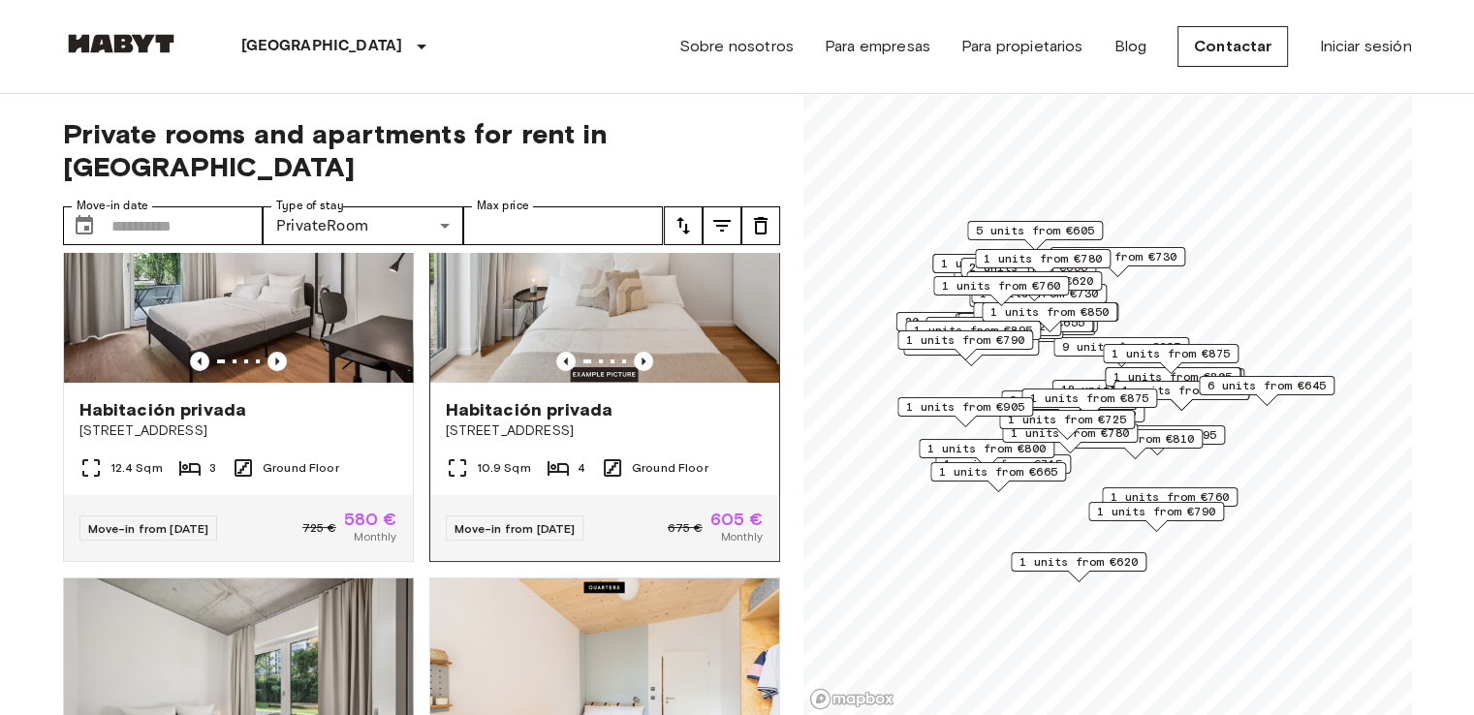
click at [523, 421] on span "Simmelstraße 23" at bounding box center [605, 430] width 318 height 19
click at [1120, 567] on span "1 units from €620" at bounding box center [1078, 561] width 118 height 17
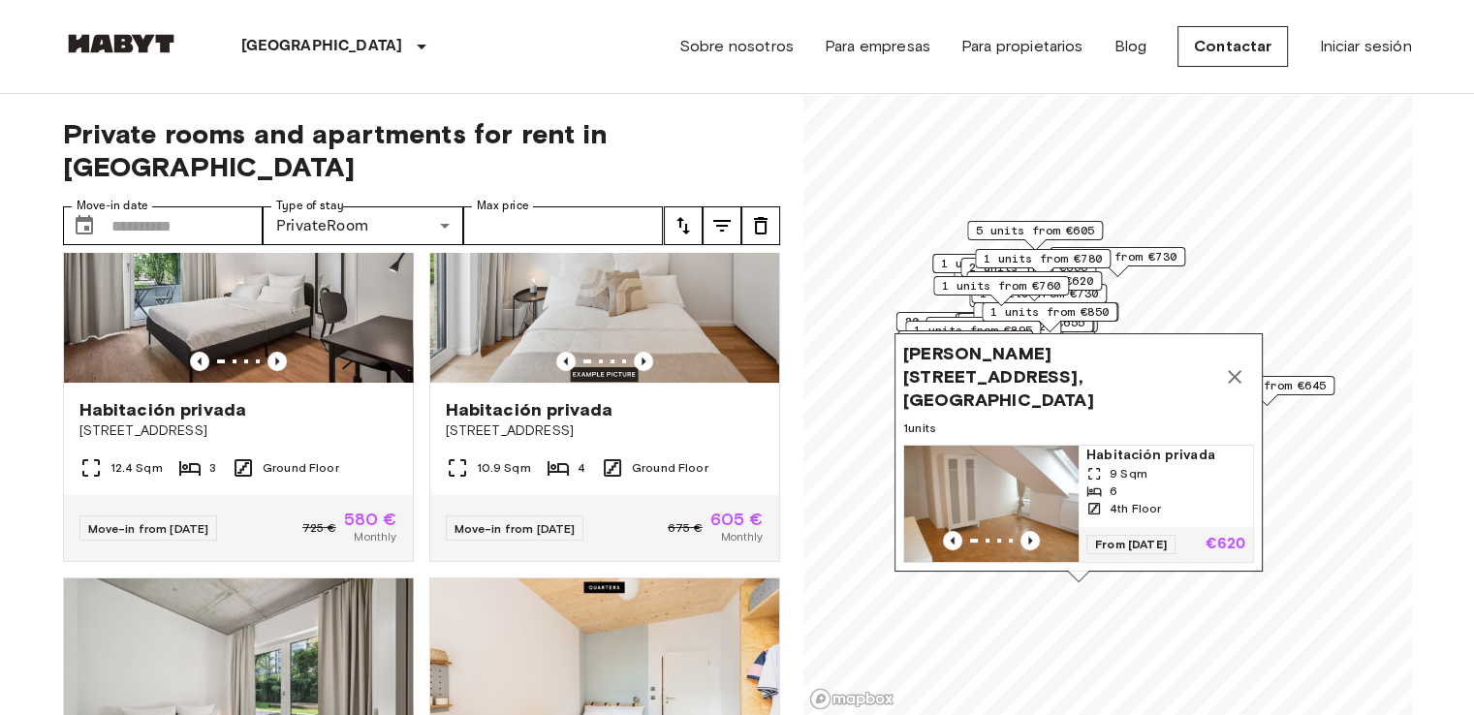
click at [1007, 454] on img "Map marker" at bounding box center [991, 504] width 174 height 116
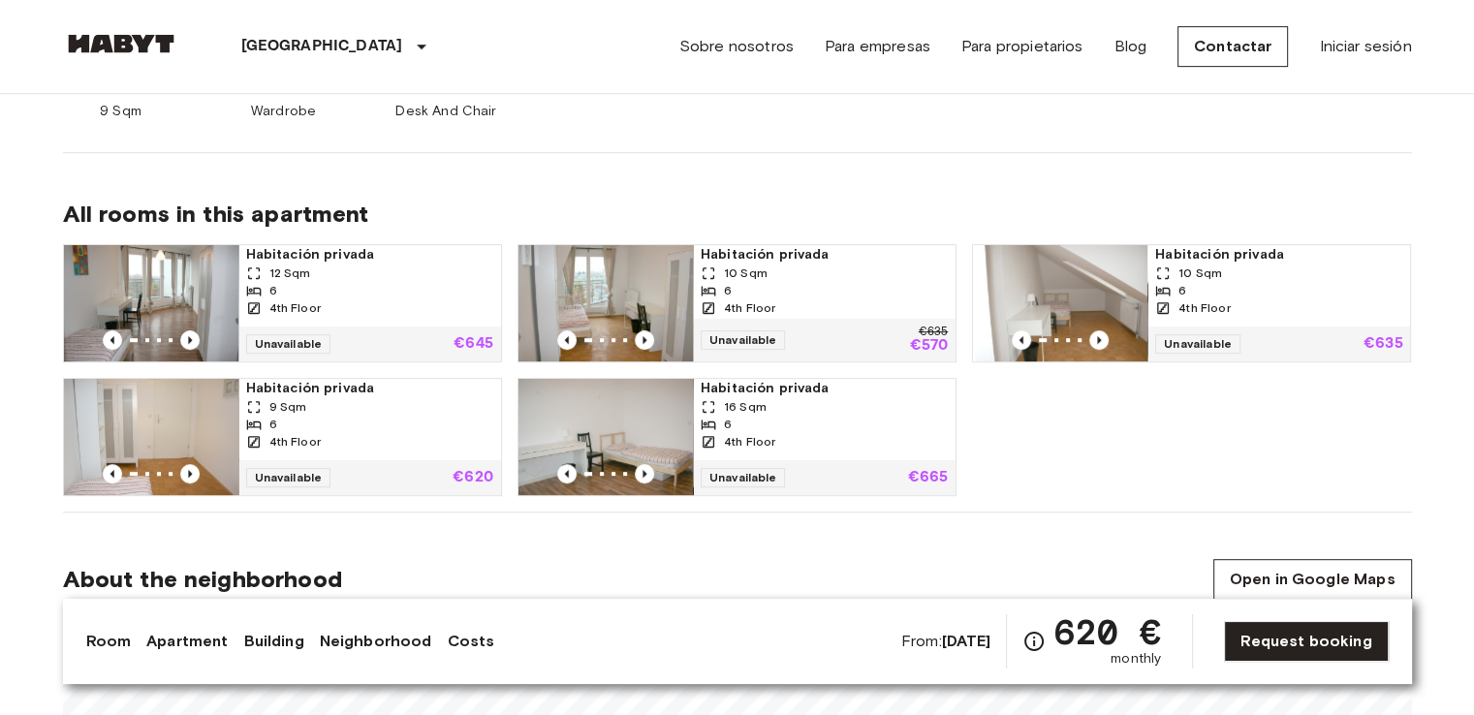
scroll to position [848, 0]
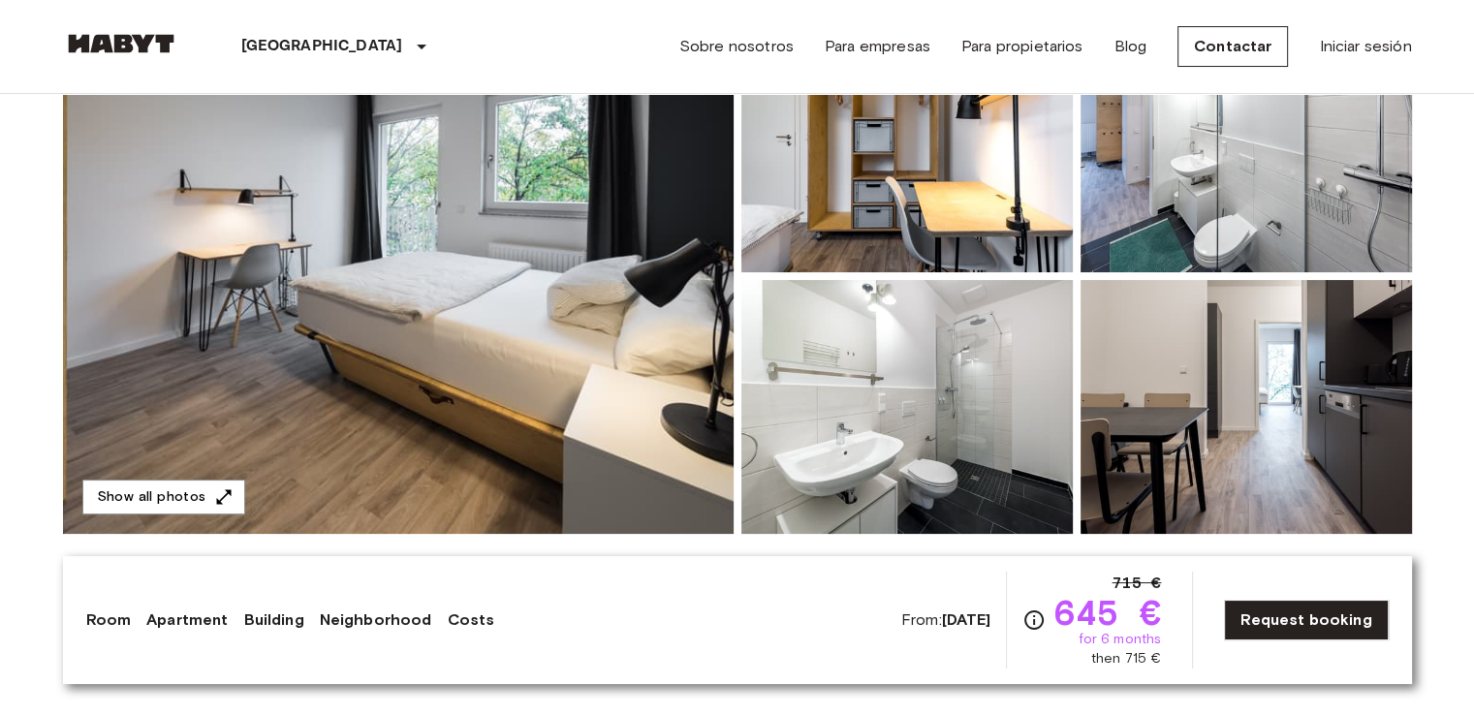
scroll to position [244, 0]
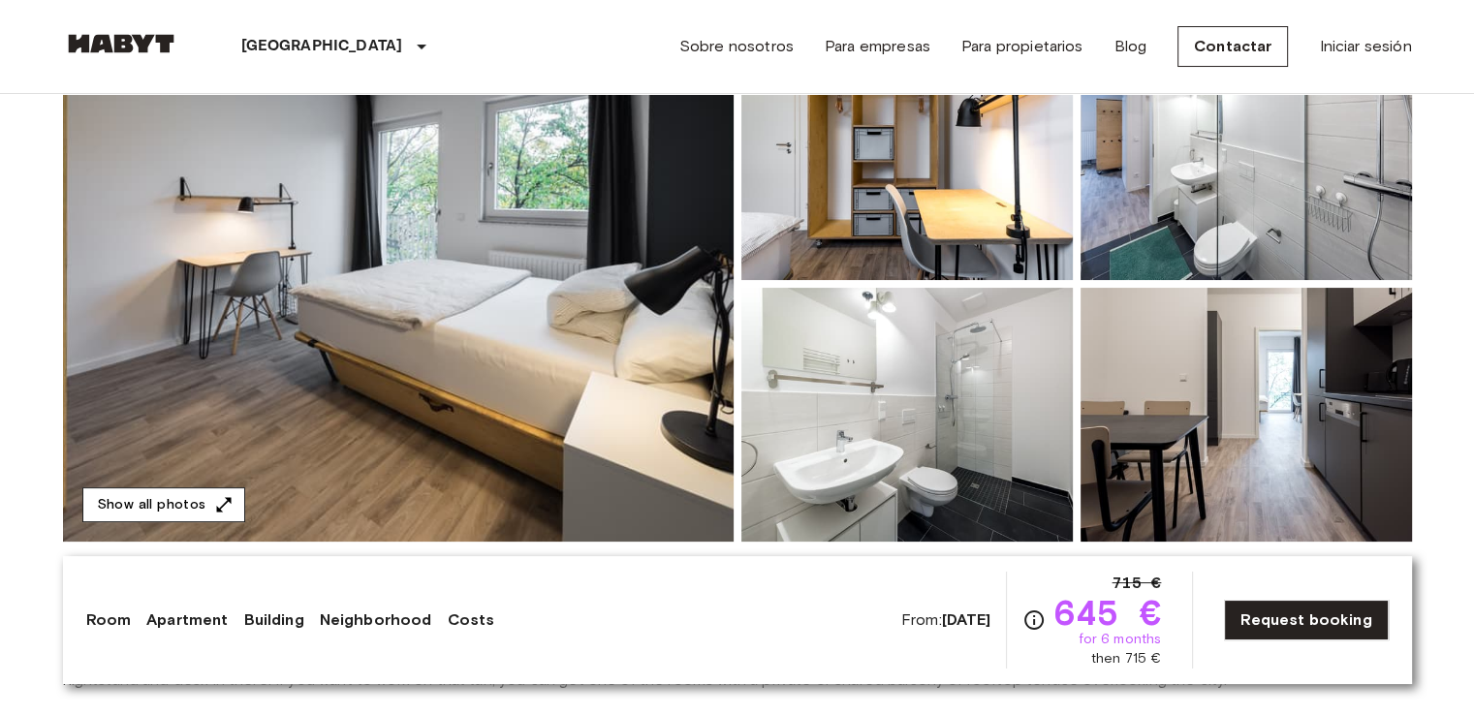
click at [202, 491] on button "Show all photos" at bounding box center [163, 505] width 163 height 36
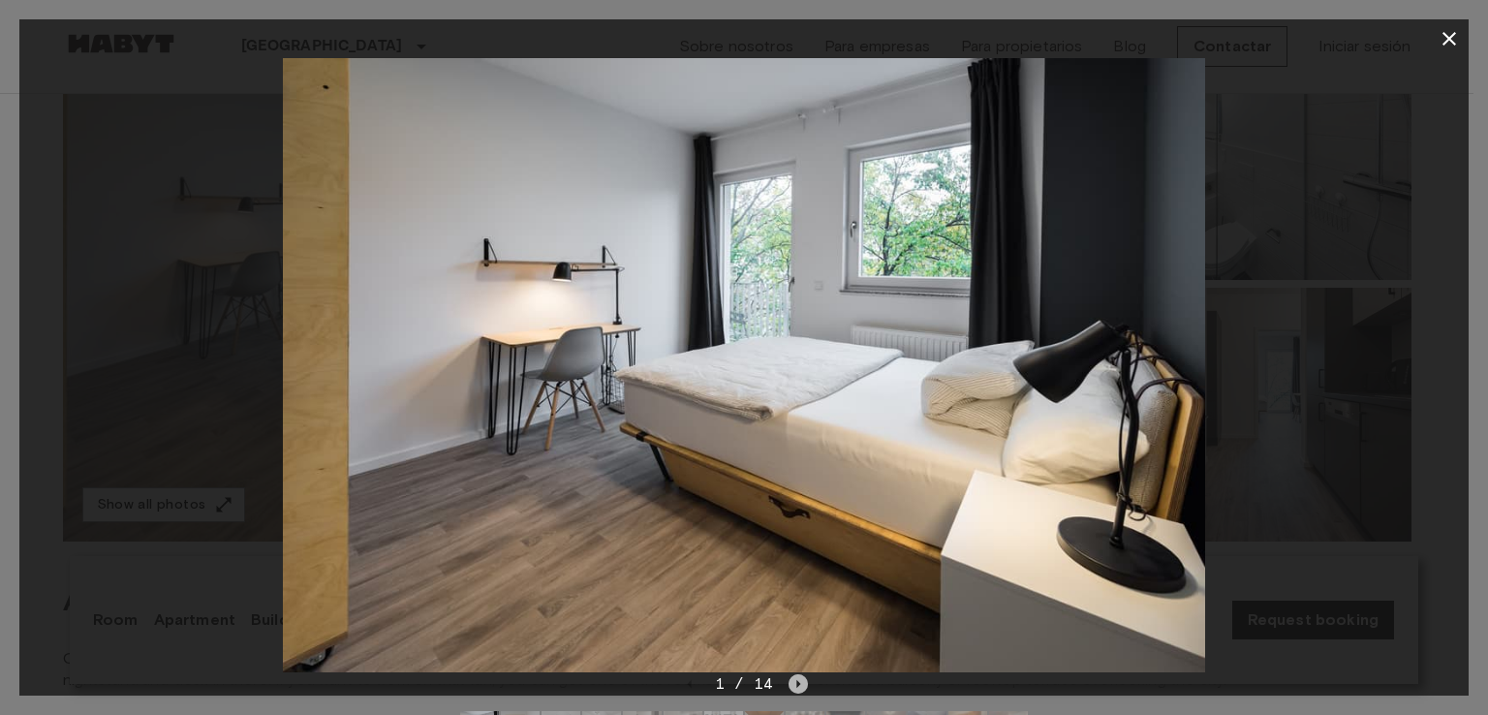
click at [798, 680] on icon "Next image" at bounding box center [798, 683] width 19 height 19
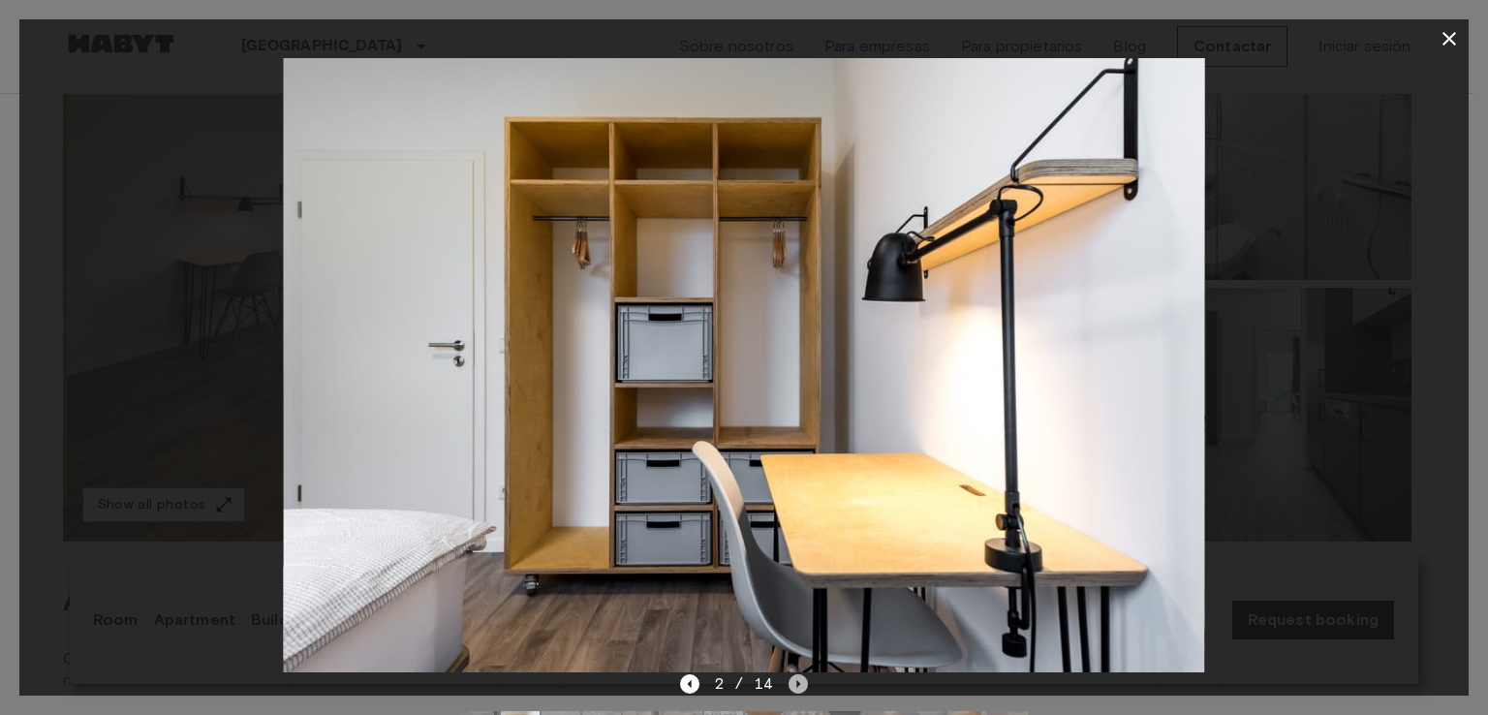
click at [798, 680] on icon "Next image" at bounding box center [798, 683] width 19 height 19
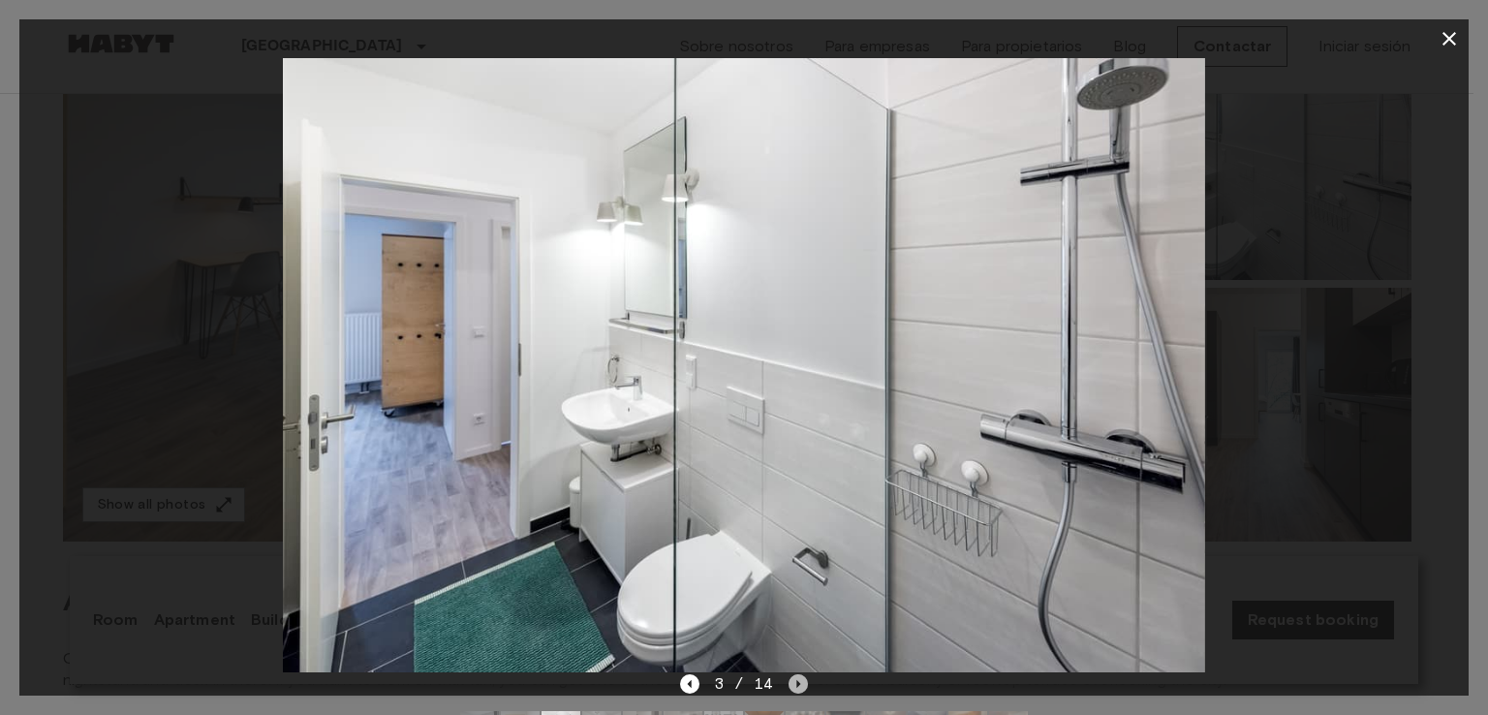
click at [798, 680] on icon "Next image" at bounding box center [798, 683] width 19 height 19
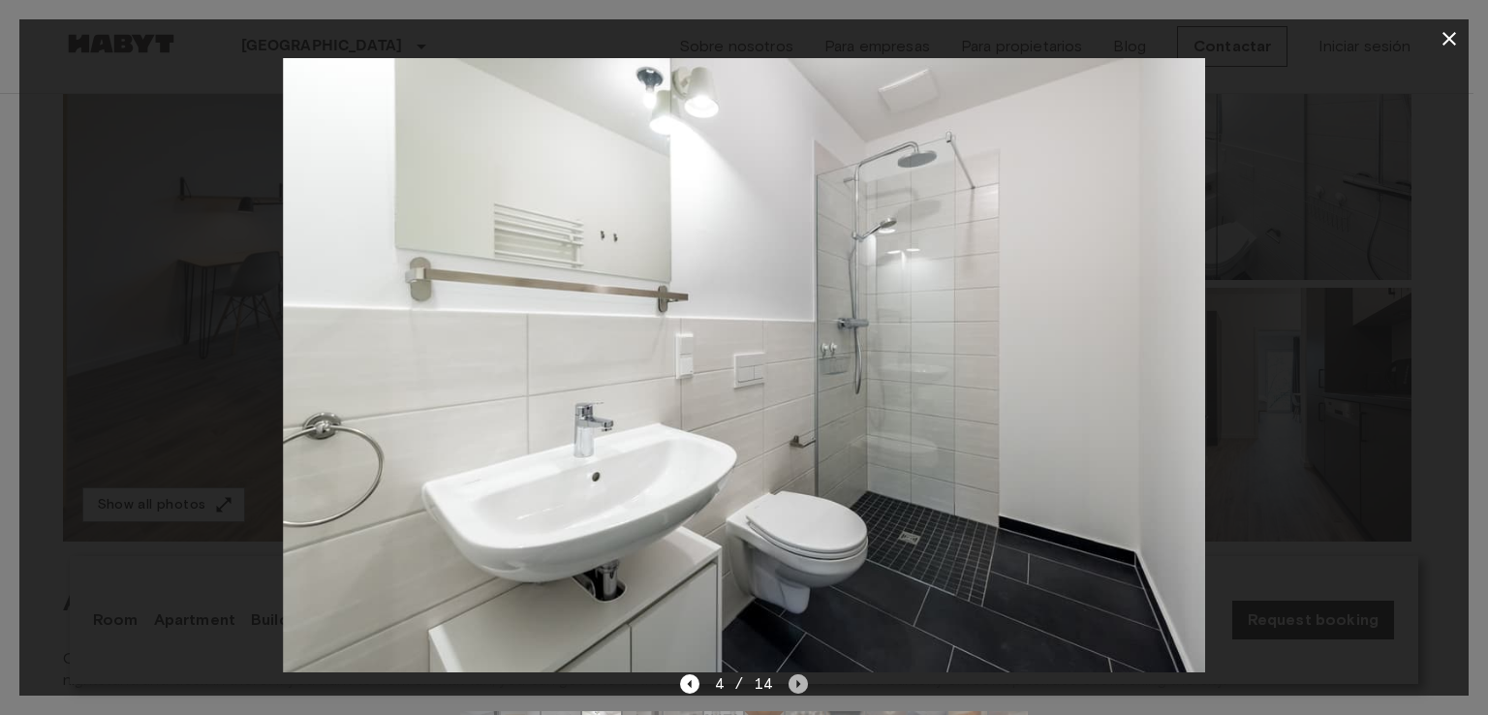
click at [798, 680] on icon "Next image" at bounding box center [798, 683] width 19 height 19
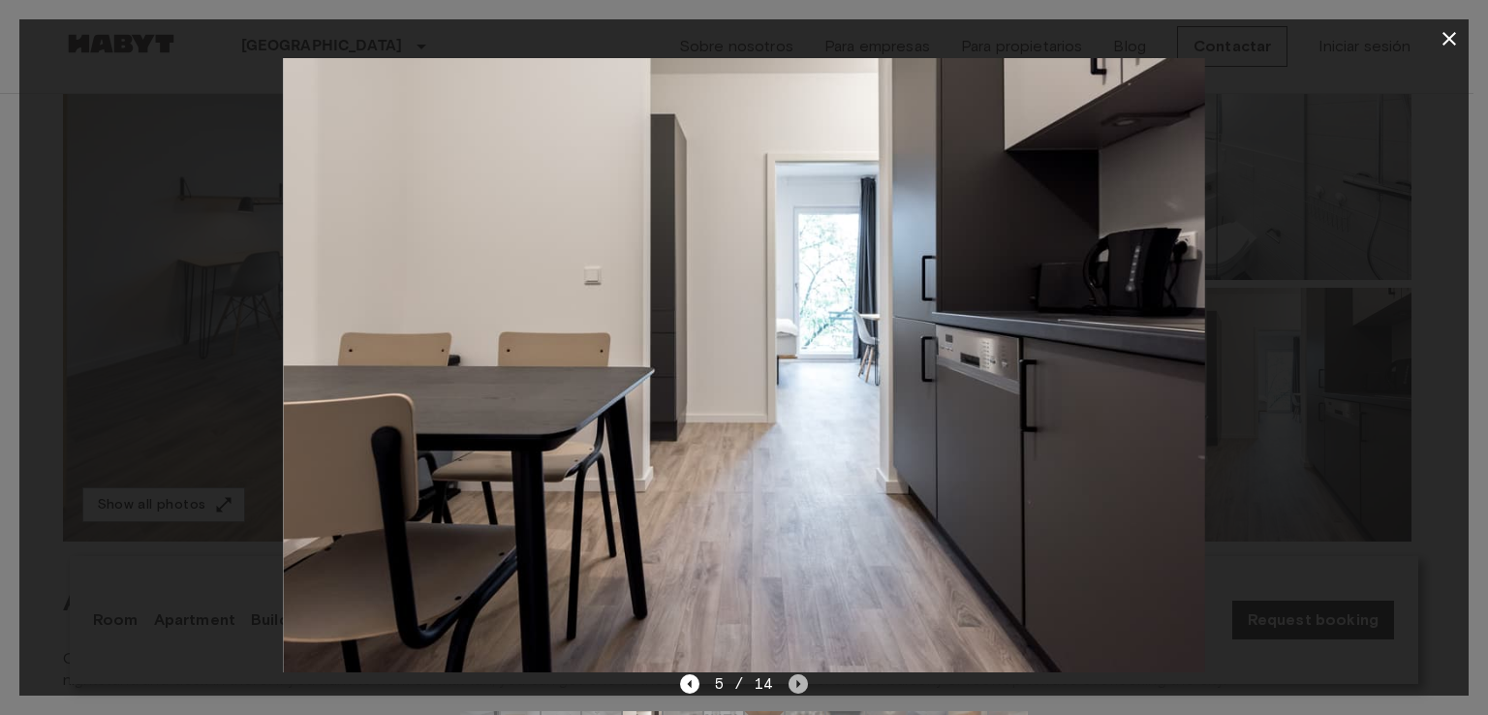
click at [798, 680] on icon "Next image" at bounding box center [798, 683] width 19 height 19
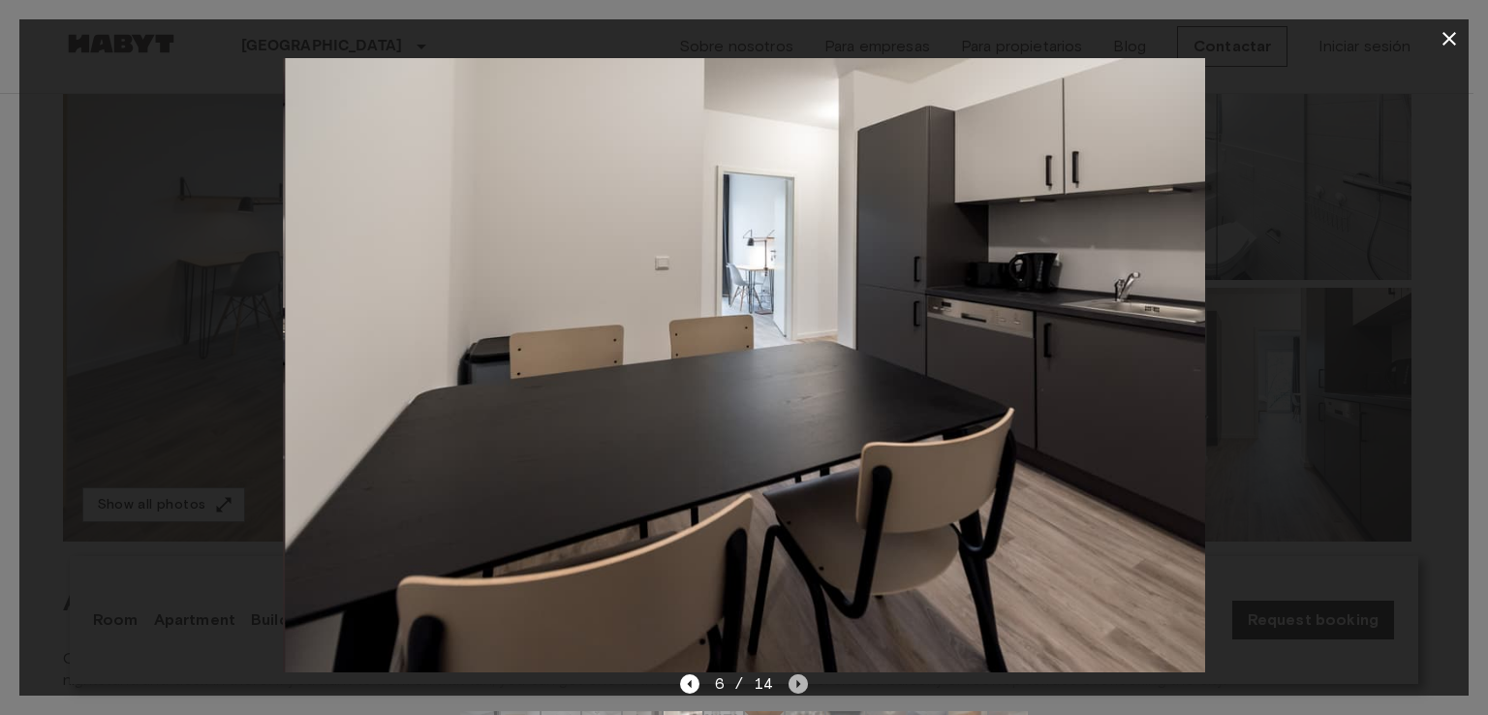
click at [798, 680] on icon "Next image" at bounding box center [798, 683] width 19 height 19
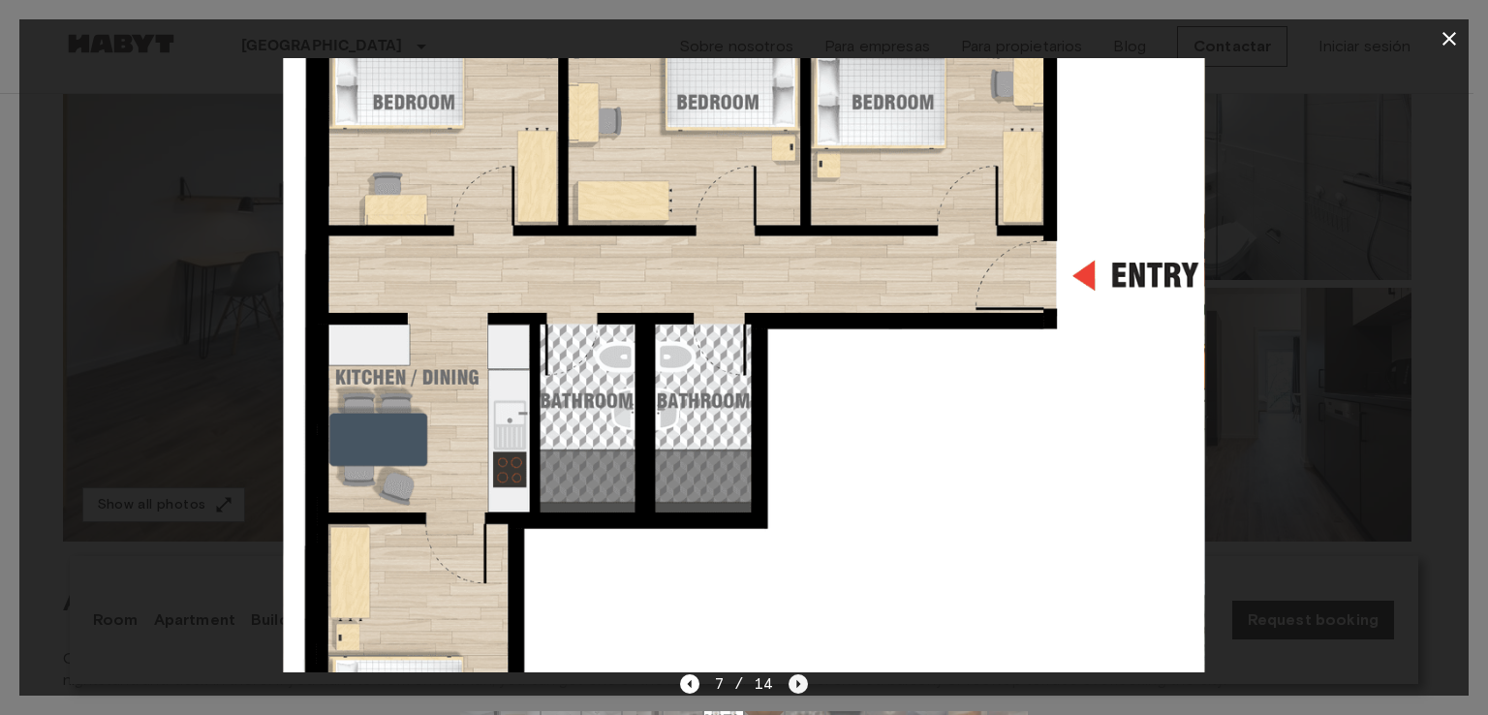
click at [798, 680] on icon "Next image" at bounding box center [798, 683] width 19 height 19
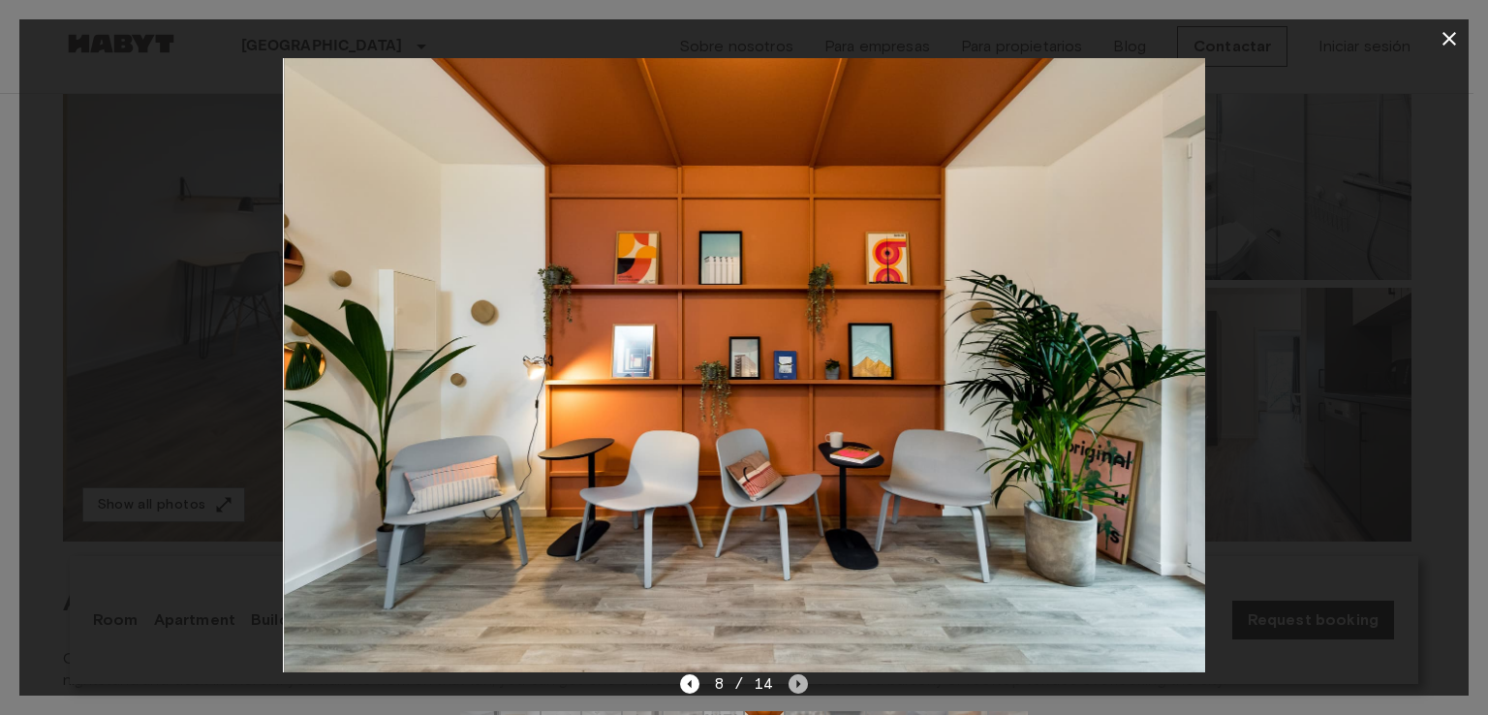
click at [798, 680] on icon "Next image" at bounding box center [798, 683] width 19 height 19
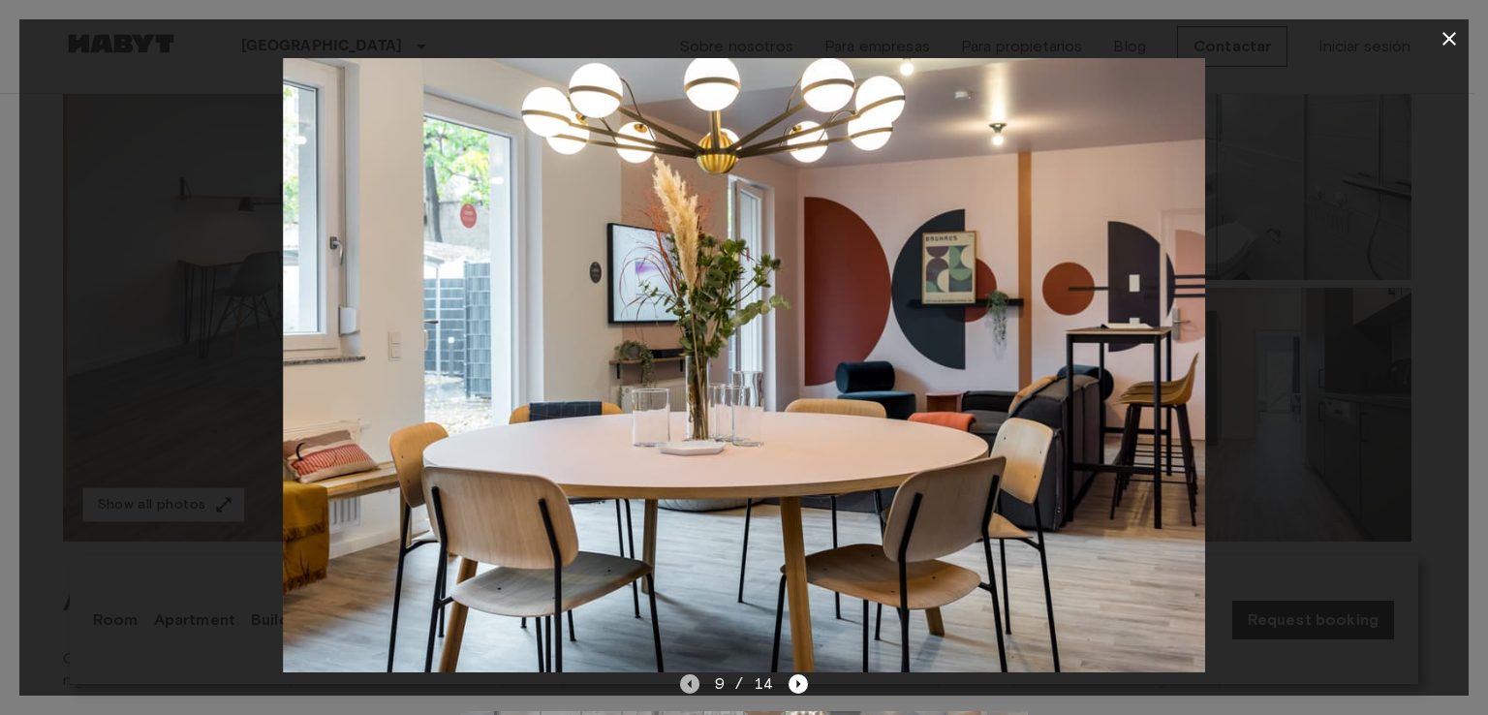
click at [694, 686] on icon "Previous image" at bounding box center [689, 683] width 19 height 19
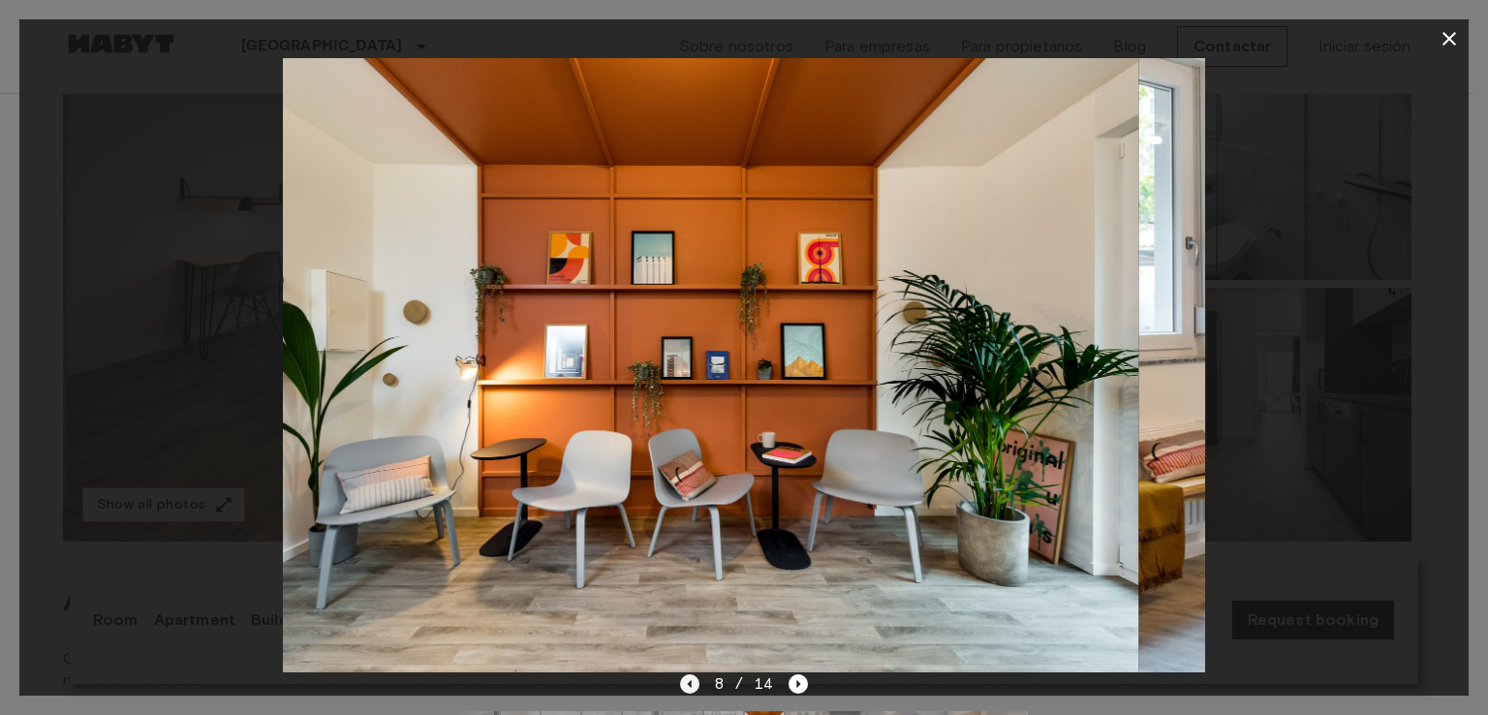
click at [694, 686] on icon "Previous image" at bounding box center [689, 683] width 19 height 19
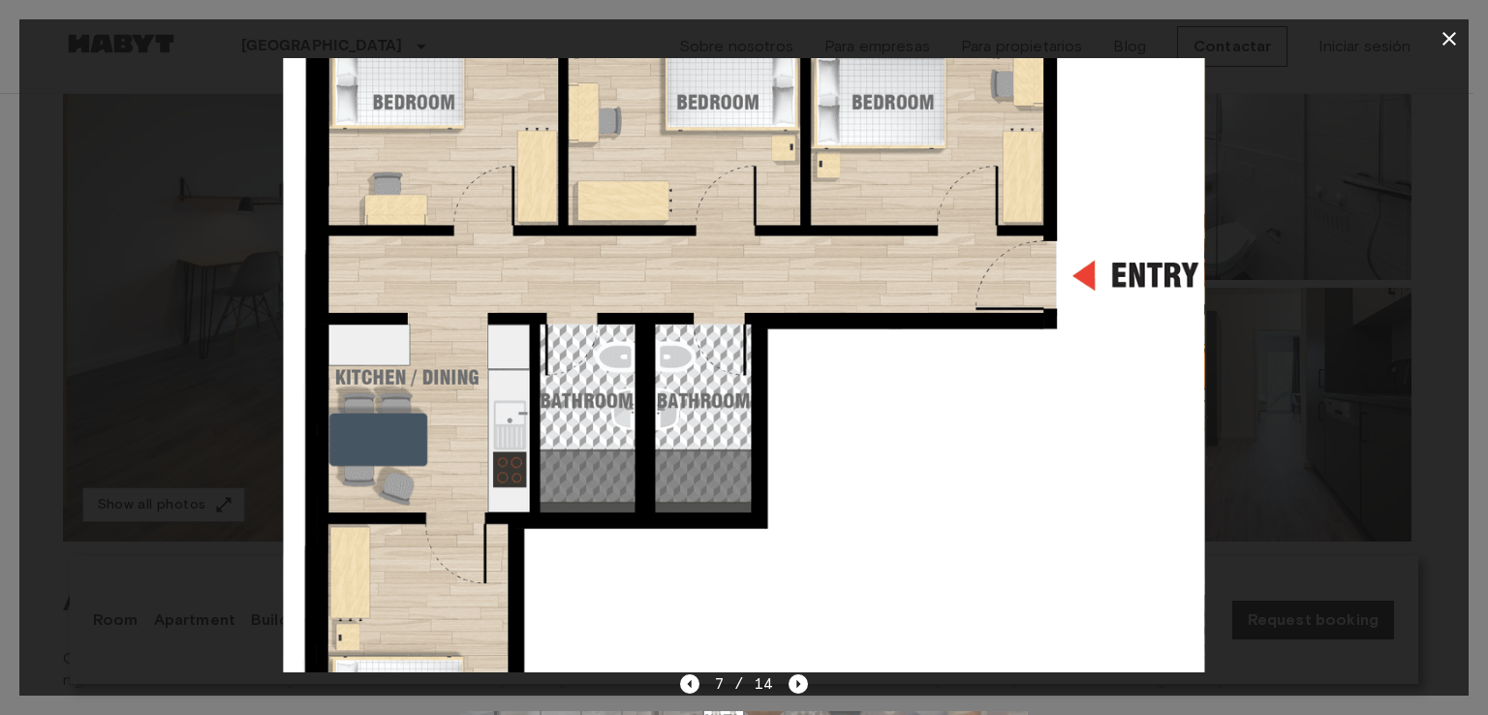
click at [1300, 409] on div at bounding box center [744, 365] width 1450 height 614
click at [1451, 39] on icon "button" at bounding box center [1449, 38] width 23 height 23
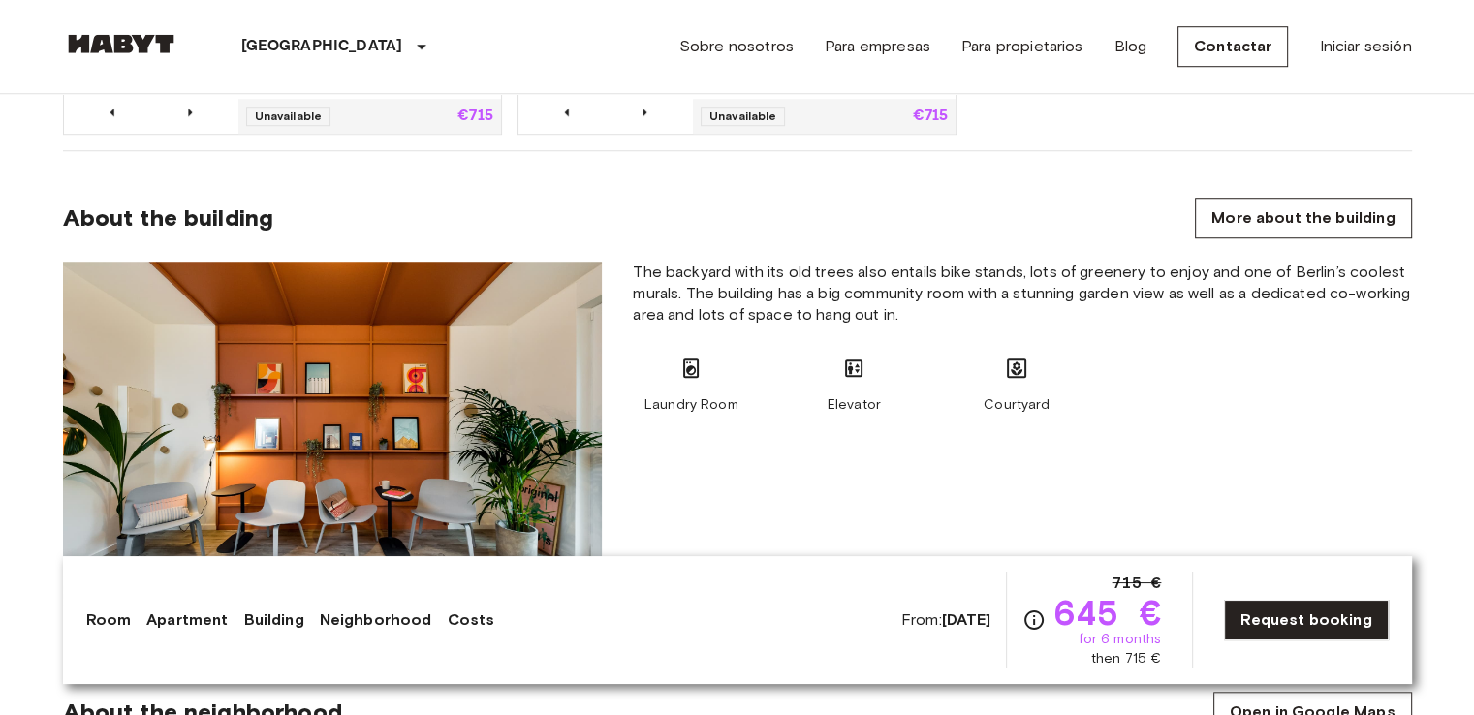
scroll to position [1453, 0]
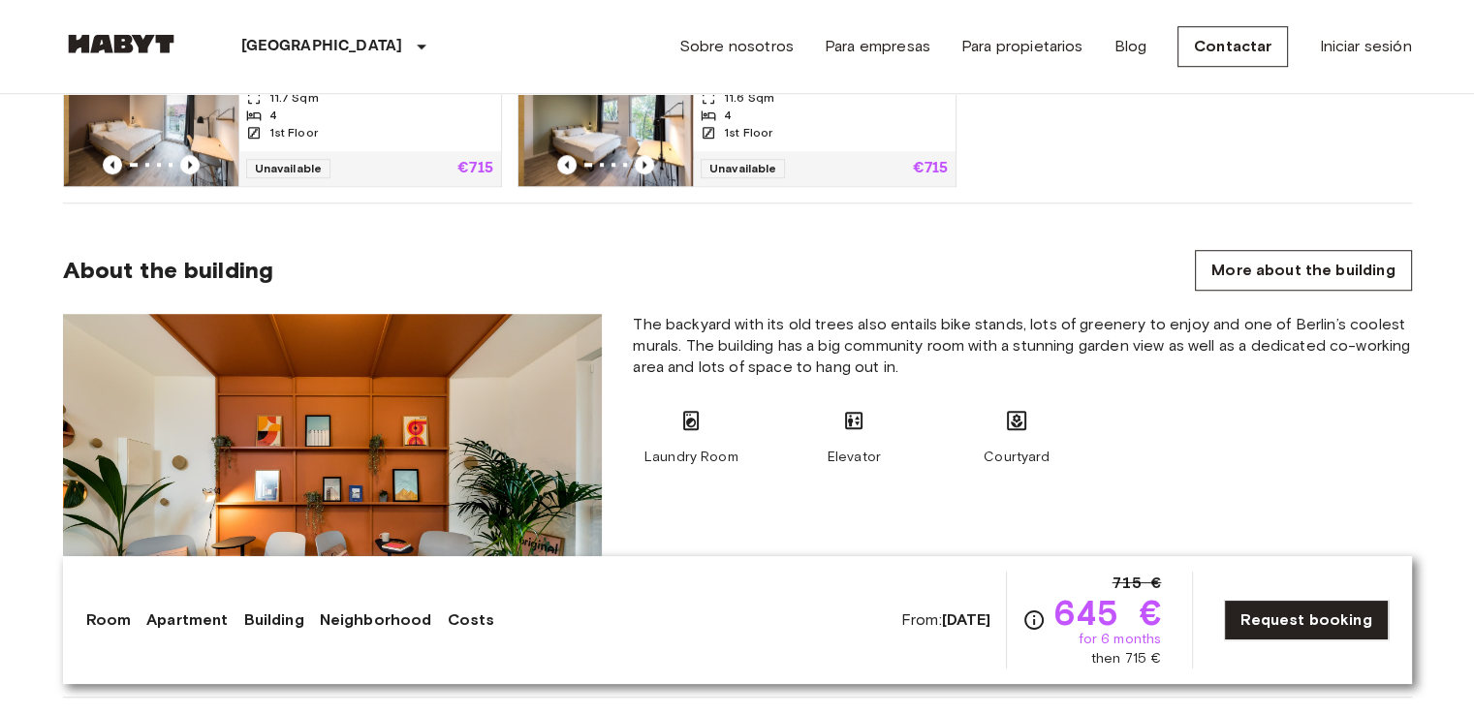
click at [1232, 299] on section "About the building More about the building The backyard with its old trees also…" at bounding box center [737, 450] width 1349 height 494
click at [1236, 261] on link "More about the building" at bounding box center [1303, 270] width 216 height 41
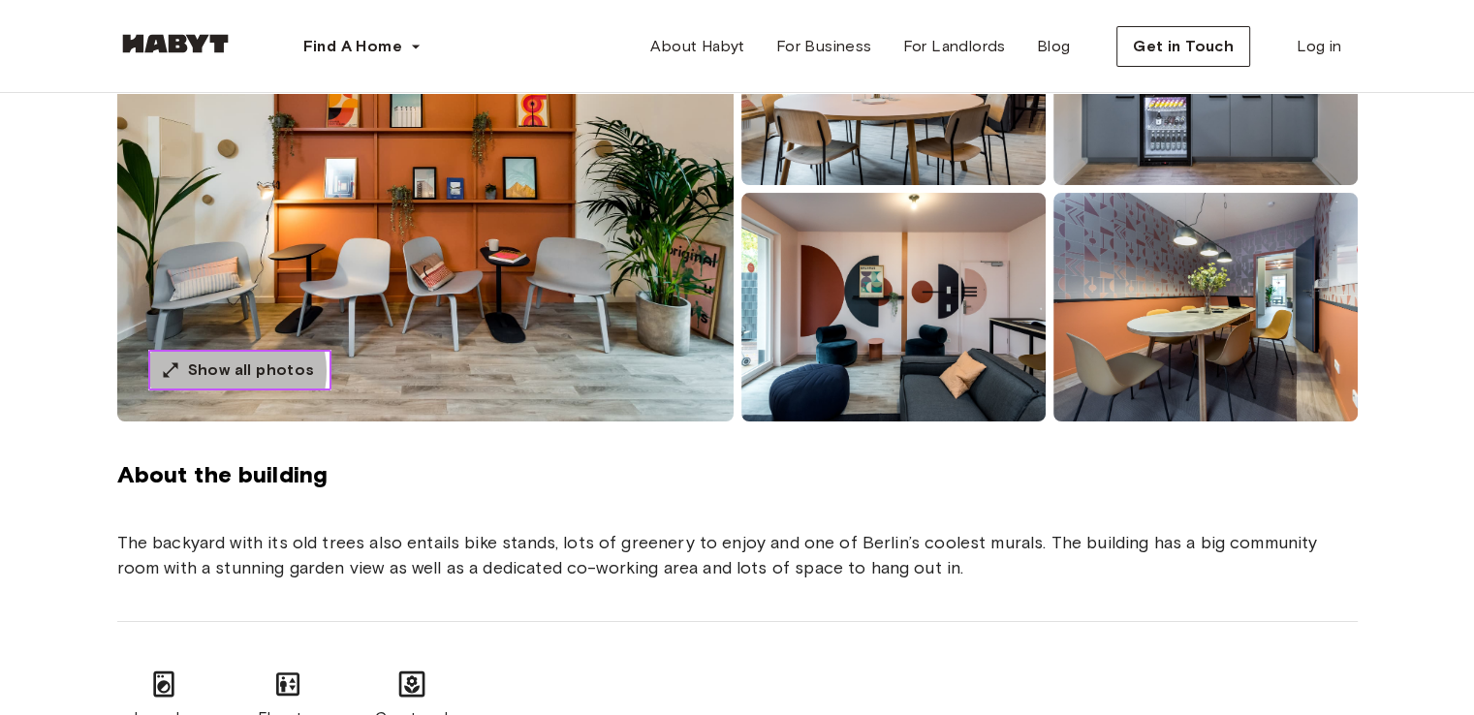
click at [223, 371] on span "Show all photos" at bounding box center [251, 370] width 127 height 23
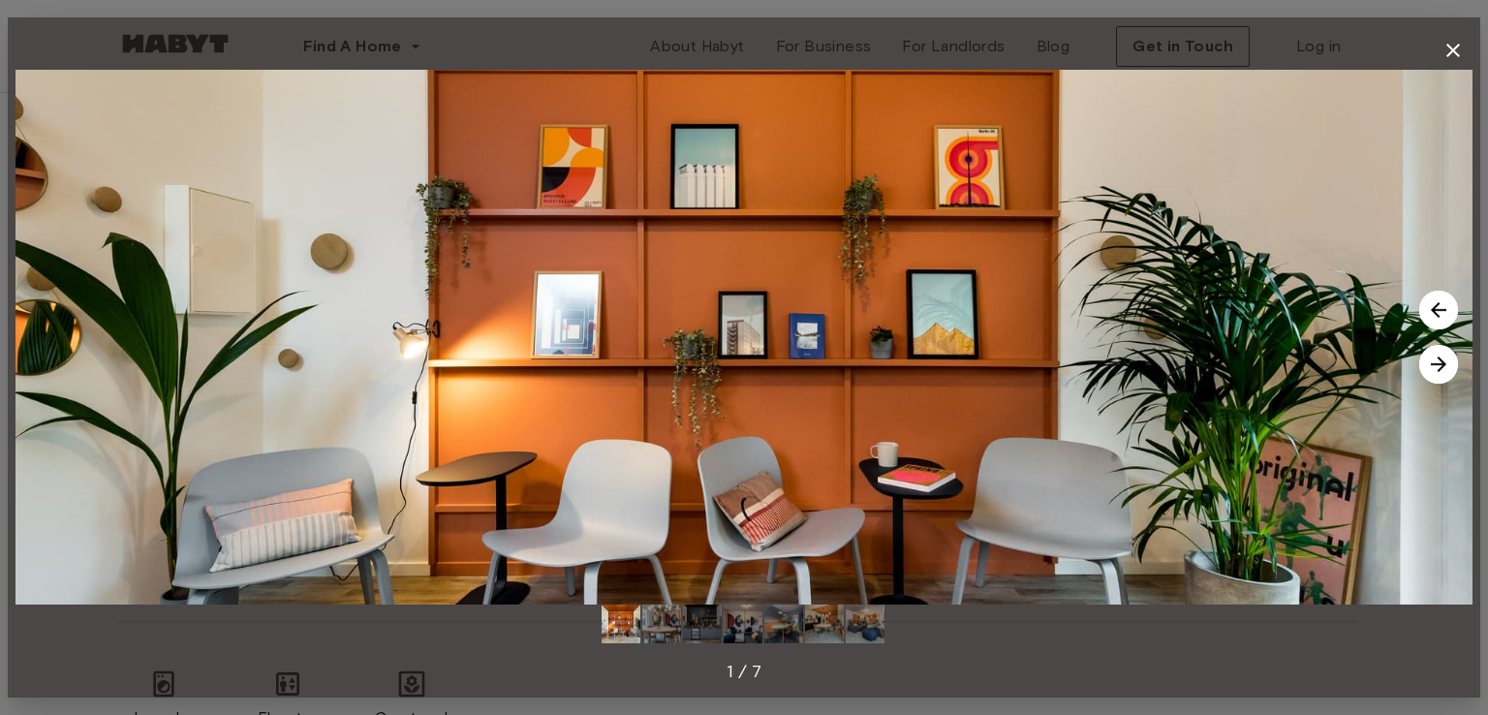
click at [1442, 307] on img at bounding box center [1438, 310] width 39 height 39
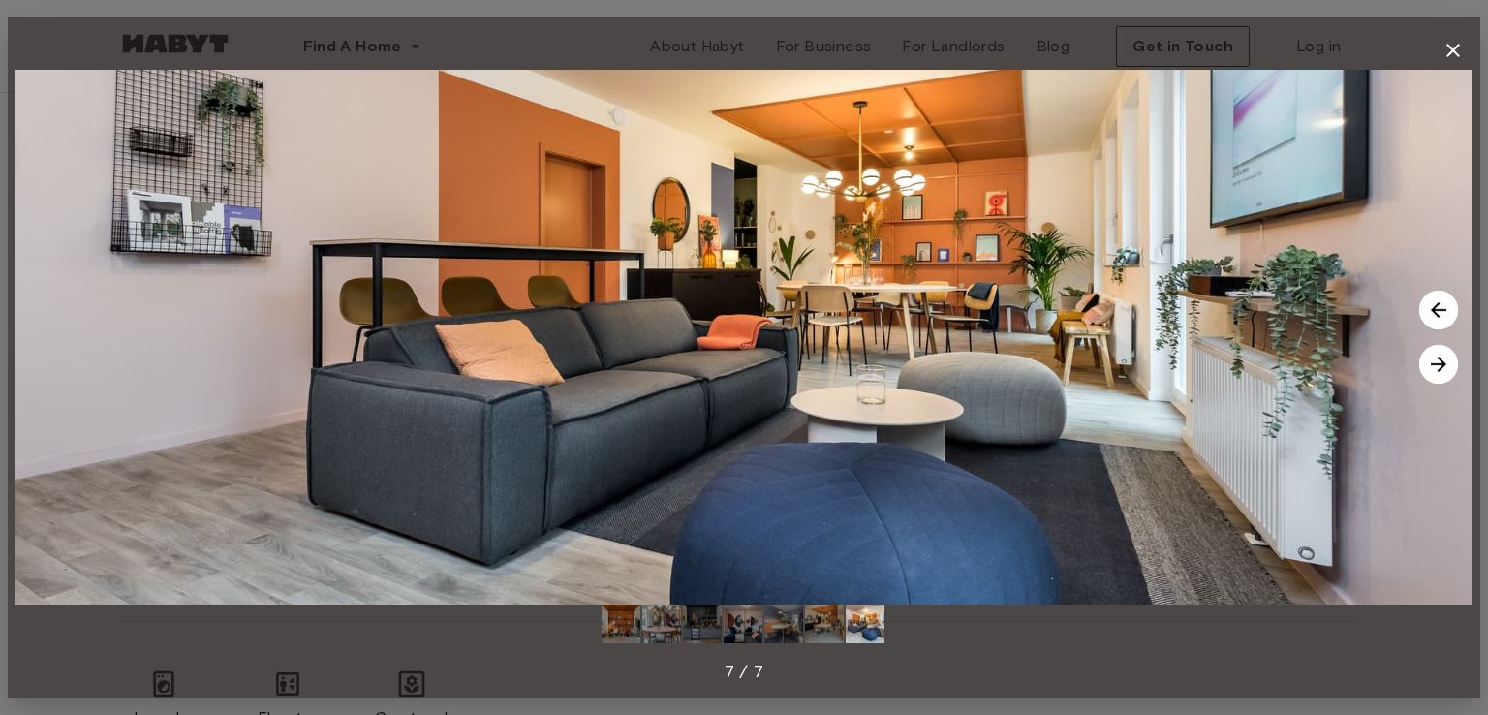
click at [1442, 307] on img at bounding box center [1438, 310] width 39 height 39
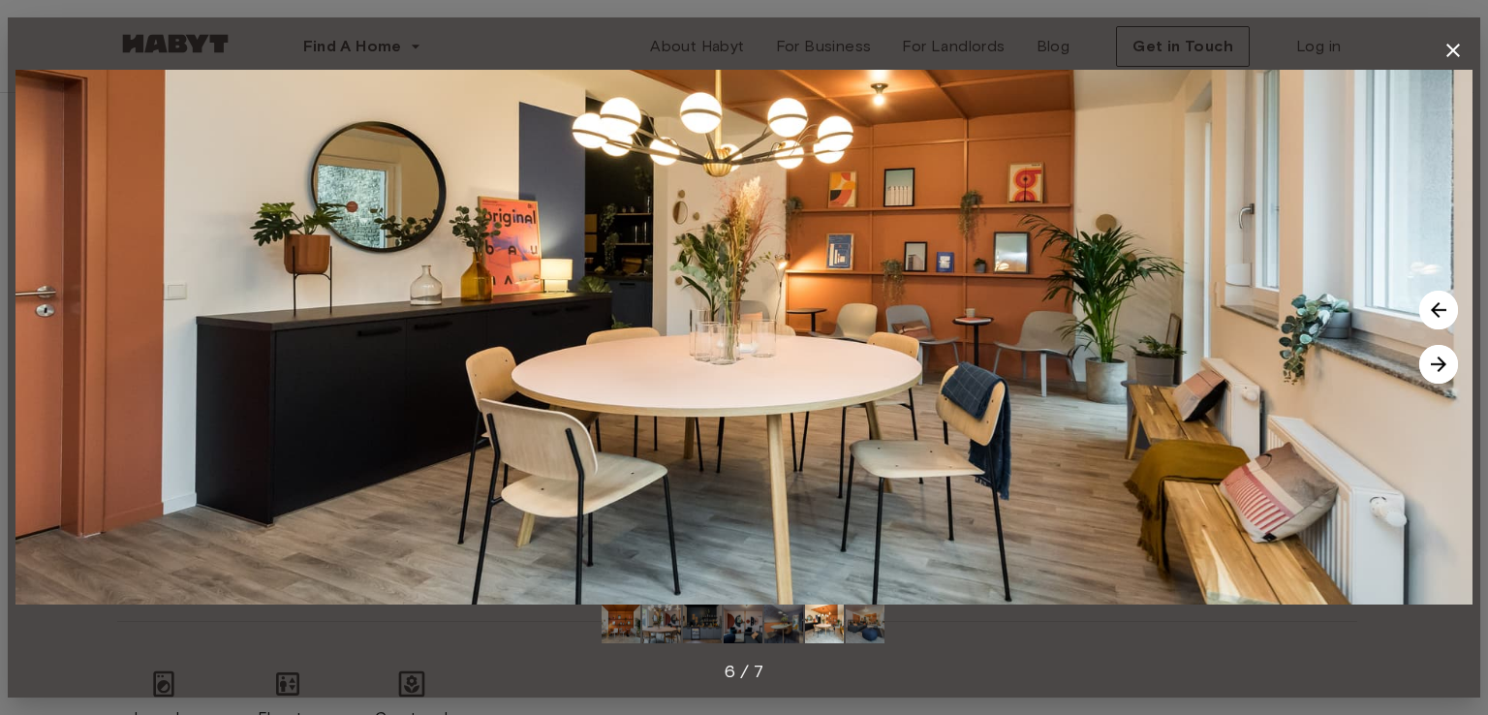
click at [1442, 307] on img at bounding box center [1438, 310] width 39 height 39
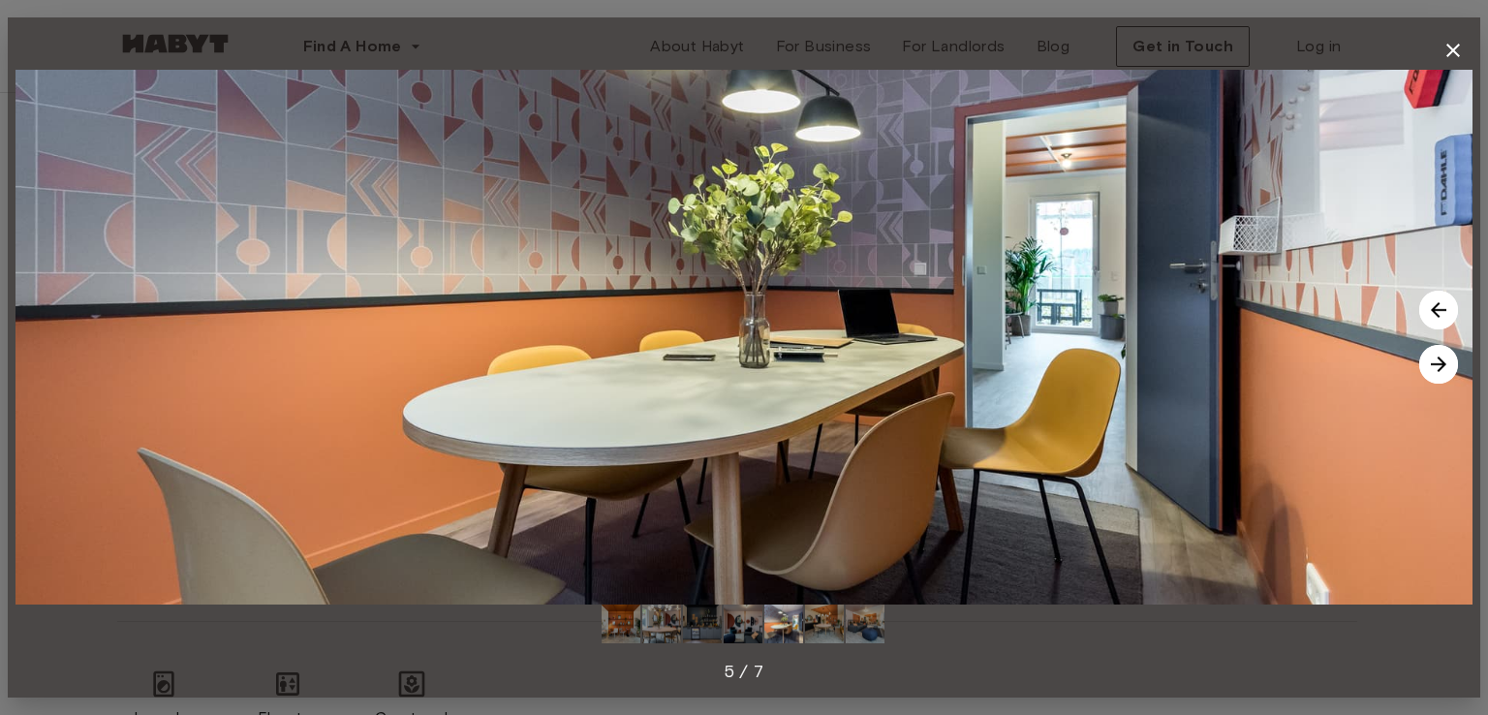
click at [1442, 307] on img at bounding box center [1438, 310] width 39 height 39
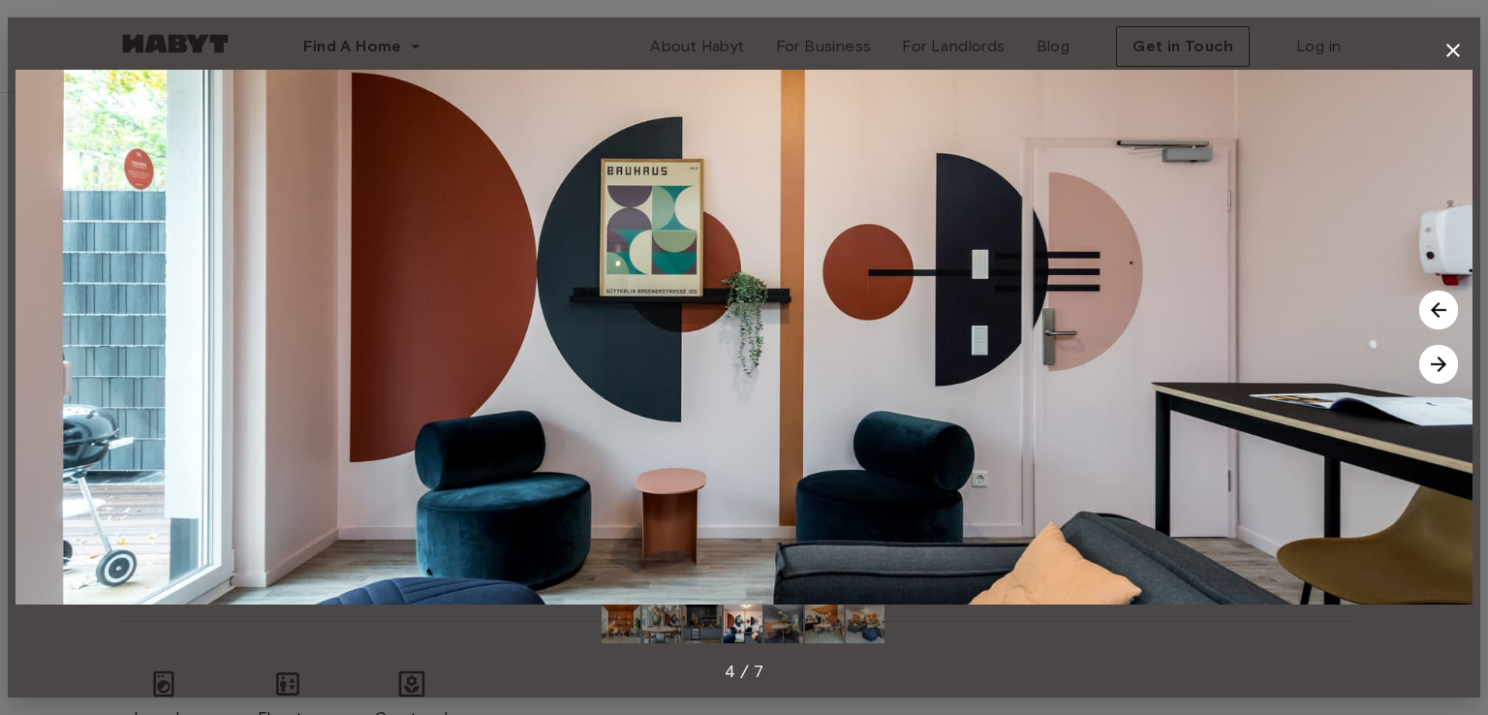
click at [1442, 307] on img at bounding box center [1438, 310] width 39 height 39
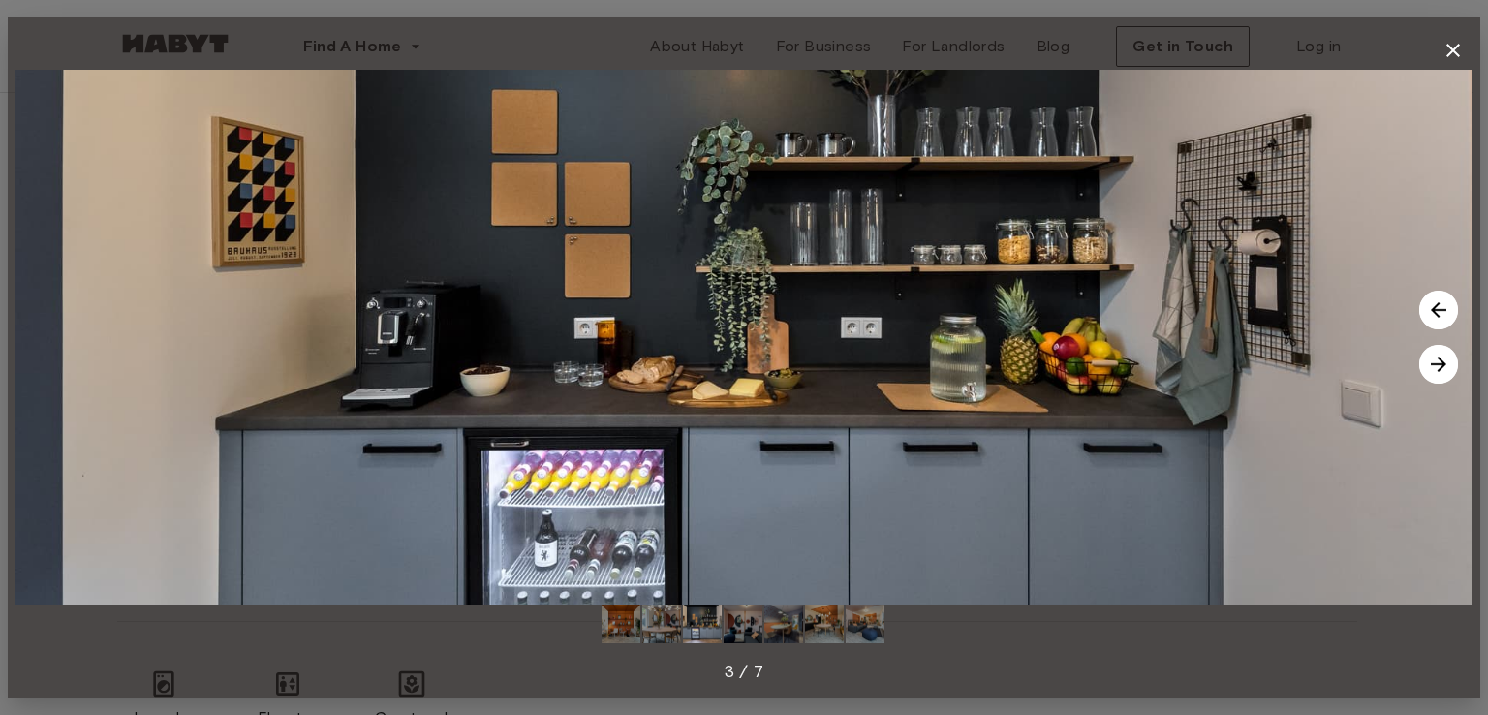
click at [1442, 307] on img at bounding box center [1438, 310] width 39 height 39
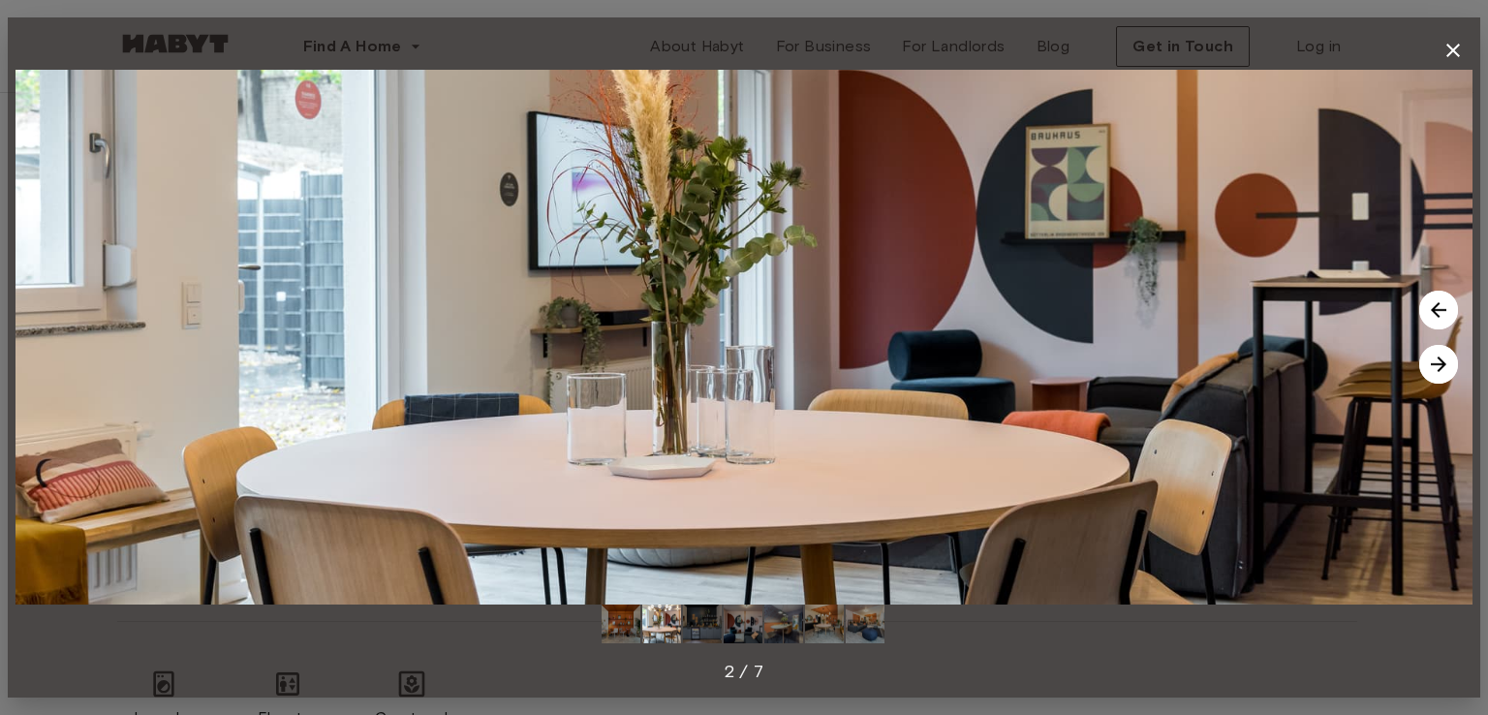
click at [1442, 307] on img at bounding box center [1438, 310] width 39 height 39
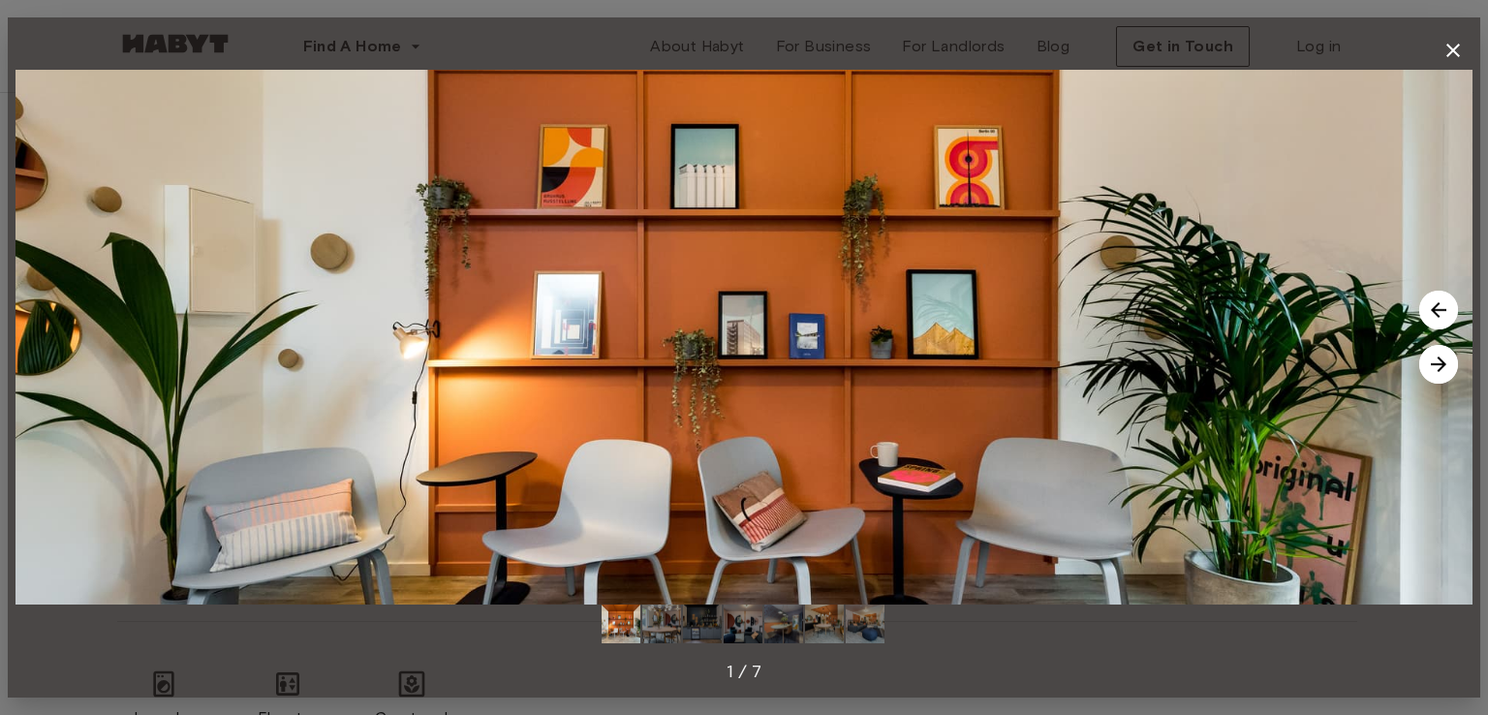
click at [1442, 307] on img at bounding box center [1438, 310] width 39 height 39
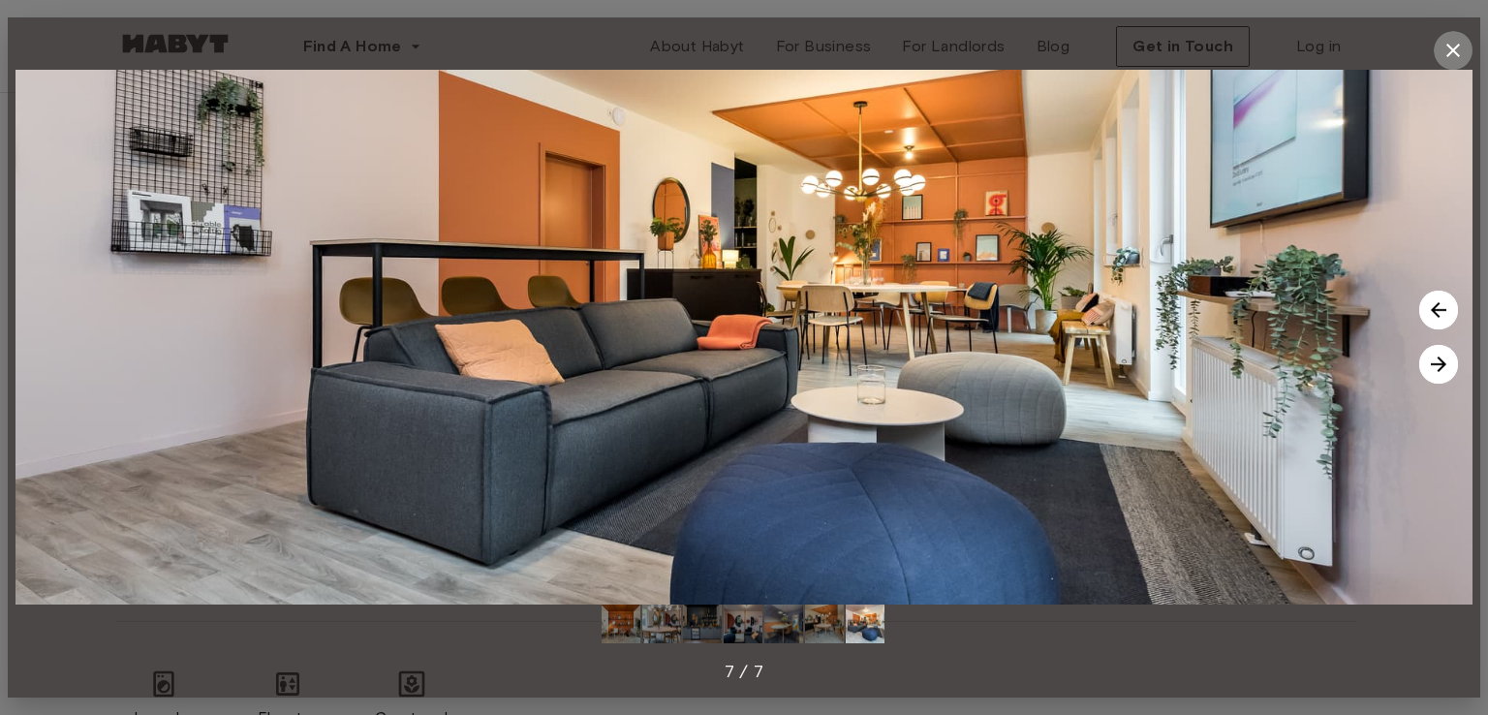
click at [1452, 59] on icon "button" at bounding box center [1453, 50] width 23 height 23
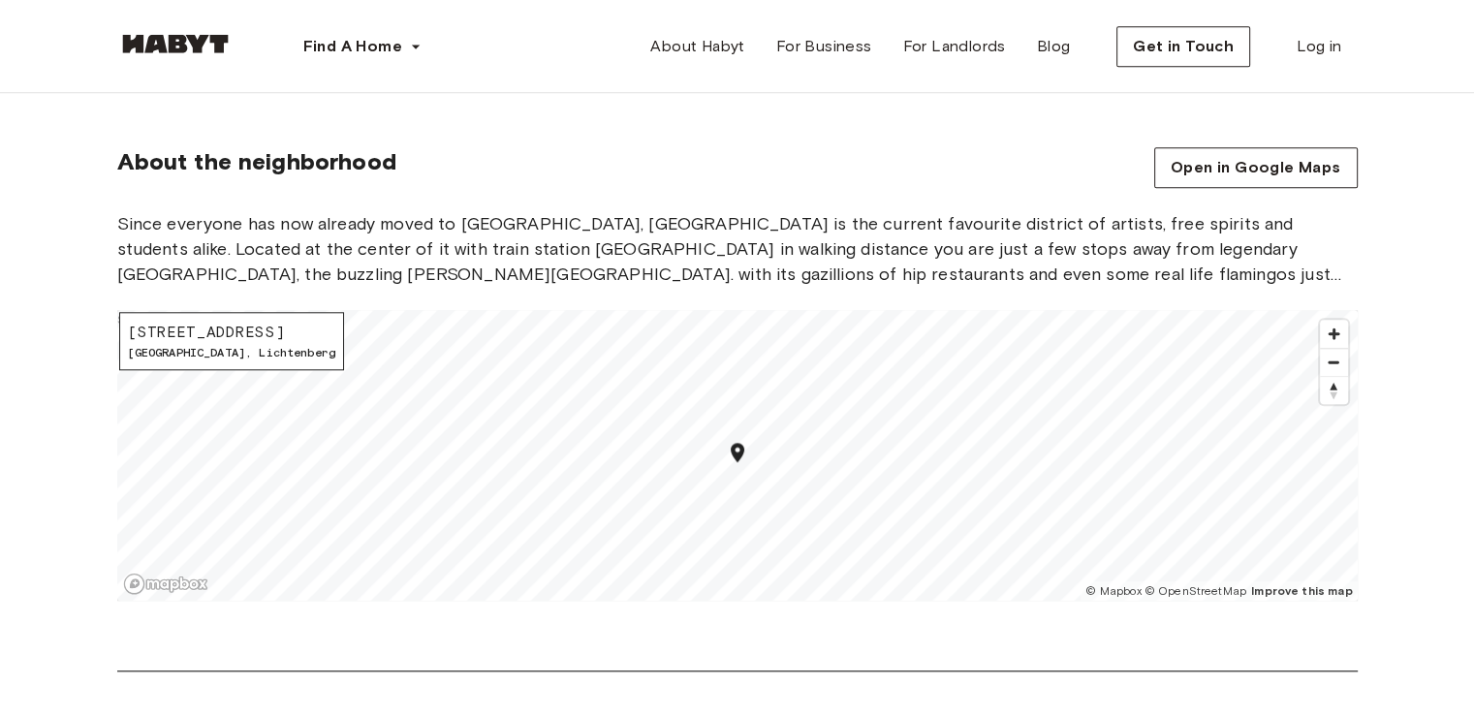
scroll to position [1937, 0]
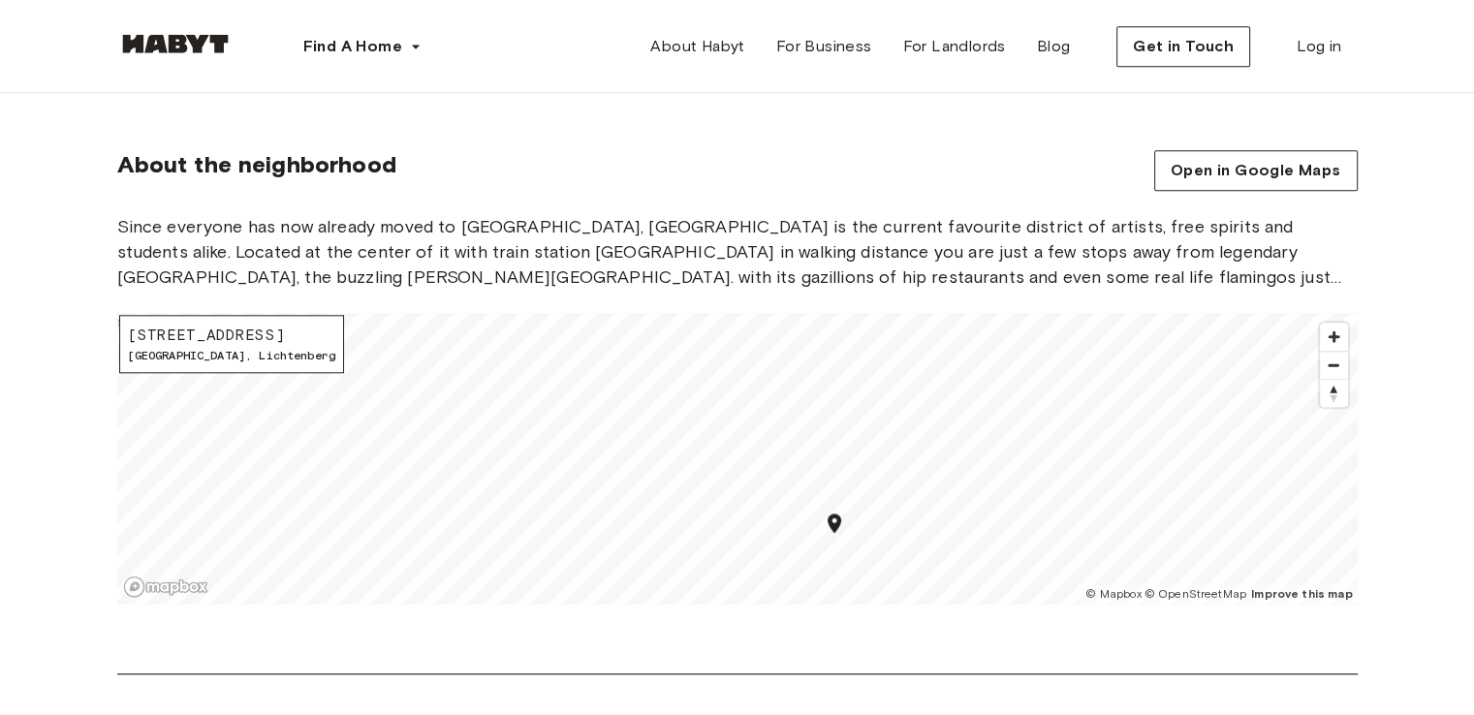
click at [915, 602] on div "About the neighborhood Open in Google Maps Since everyone has now already moved…" at bounding box center [737, 412] width 1395 height 524
click at [295, 366] on div "[STREET_ADDRESS] © Mapbox © OpenStreetMap Improve this map $" at bounding box center [737, 458] width 1240 height 291
click at [207, 350] on span "[GEOGRAPHIC_DATA] , [GEOGRAPHIC_DATA]" at bounding box center [232, 355] width 208 height 17
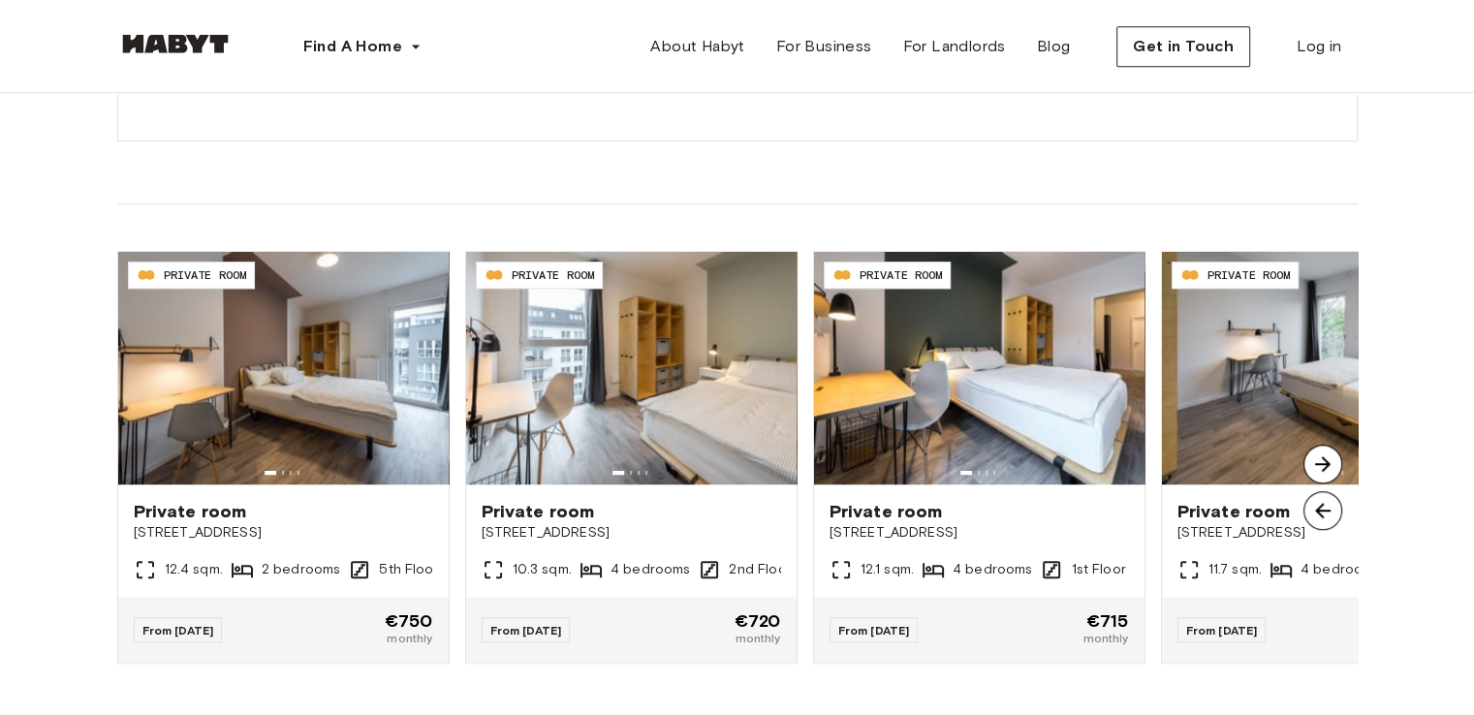
scroll to position [1326, 0]
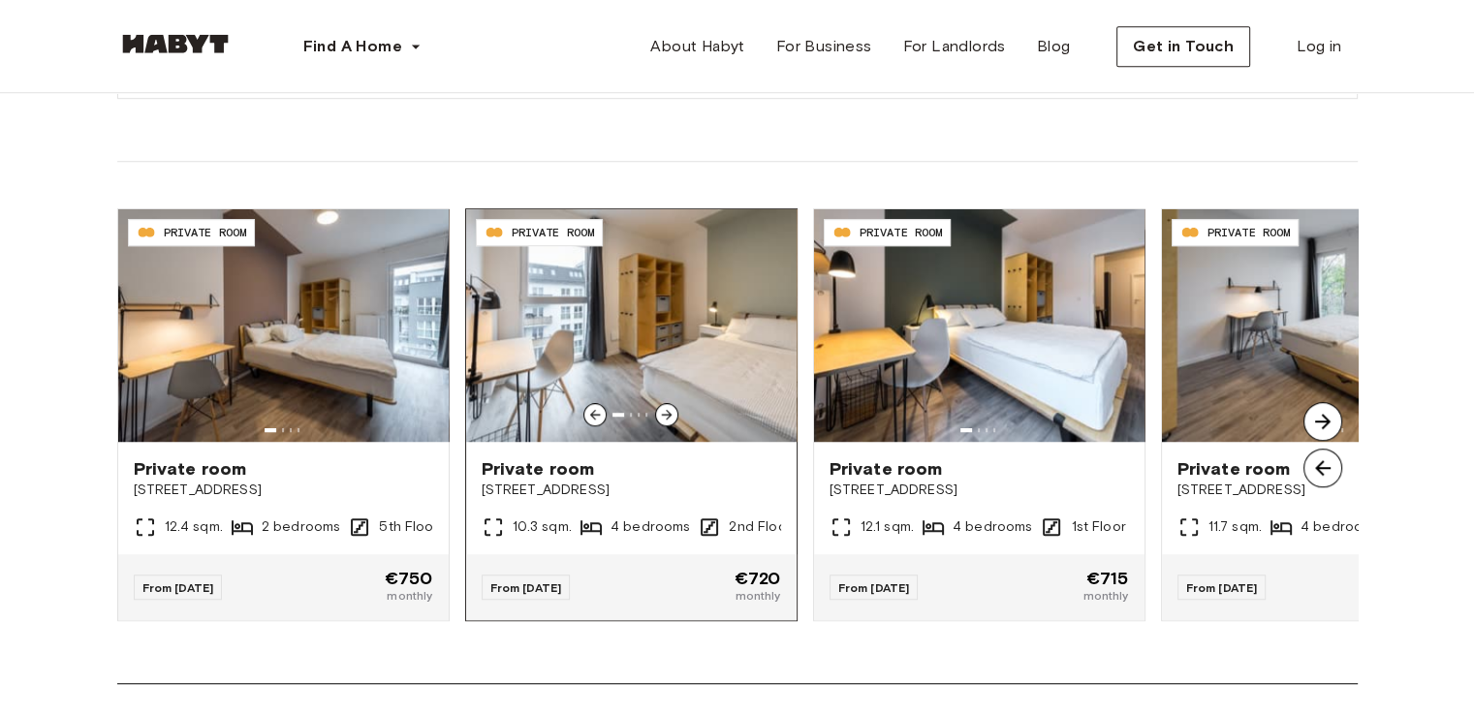
click at [669, 409] on icon at bounding box center [667, 415] width 16 height 16
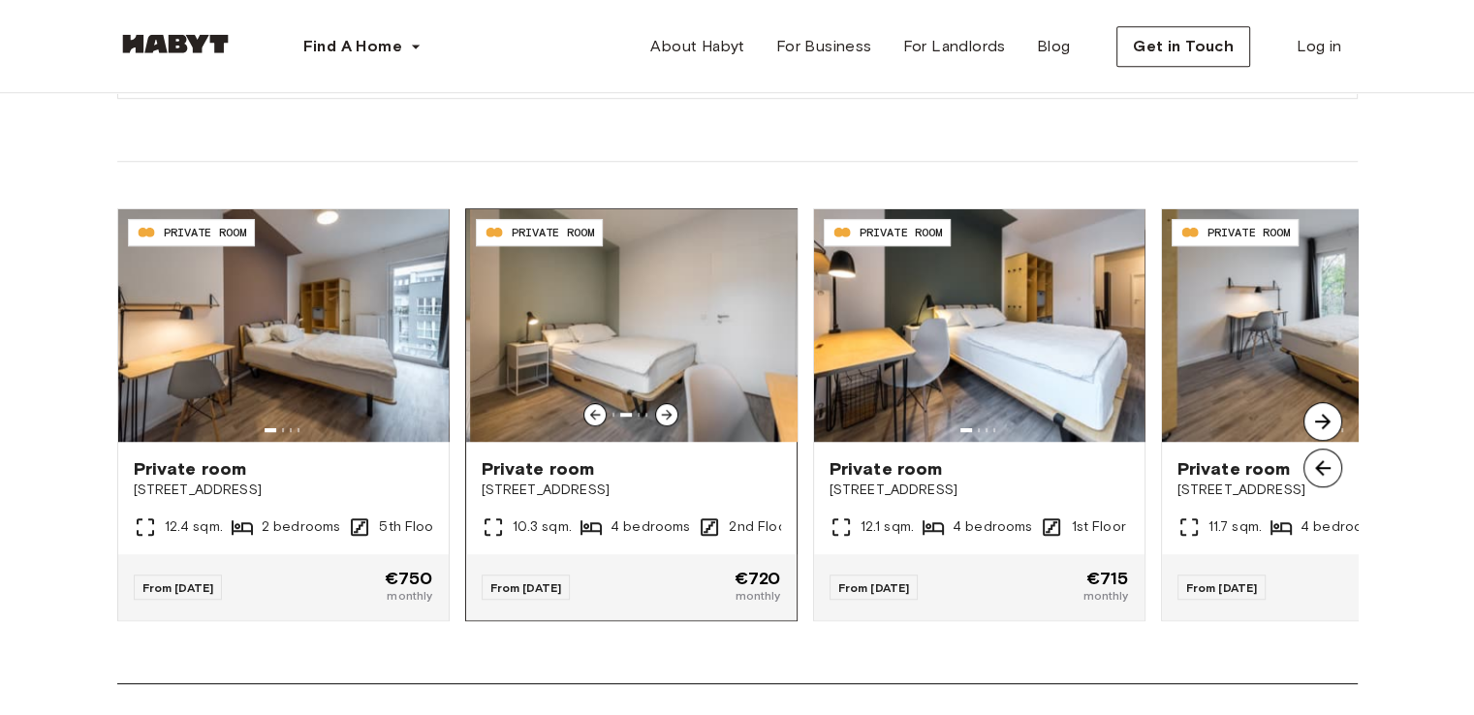
click at [669, 409] on icon at bounding box center [667, 415] width 16 height 16
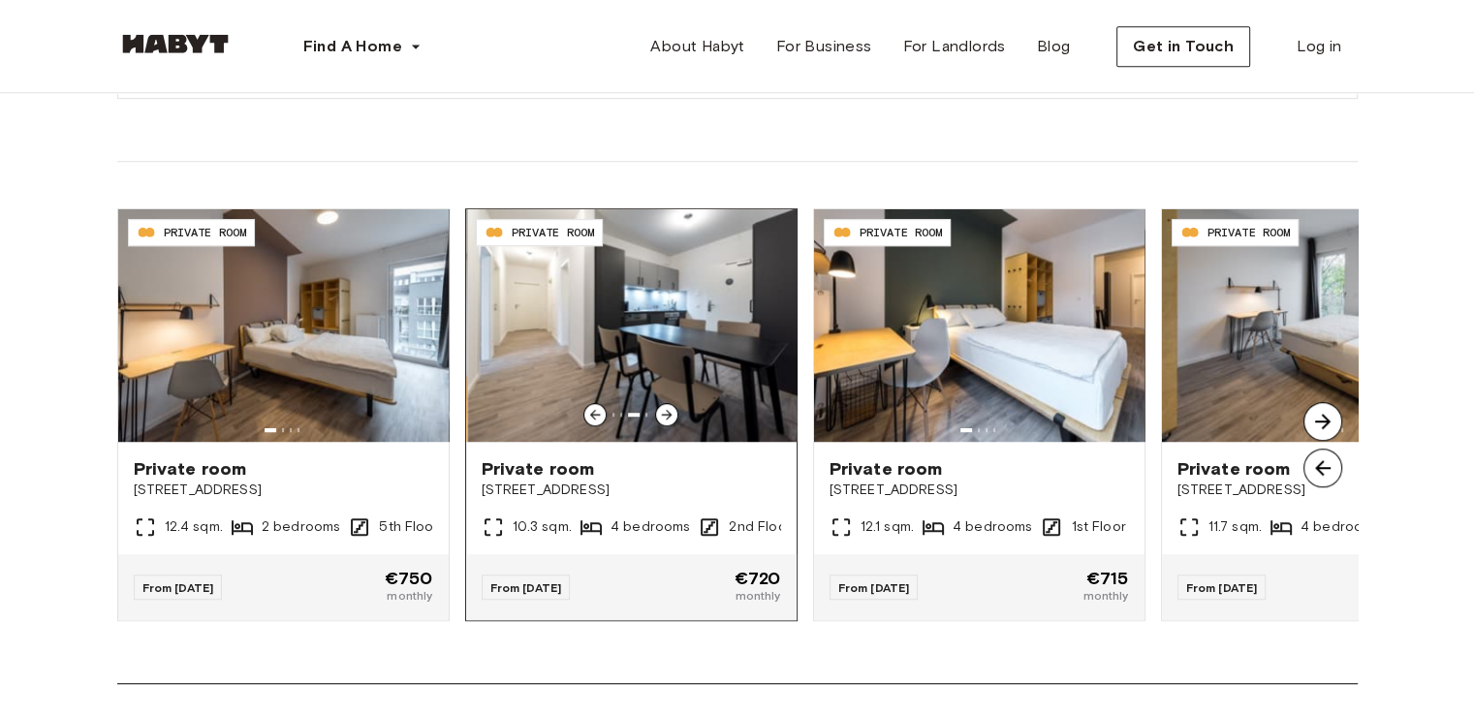
click at [669, 409] on icon at bounding box center [667, 415] width 16 height 16
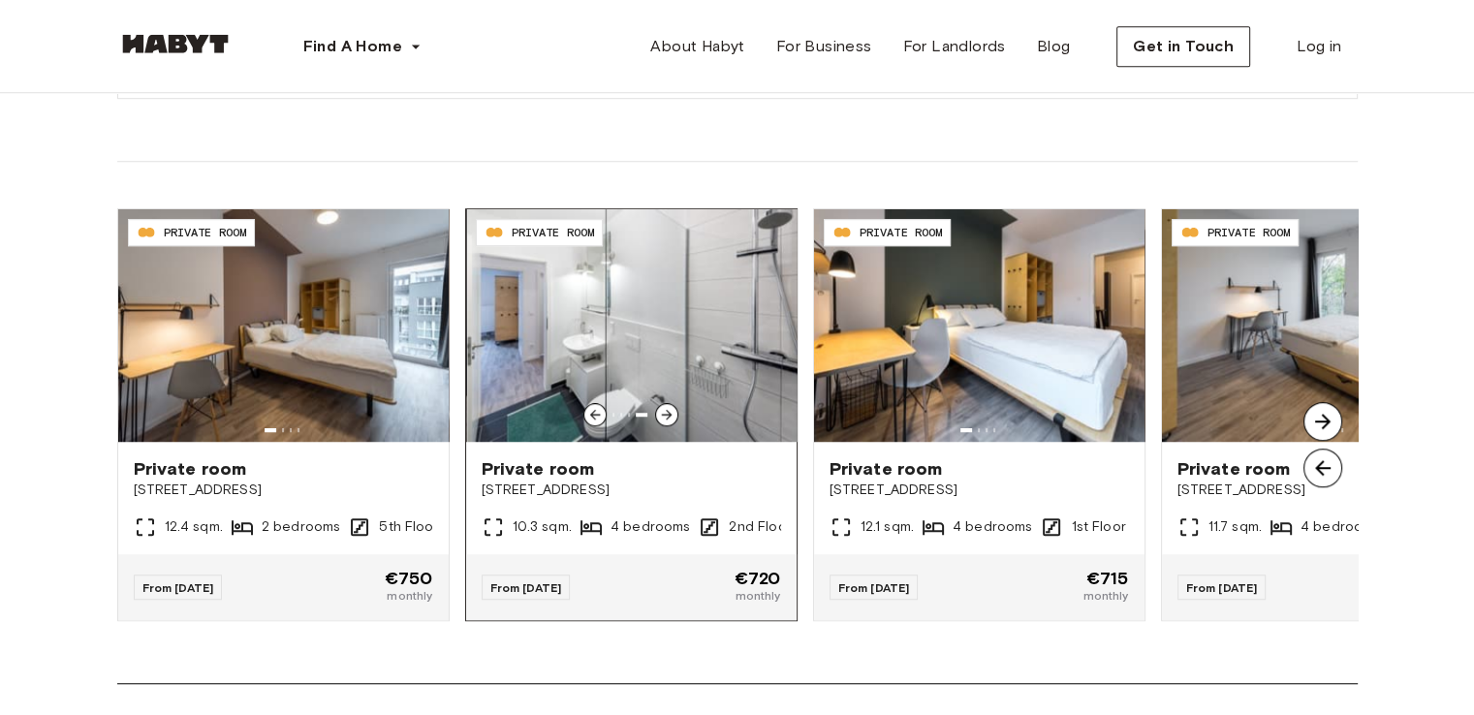
click at [669, 409] on icon at bounding box center [667, 415] width 16 height 16
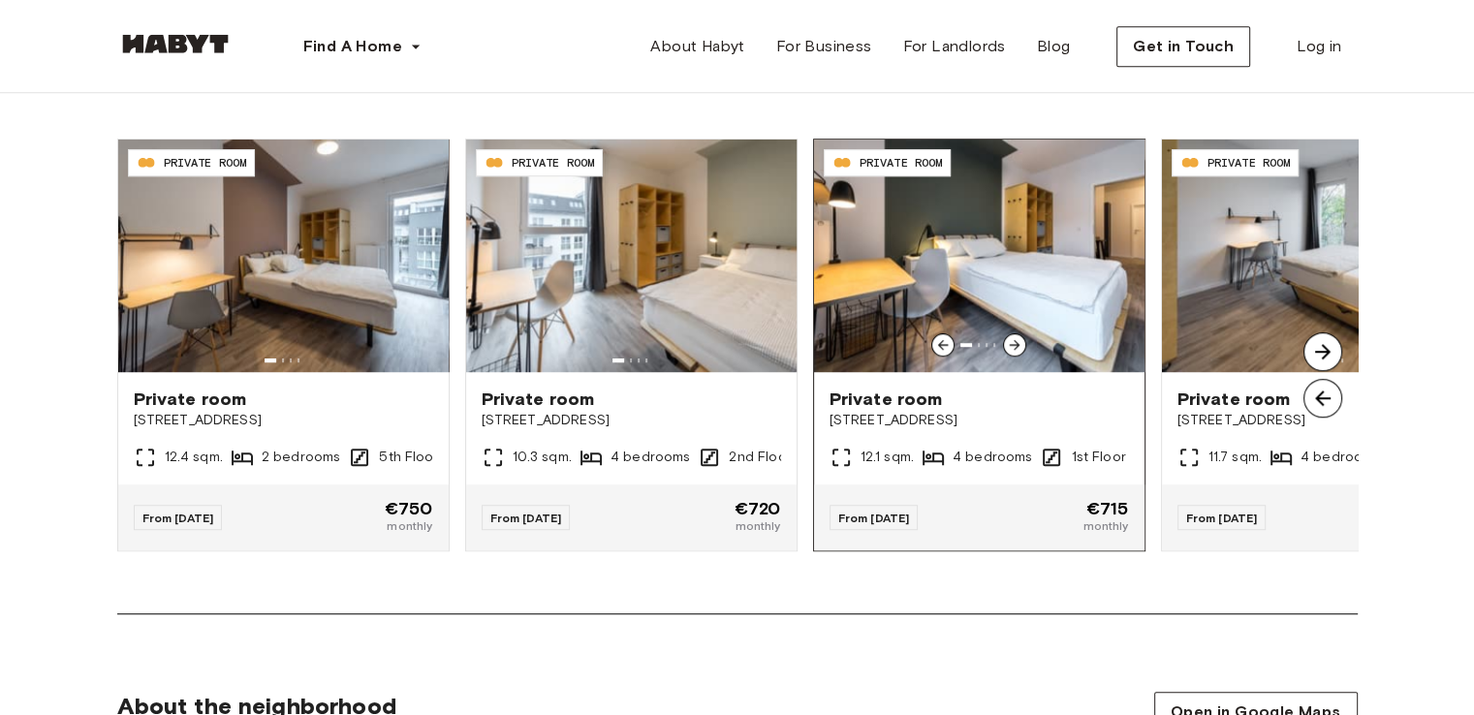
scroll to position [1397, 0]
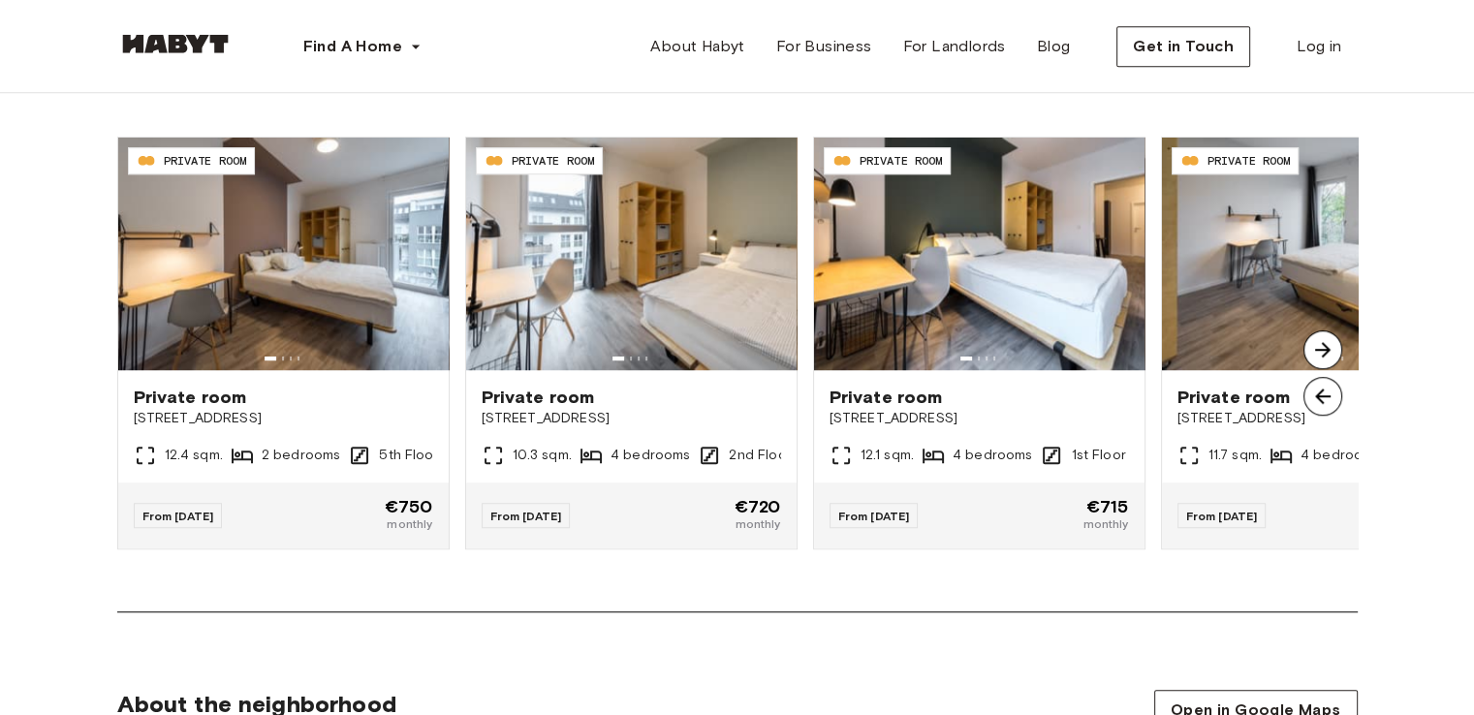
click at [1325, 333] on img at bounding box center [1322, 349] width 39 height 39
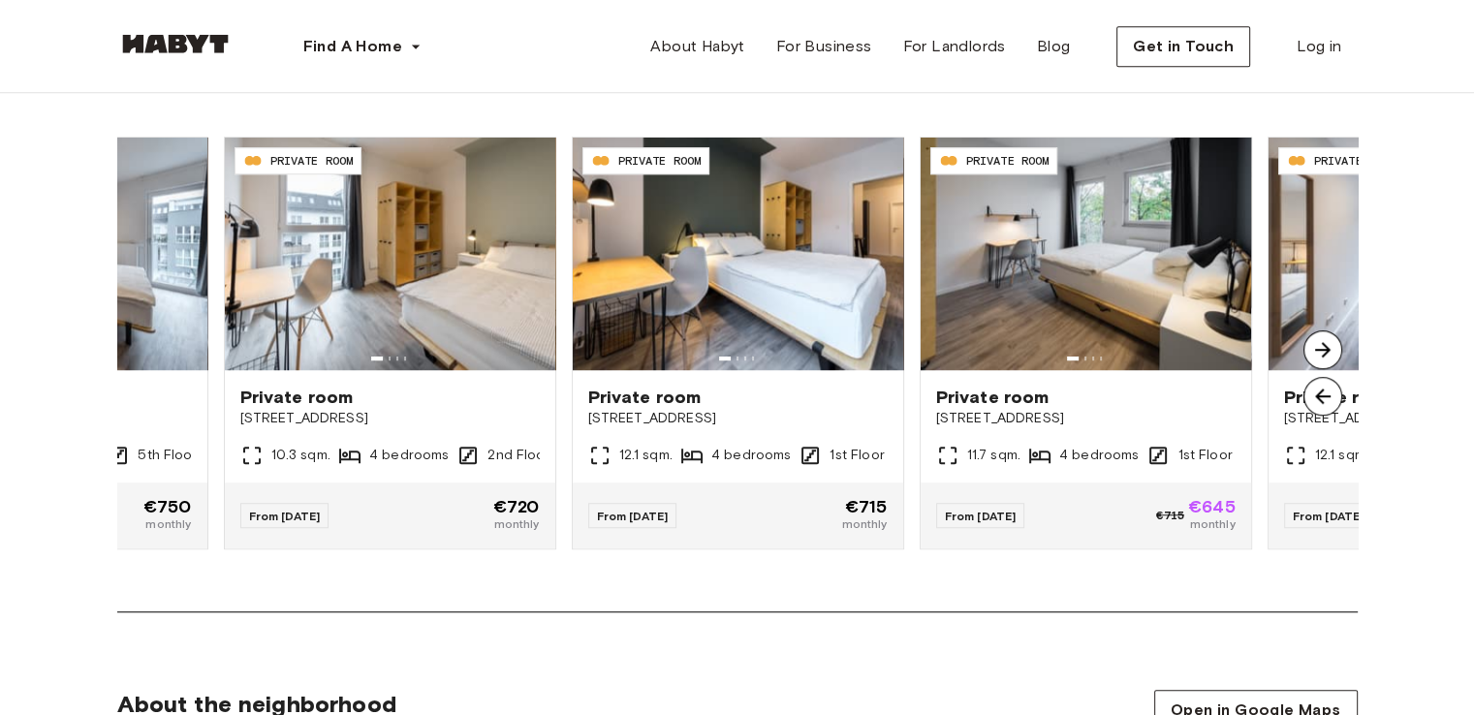
click at [1325, 333] on img at bounding box center [1322, 349] width 39 height 39
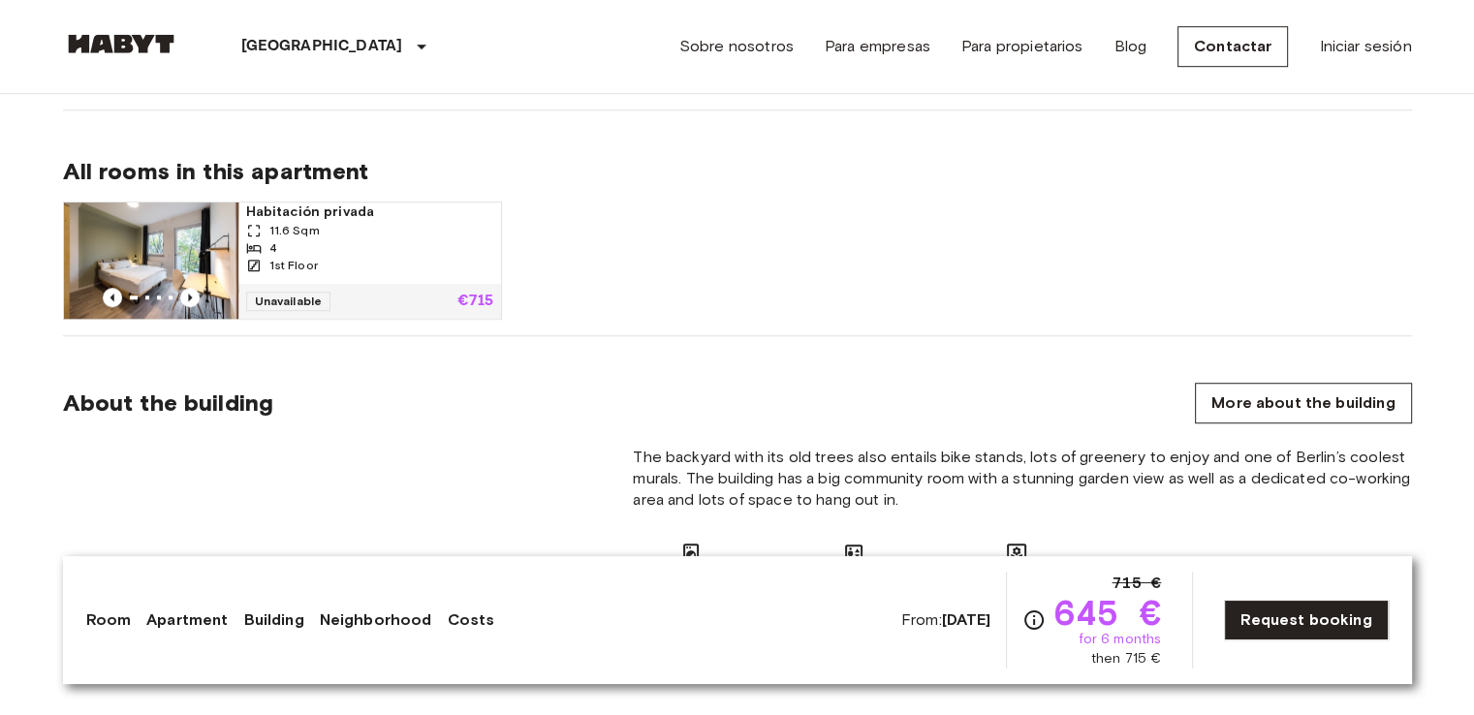
scroll to position [1326, 0]
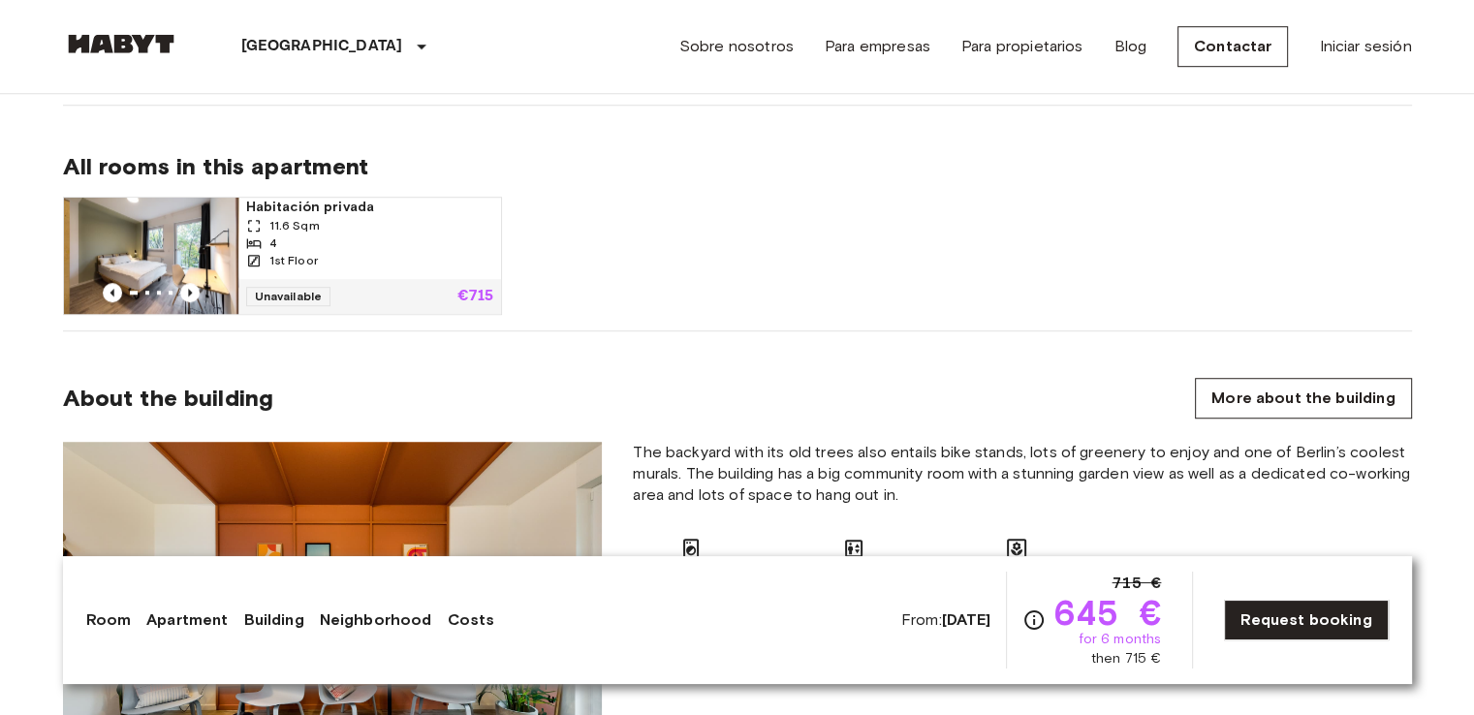
click at [469, 620] on link "Costs" at bounding box center [470, 619] width 47 height 23
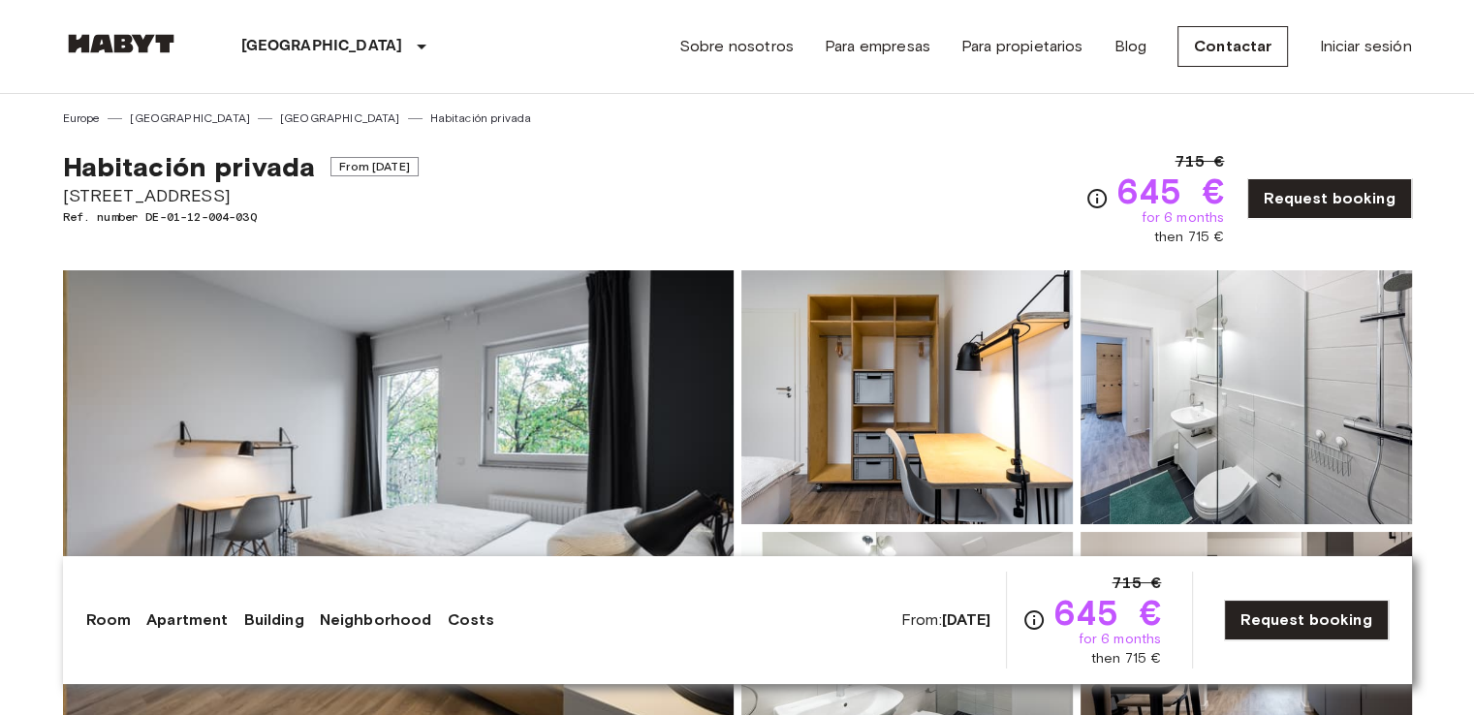
scroll to position [22, 0]
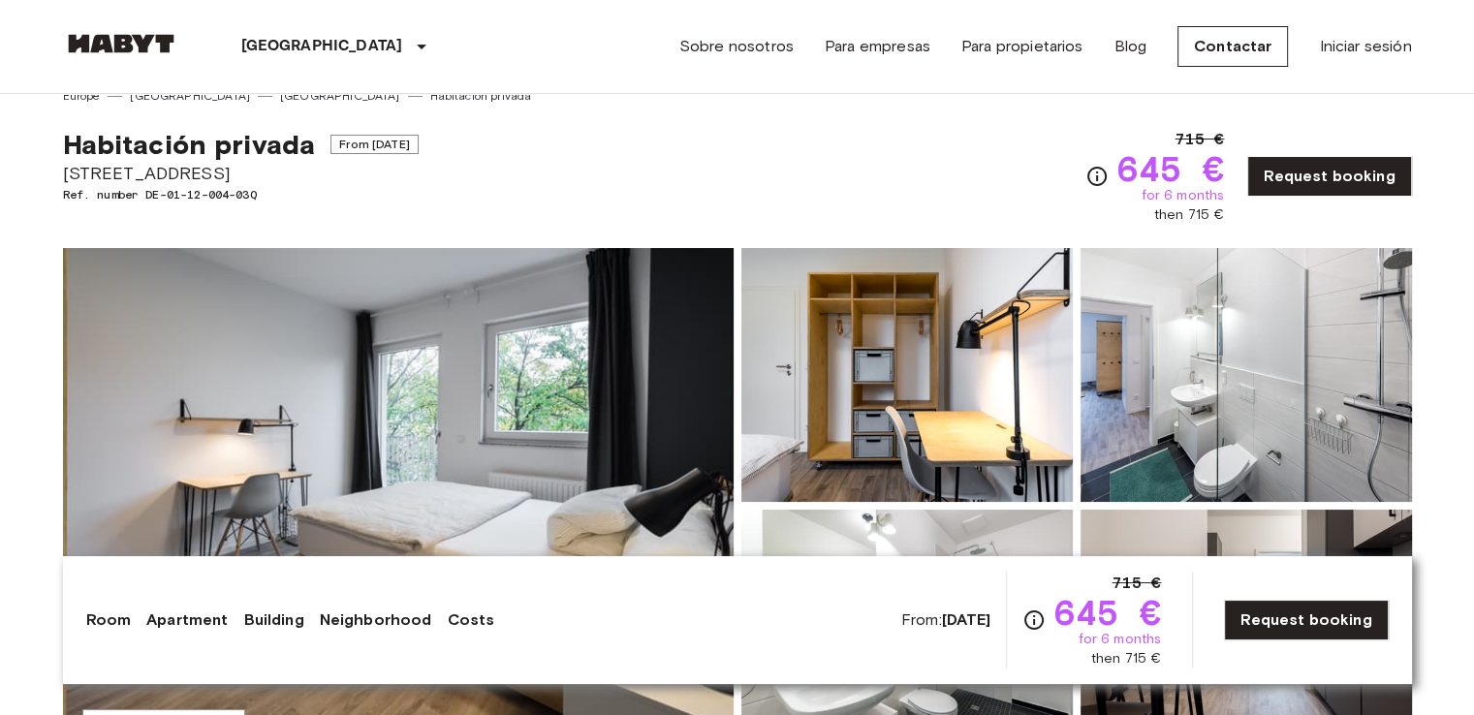
drag, startPoint x: 66, startPoint y: 175, endPoint x: 233, endPoint y: 165, distance: 167.0
click at [233, 165] on span "[STREET_ADDRESS]" at bounding box center [241, 173] width 356 height 25
copy span "[STREET_ADDRESS]"
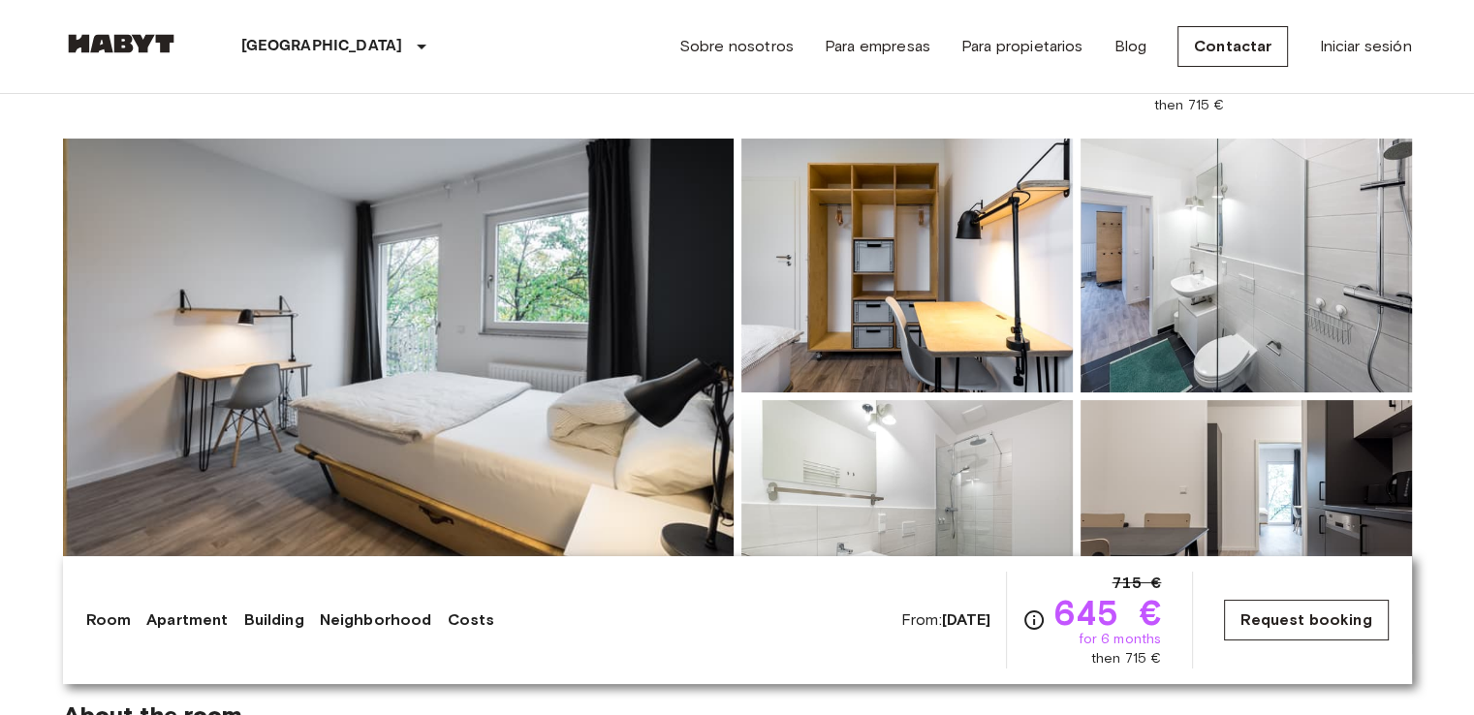
click at [1269, 617] on link "Request booking" at bounding box center [1306, 620] width 164 height 41
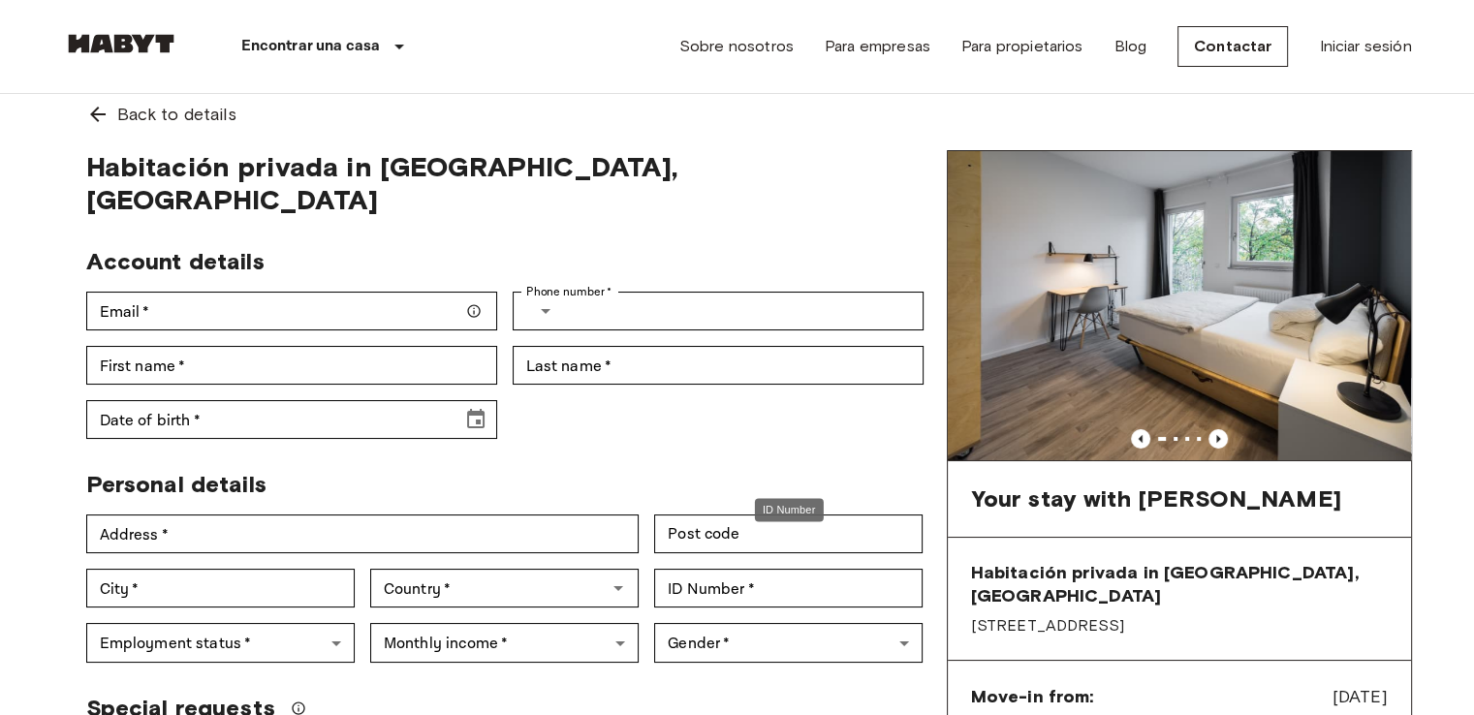
scroll to position [16, 0]
click at [736, 570] on input "ID Number   *" at bounding box center [788, 588] width 268 height 39
click at [697, 454] on div "Personal details" at bounding box center [497, 476] width 853 height 45
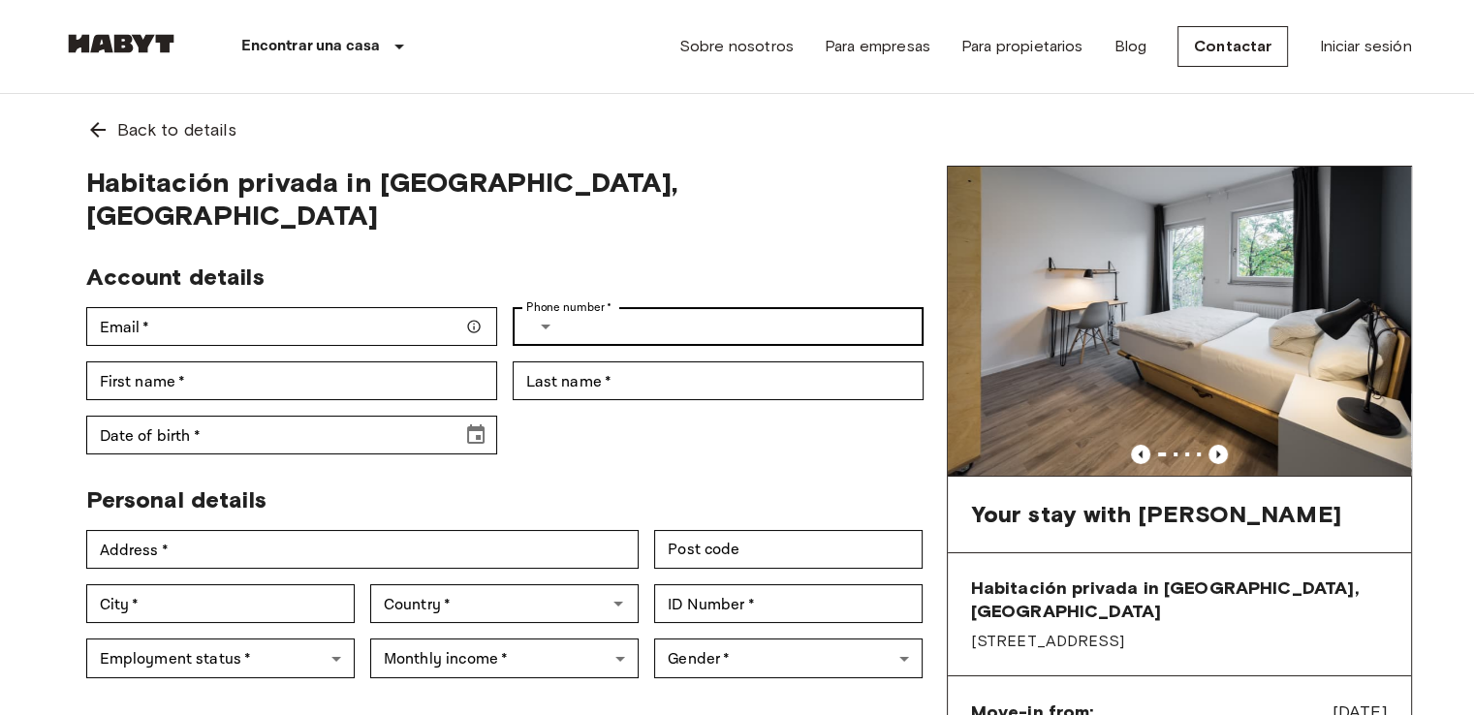
click at [564, 307] on div "​ Phone number   *" at bounding box center [718, 326] width 411 height 39
click at [546, 315] on icon "Select country" at bounding box center [545, 326] width 23 height 23
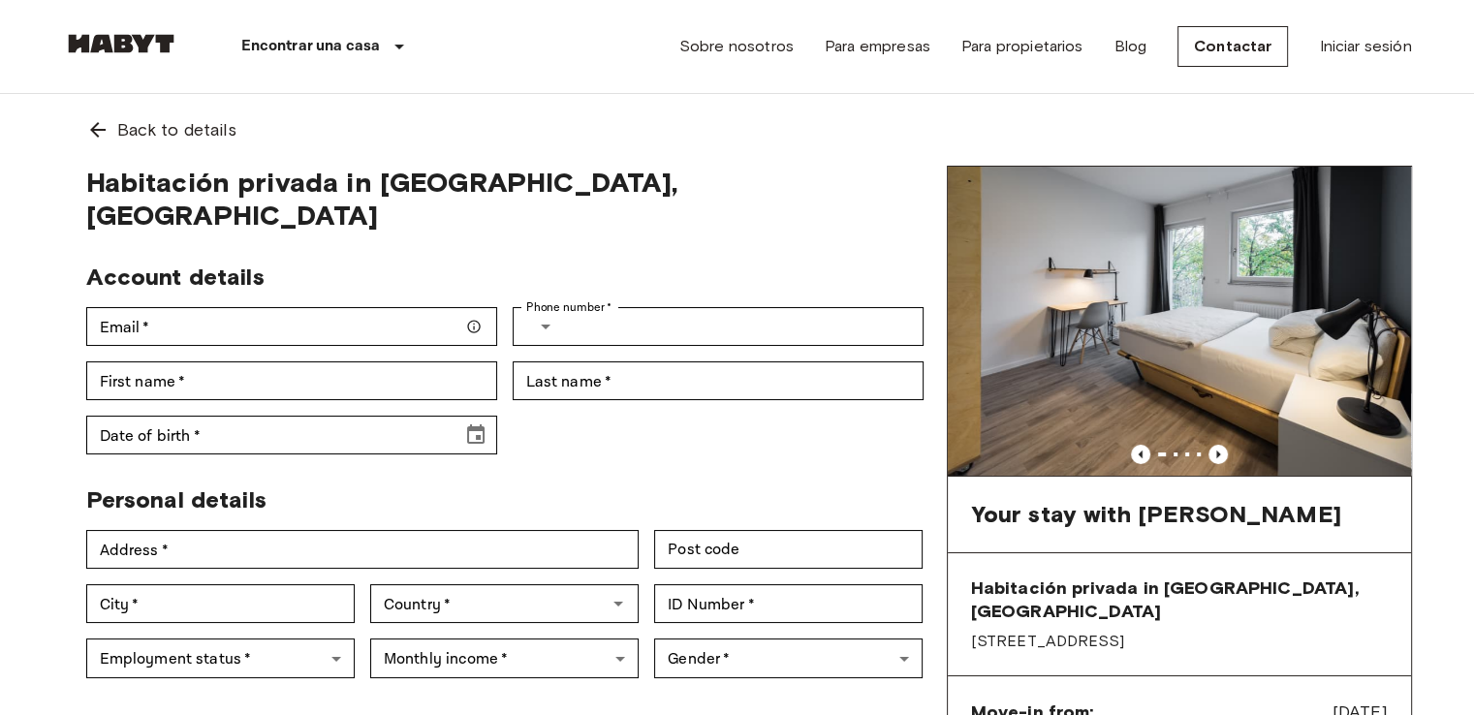
click at [746, 188] on span "Habitación privada in [GEOGRAPHIC_DATA], [GEOGRAPHIC_DATA]" at bounding box center [504, 199] width 837 height 66
